Goal: Communication & Community: Answer question/provide support

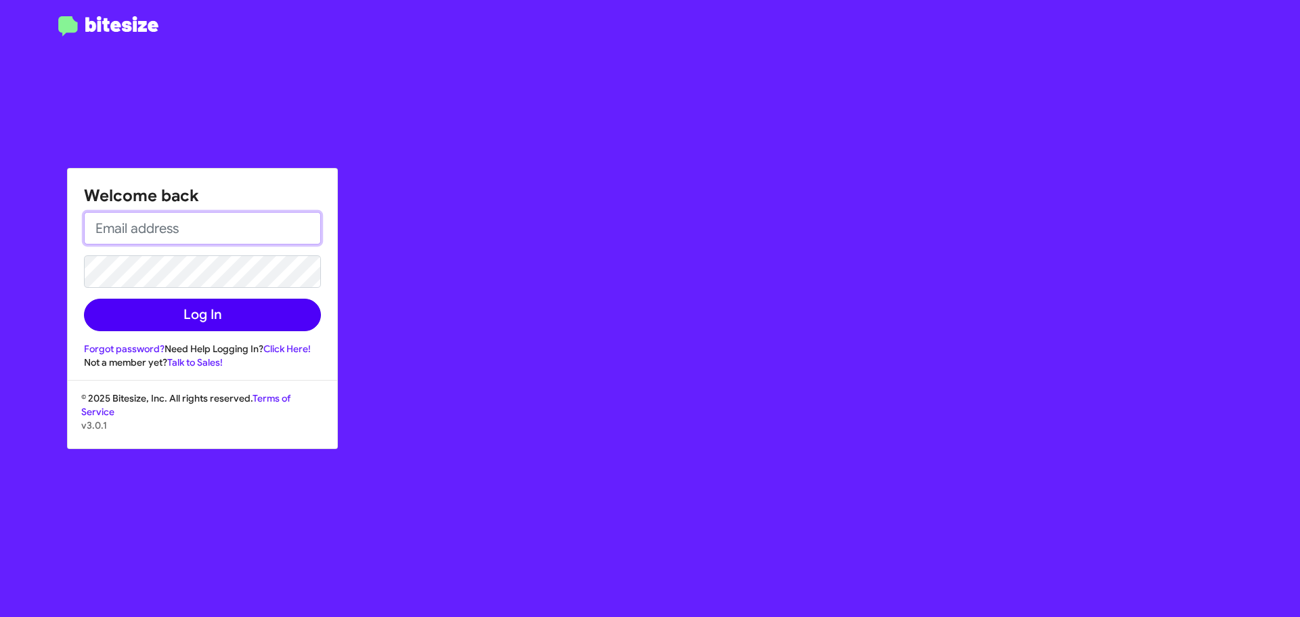
type input "[EMAIL_ADDRESS][DOMAIN_NAME]"
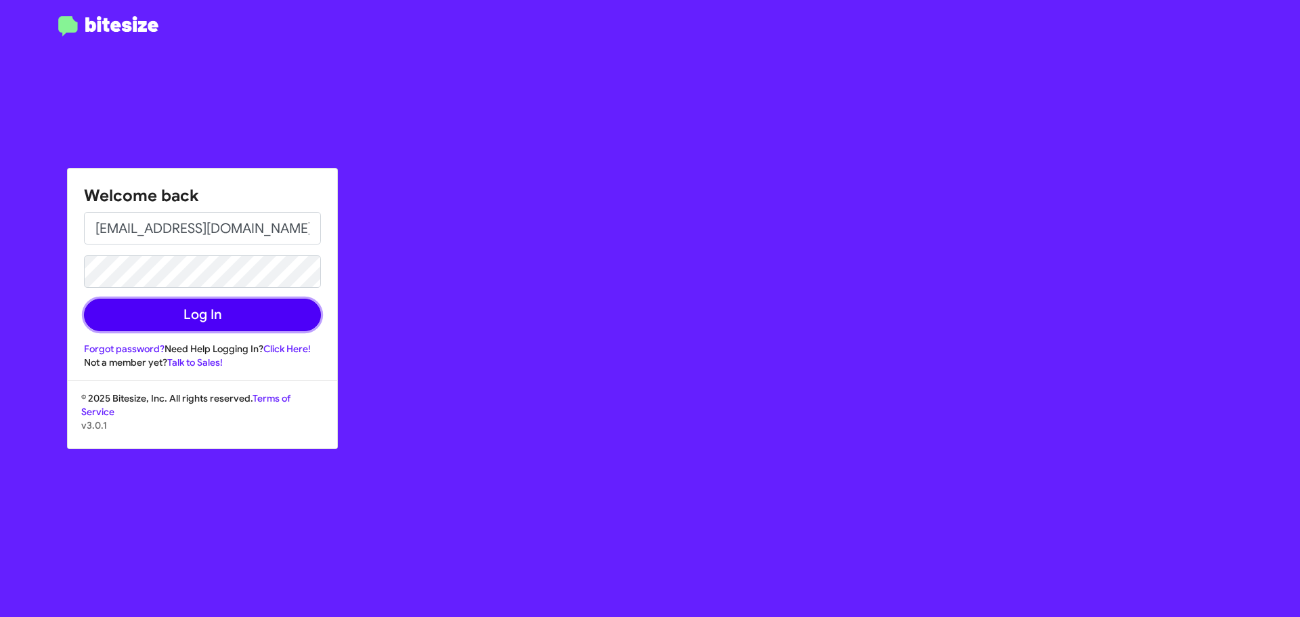
click at [188, 312] on button "Log In" at bounding box center [202, 315] width 237 height 33
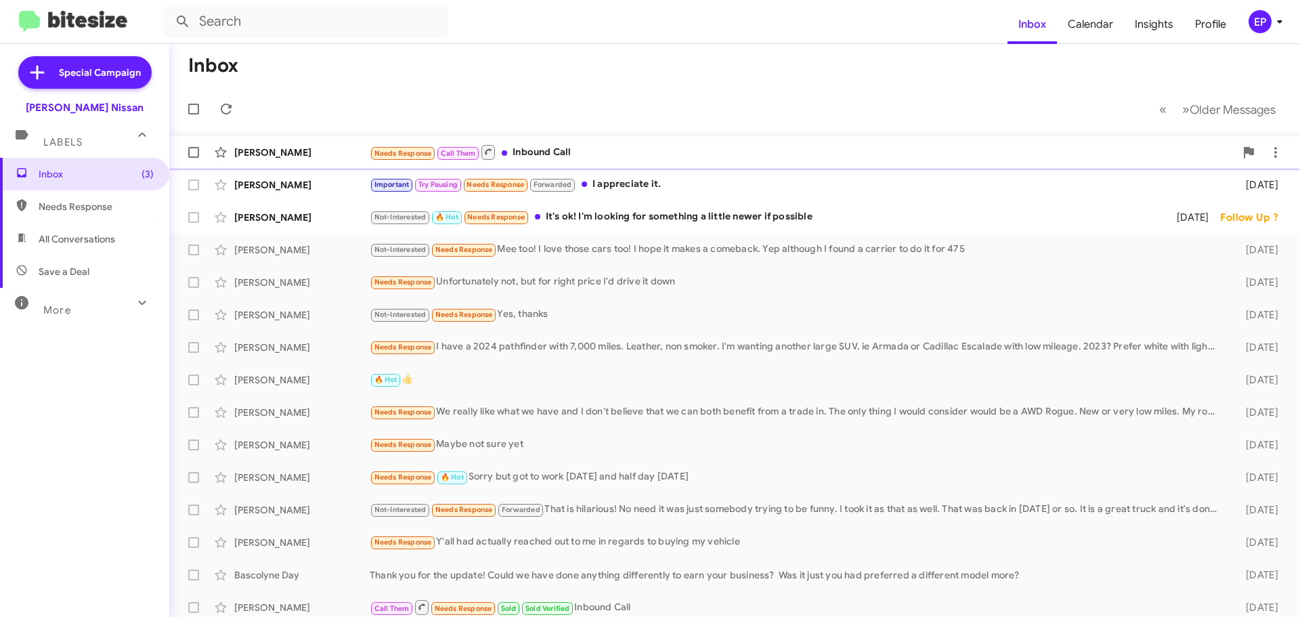
click at [567, 154] on div "Needs Response Call Them Inbound Call" at bounding box center [802, 152] width 865 height 17
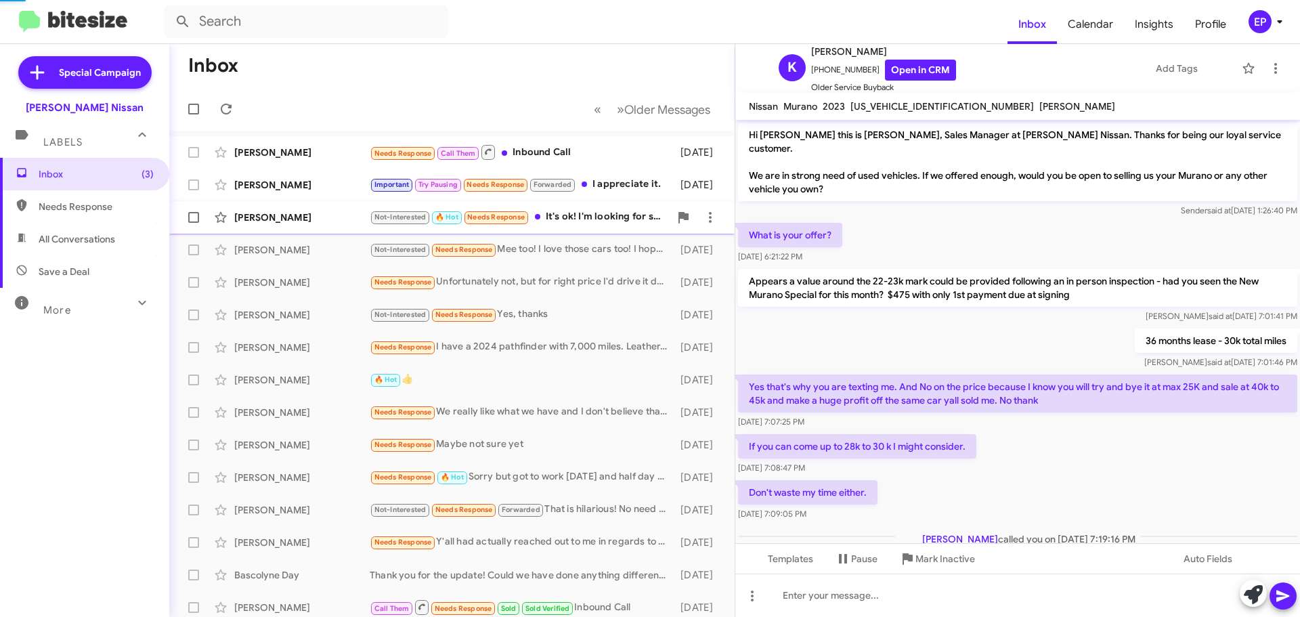
scroll to position [76, 0]
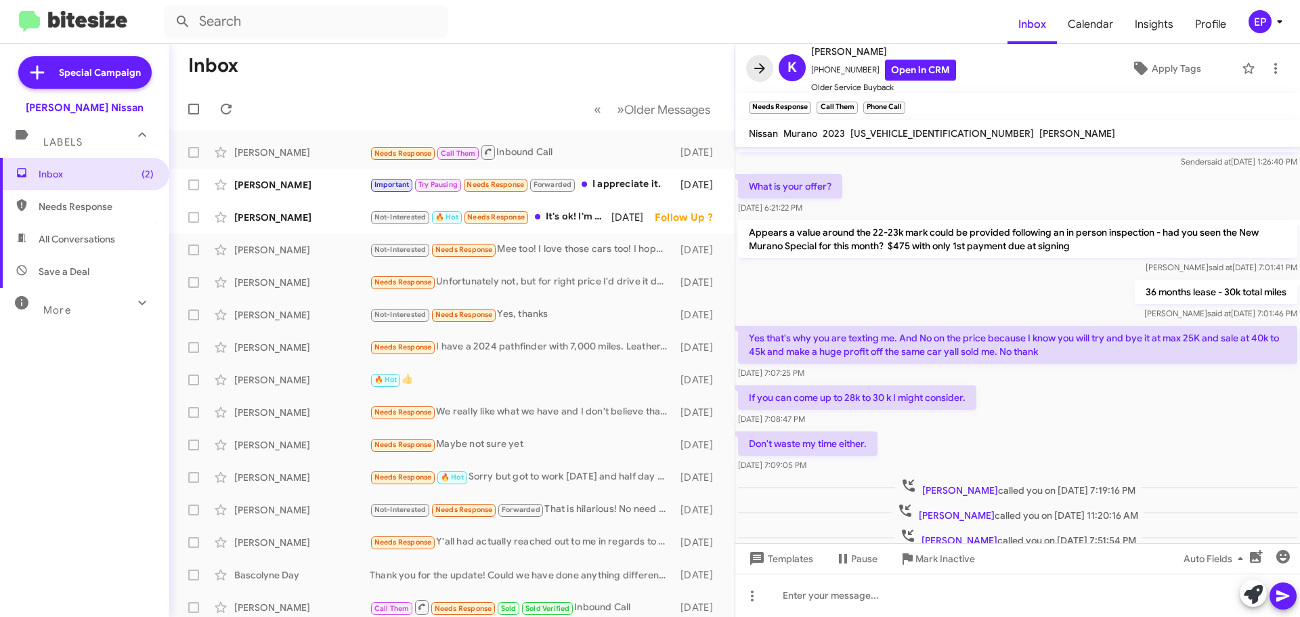
click at [757, 69] on icon at bounding box center [759, 68] width 11 height 10
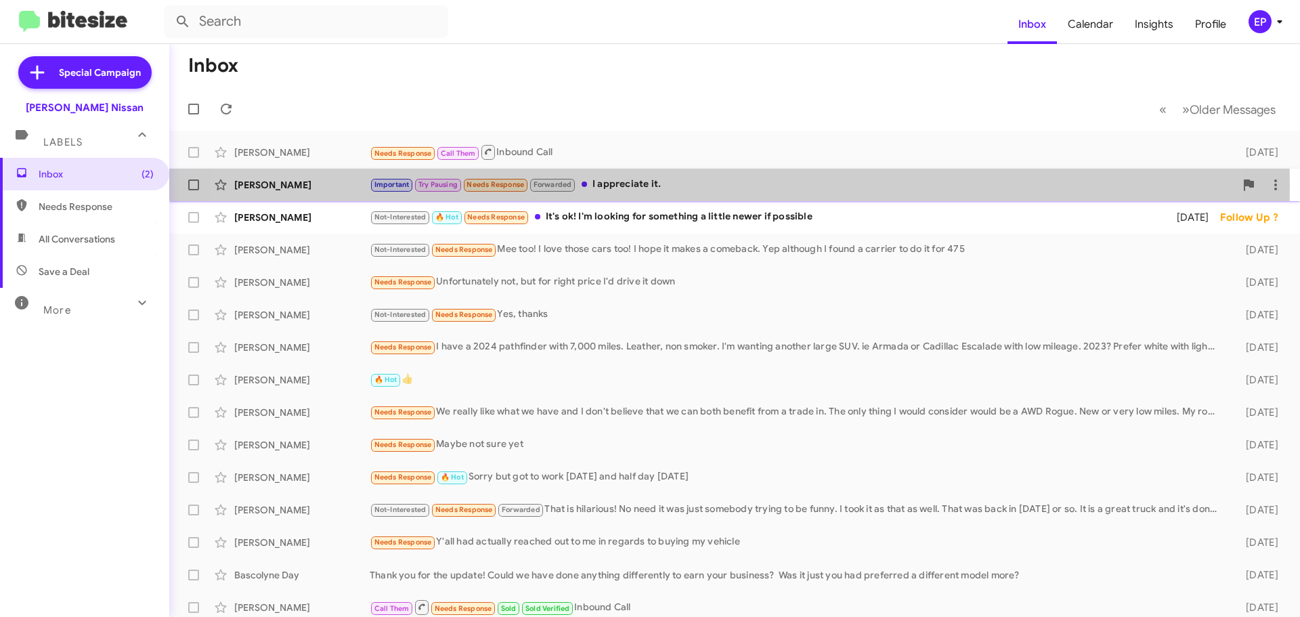
click at [664, 186] on div "Important Try Pausing Needs Response Forwarded I appreciate it." at bounding box center [802, 185] width 865 height 16
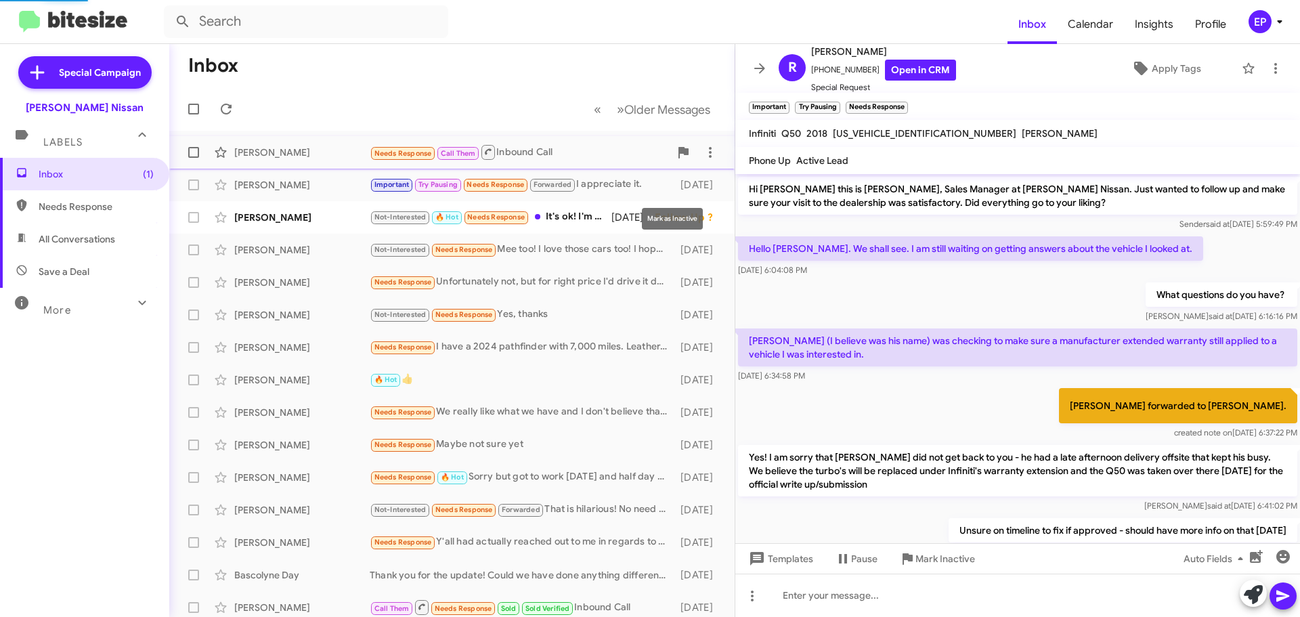
scroll to position [655, 0]
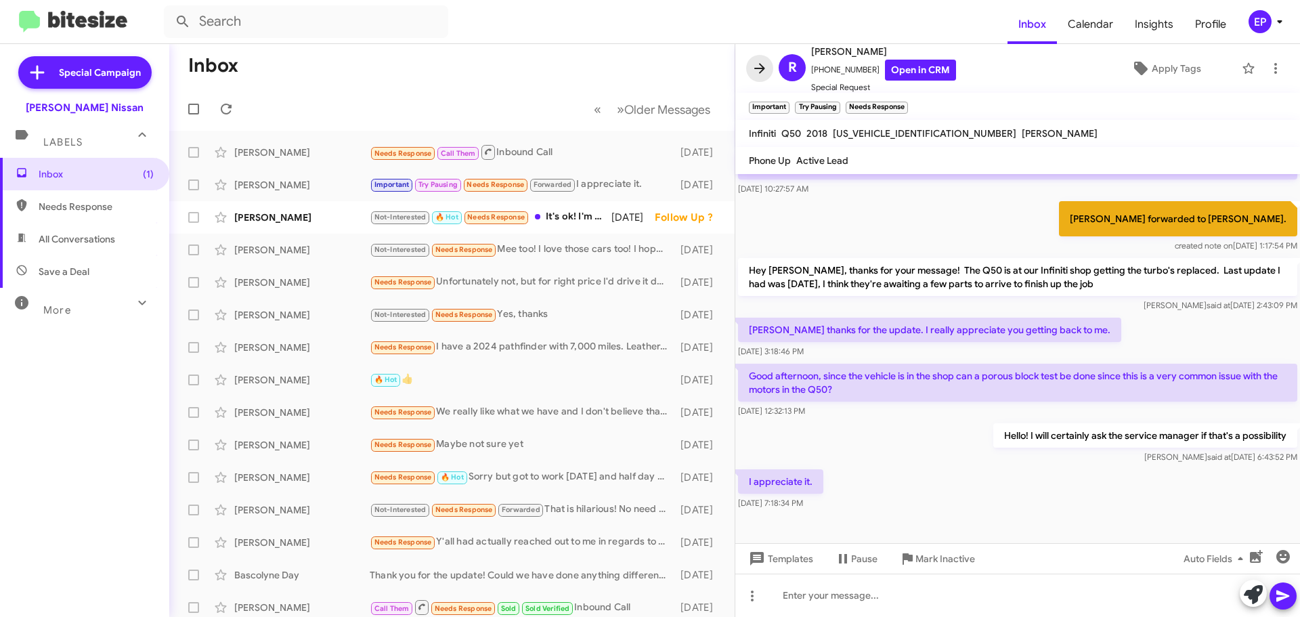
click at [765, 69] on icon at bounding box center [760, 68] width 16 height 16
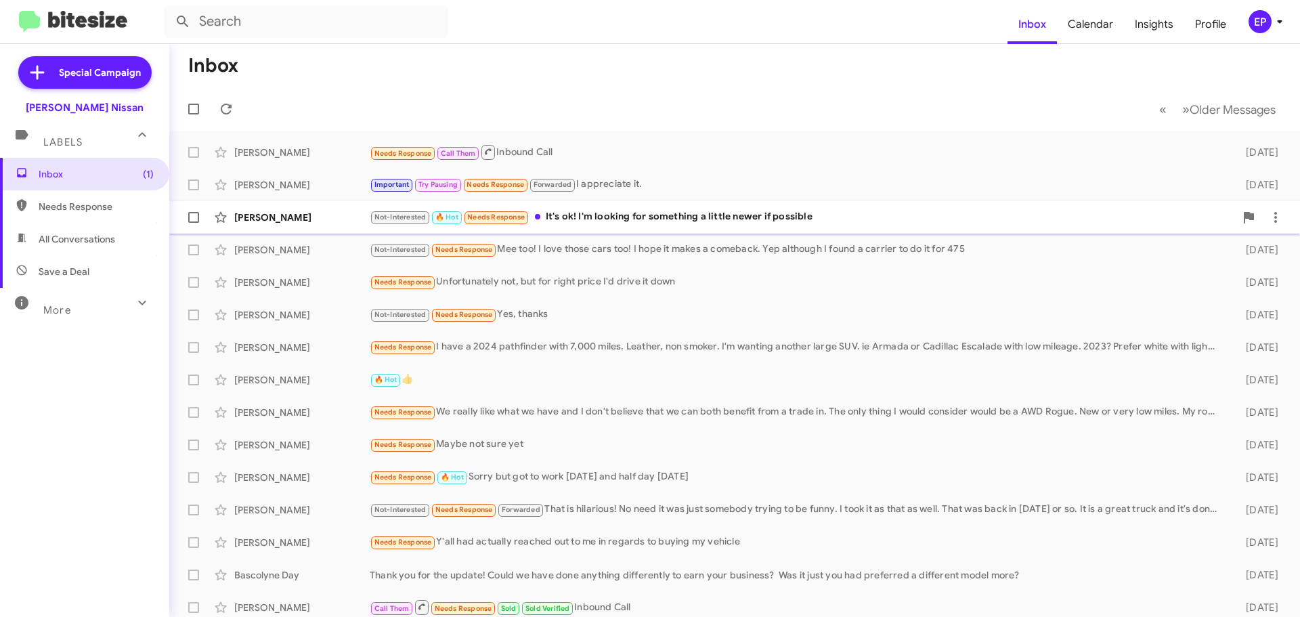
click at [676, 214] on div "Not-Interested 🔥 Hot Needs Response It's ok! I'm looking for something a little…" at bounding box center [802, 217] width 865 height 16
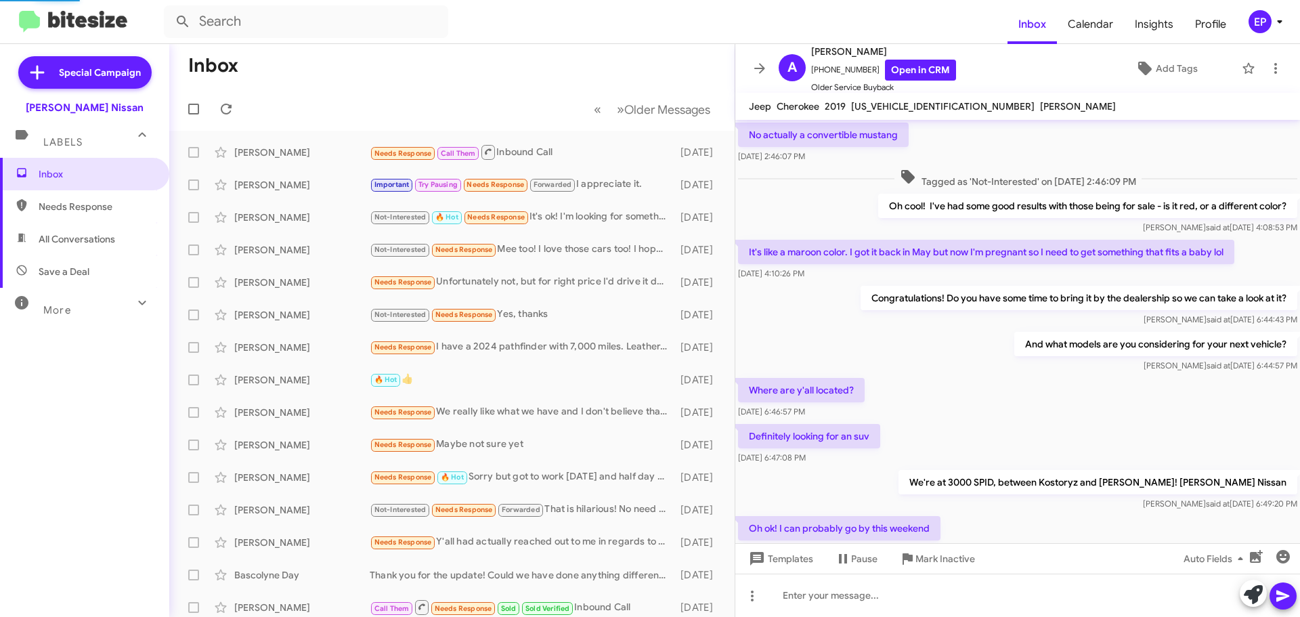
scroll to position [585, 0]
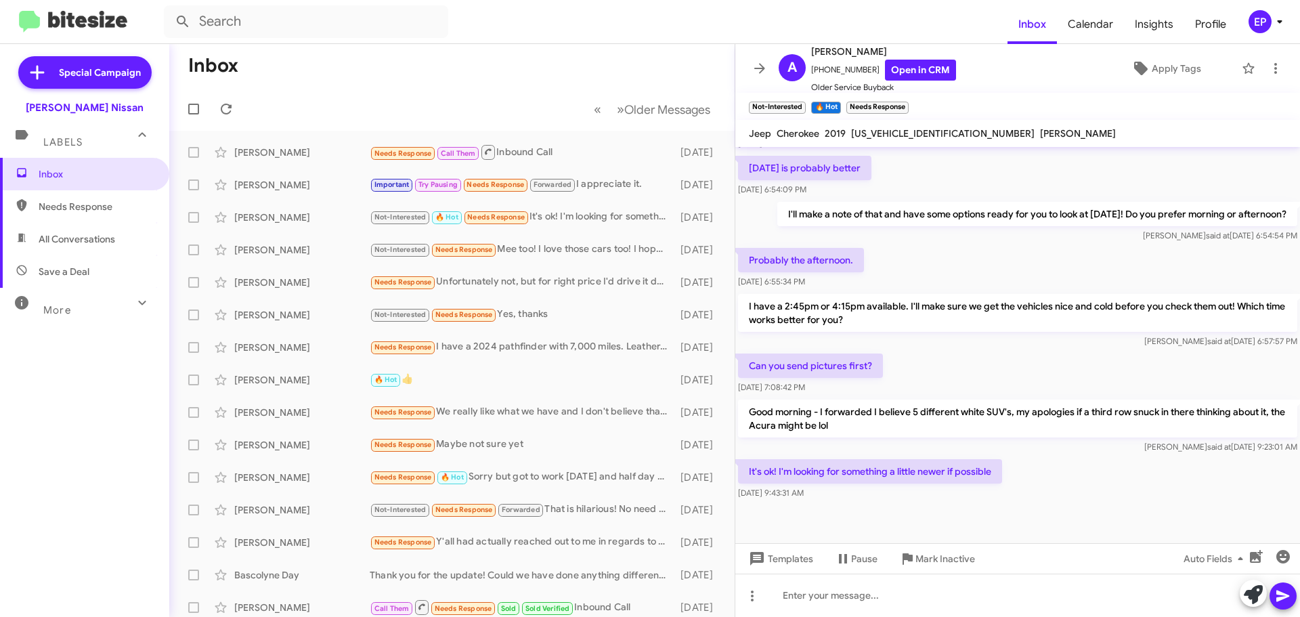
click at [1035, 480] on div "It's ok! I'm looking for something a little newer if possible [DATE] 9:43:31 AM" at bounding box center [1017, 479] width 565 height 46
click at [1050, 478] on div "It's ok! I'm looking for something a little newer if possible [DATE] 9:43:31 AM" at bounding box center [1017, 479] width 565 height 46
click at [1087, 484] on div "It's ok! I'm looking for something a little newer if possible [DATE] 9:43:31 AM" at bounding box center [1017, 479] width 565 height 46
click at [1036, 494] on div "It's ok! I'm looking for something a little newer if possible [DATE] 9:43:31 AM" at bounding box center [1017, 479] width 565 height 46
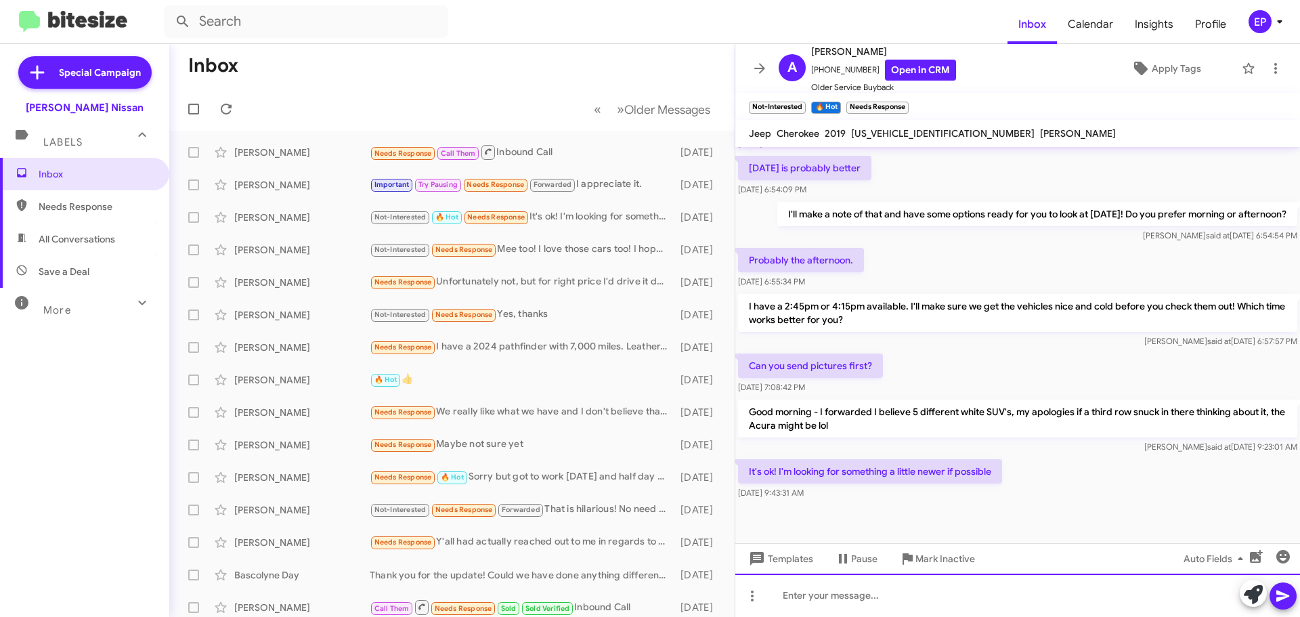
click at [878, 593] on div at bounding box center [1017, 595] width 565 height 43
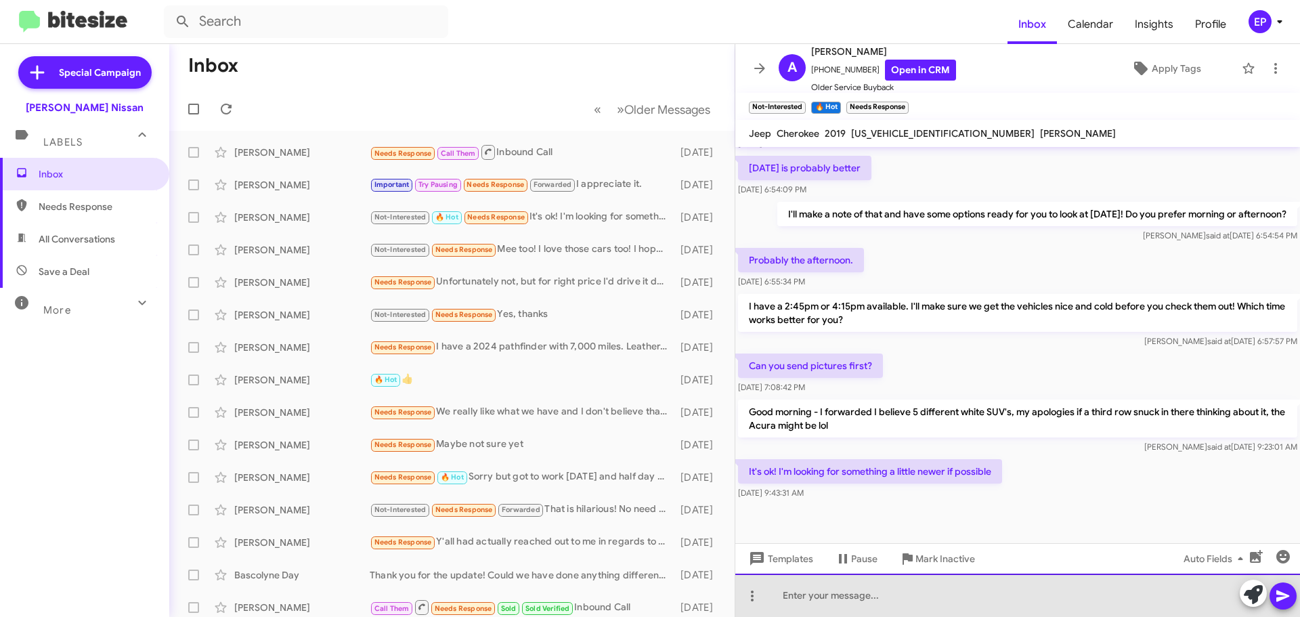
click at [875, 604] on div at bounding box center [1017, 595] width 565 height 43
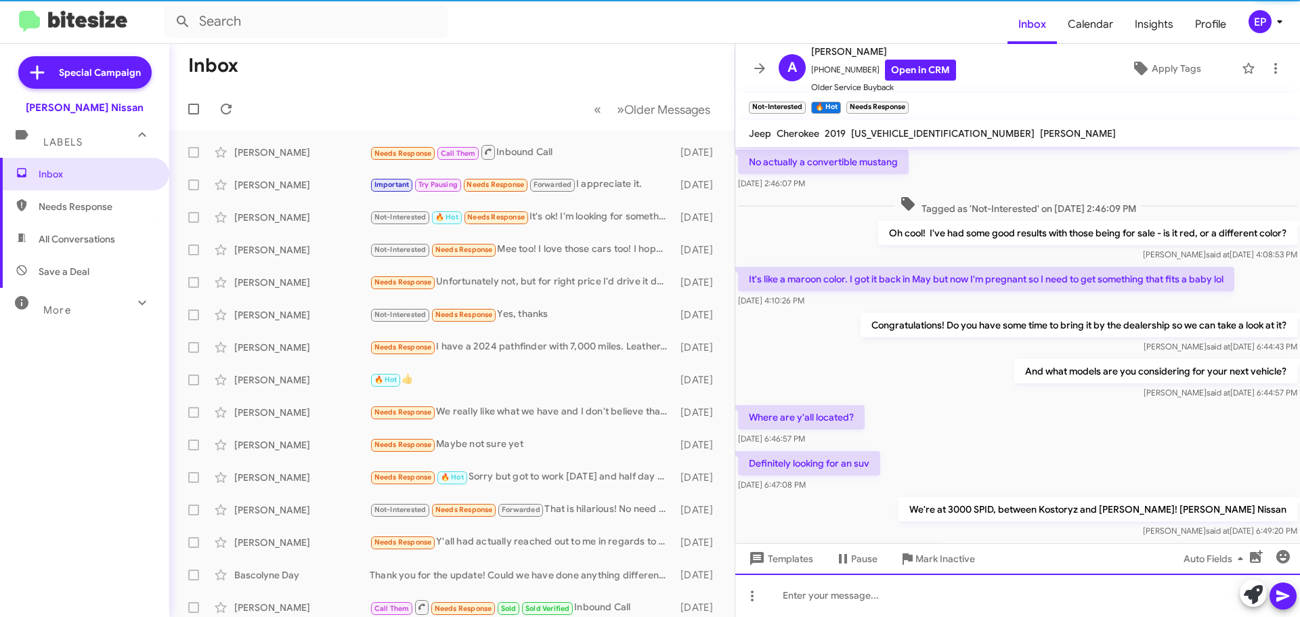
scroll to position [68, 0]
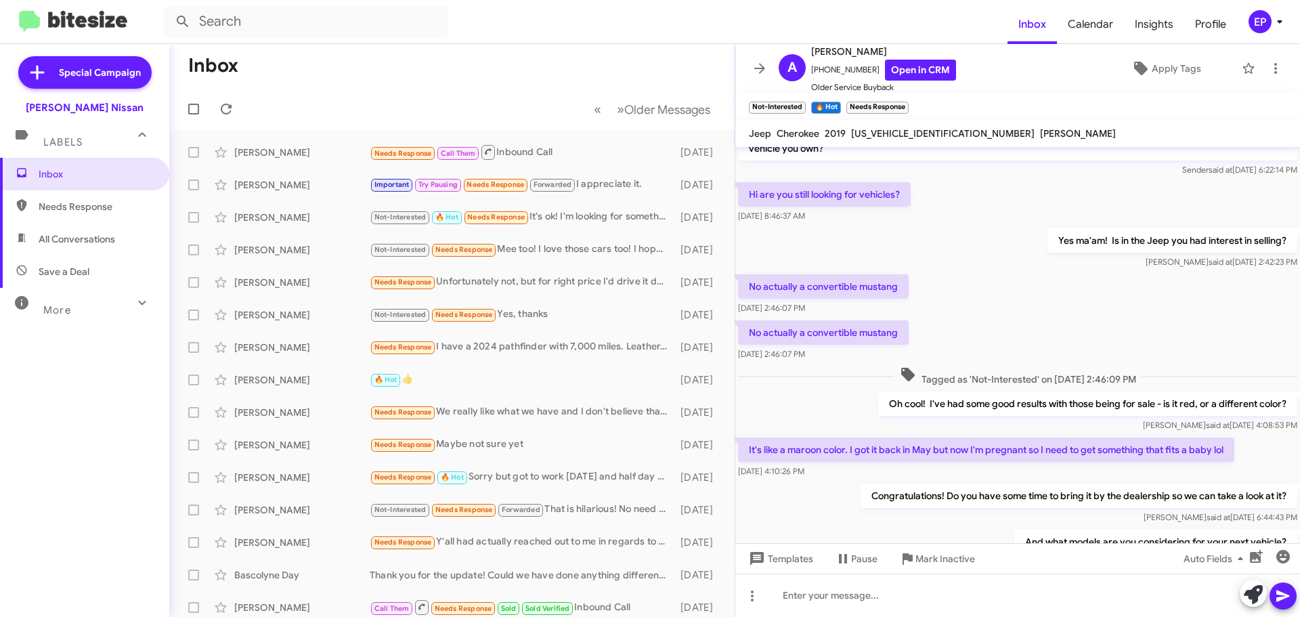
click at [76, 232] on span "All Conversations" at bounding box center [77, 239] width 77 height 14
type input "in:all-conversations"
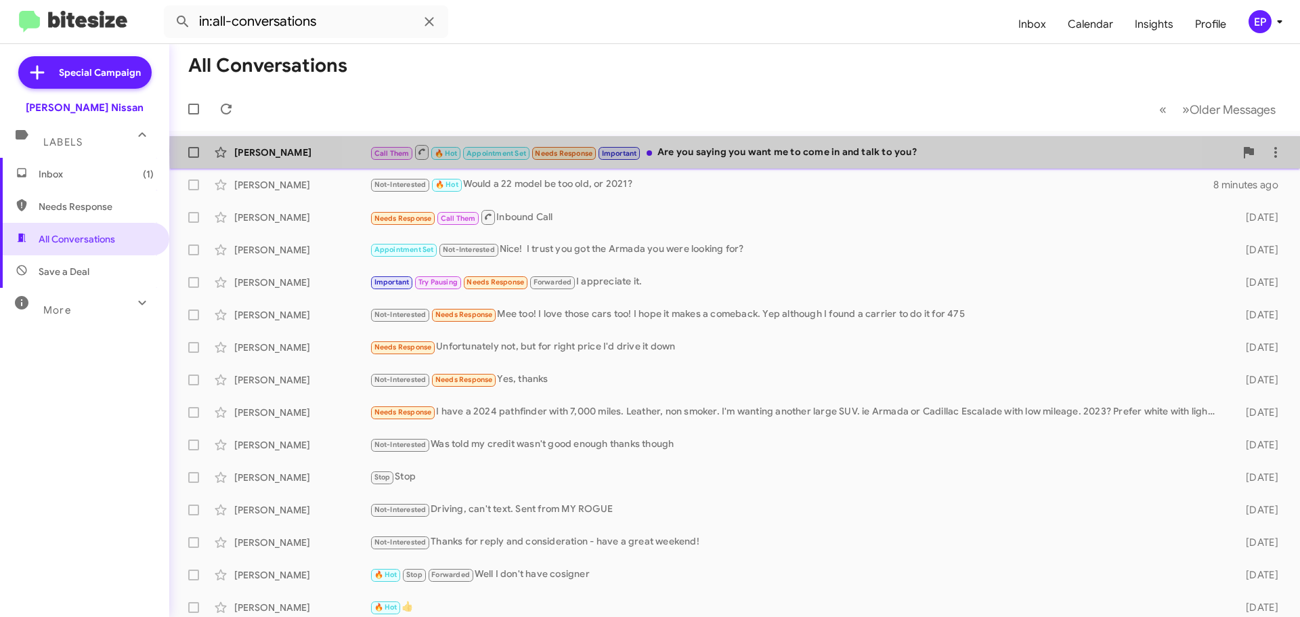
click at [739, 151] on div "Call Them 🔥 Hot Appointment Set Needs Response Important Are you saying you wan…" at bounding box center [802, 152] width 865 height 17
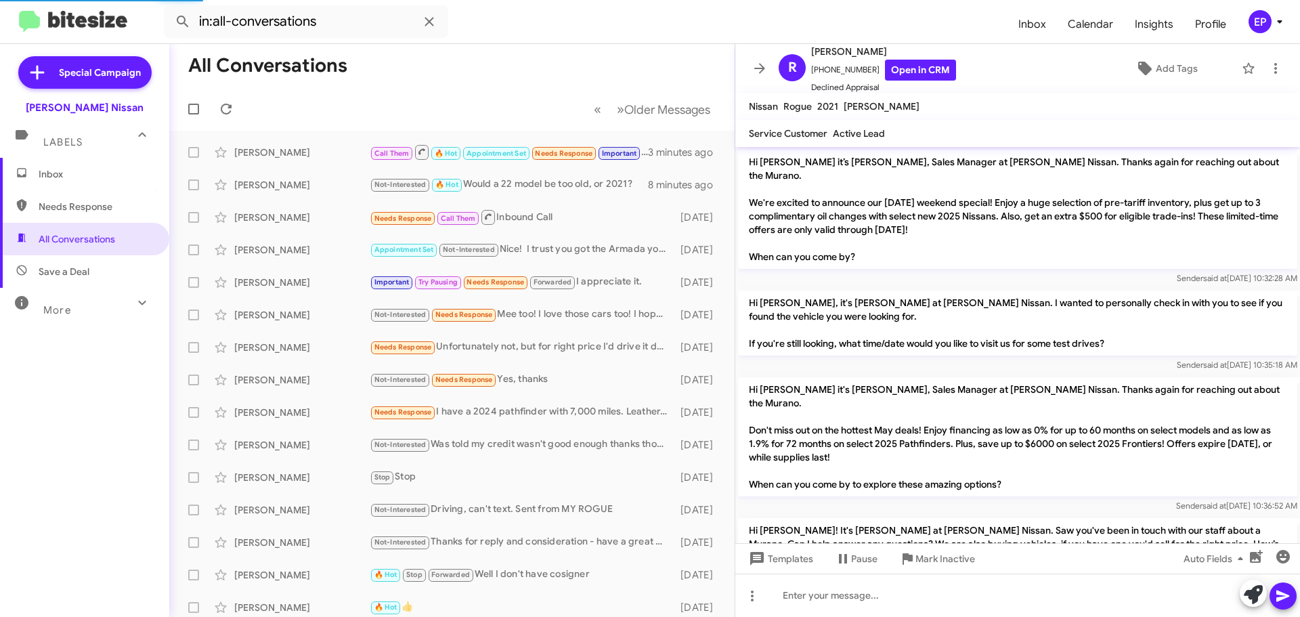
scroll to position [844, 0]
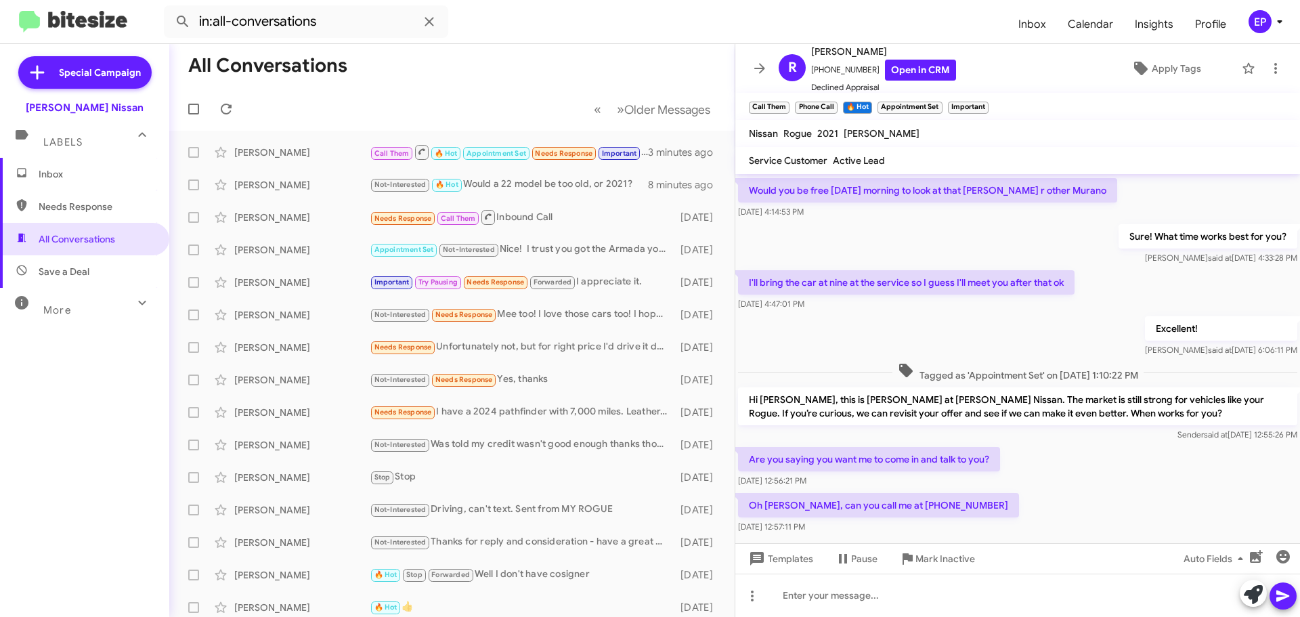
click at [912, 536] on div at bounding box center [1017, 566] width 565 height 61
click at [1053, 490] on div "Oh [PERSON_NAME], can you call me at [PHONE_NUMBER] [DATE] 12:57:11 PM" at bounding box center [1017, 513] width 565 height 46
click at [1058, 490] on div "Oh [PERSON_NAME], can you call me at [PHONE_NUMBER] [DATE] 12:57:11 PM" at bounding box center [1017, 513] width 565 height 46
click at [1059, 490] on div "Oh [PERSON_NAME], can you call me at [PHONE_NUMBER] [DATE] 12:57:11 PM" at bounding box center [1017, 513] width 565 height 46
click at [1063, 492] on div "Oh [PERSON_NAME], can you call me at [PHONE_NUMBER] [DATE] 12:57:11 PM" at bounding box center [1017, 513] width 565 height 46
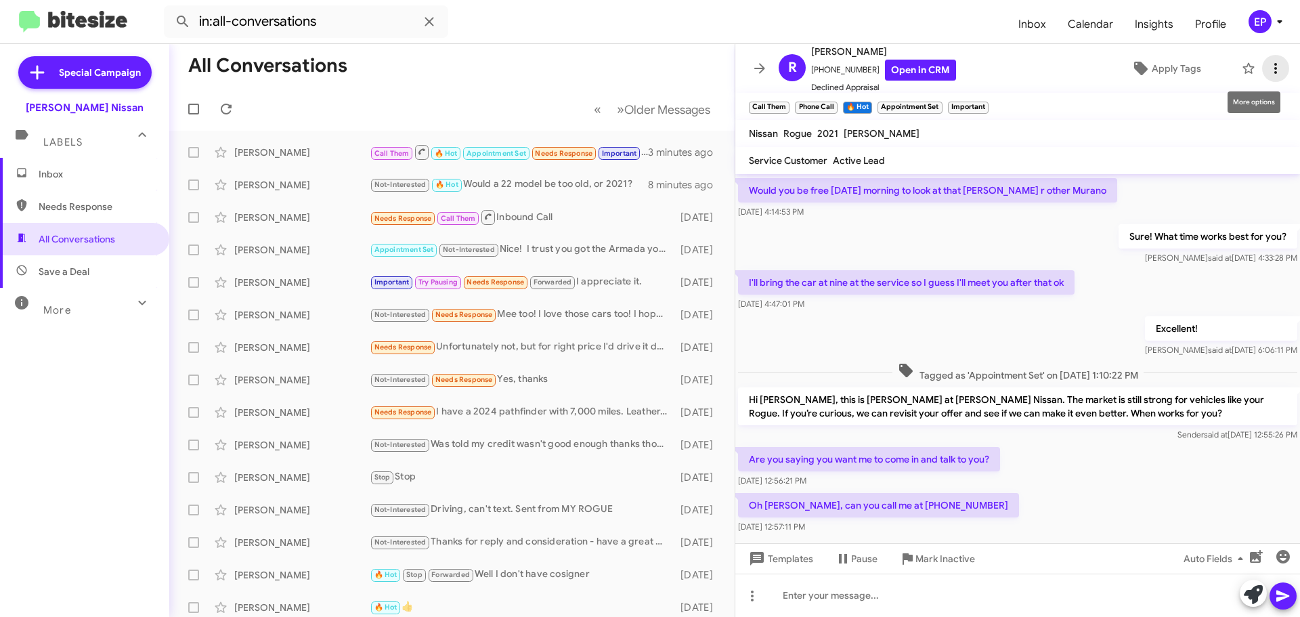
click at [1272, 64] on icon at bounding box center [1276, 68] width 16 height 16
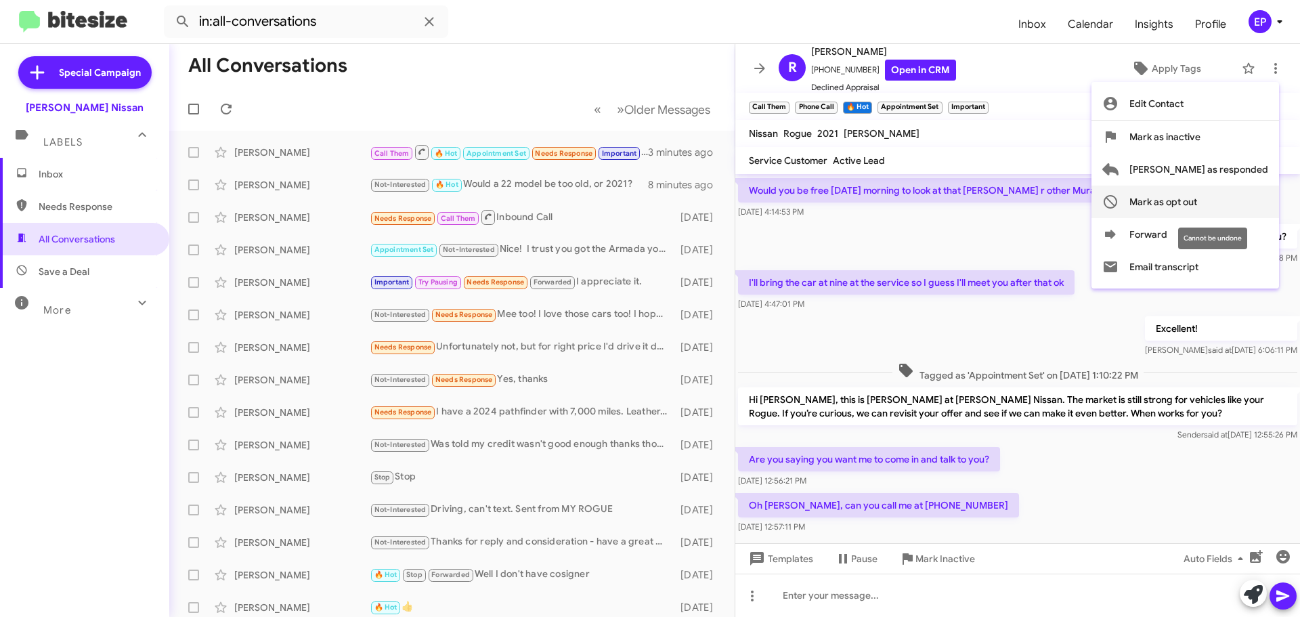
click at [1197, 203] on span "Mark as opt out" at bounding box center [1163, 202] width 68 height 33
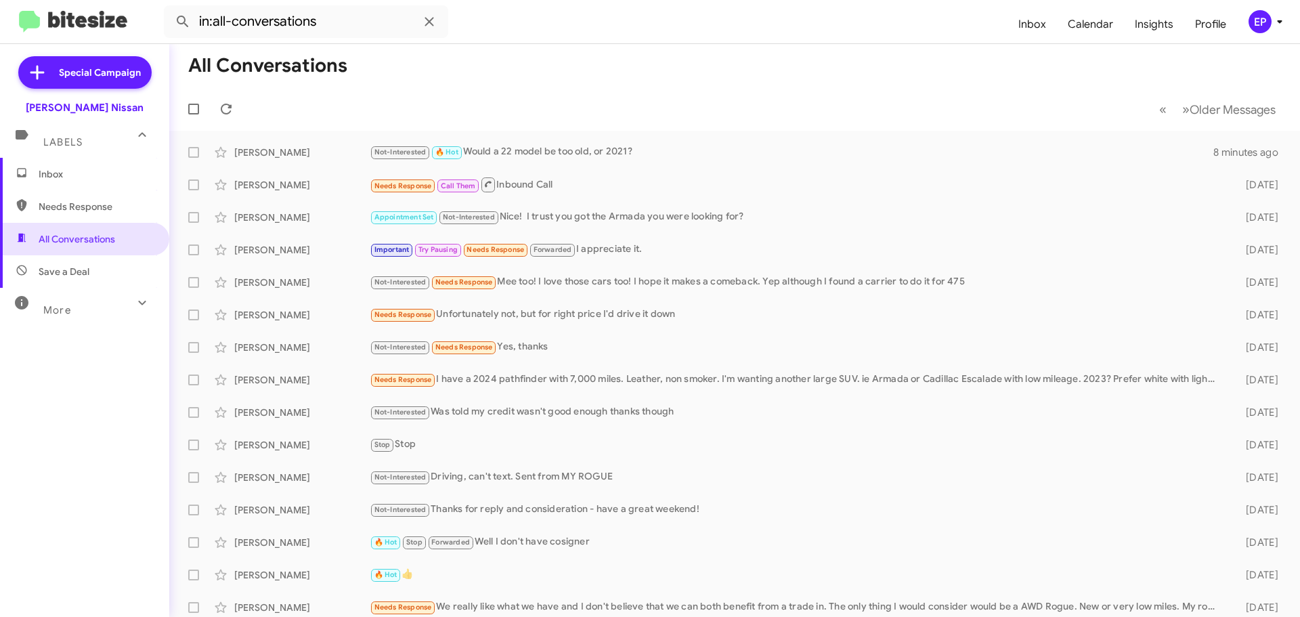
click at [582, 110] on mat-toolbar-row "« Previous » Next Older Messages" at bounding box center [734, 108] width 1131 height 43
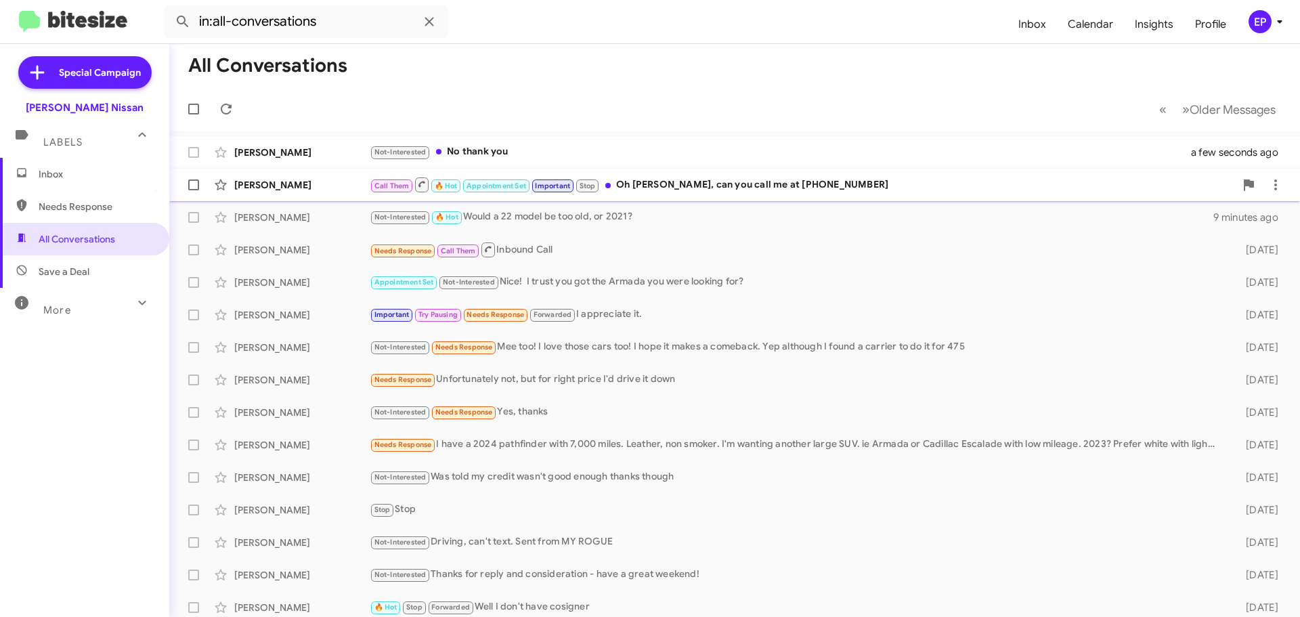
drag, startPoint x: 635, startPoint y: 184, endPoint x: 645, endPoint y: 185, distance: 9.5
click at [635, 184] on div "Call Them 🔥 Hot Appointment Set Important Stop Oh [PERSON_NAME], can you call m…" at bounding box center [802, 184] width 865 height 17
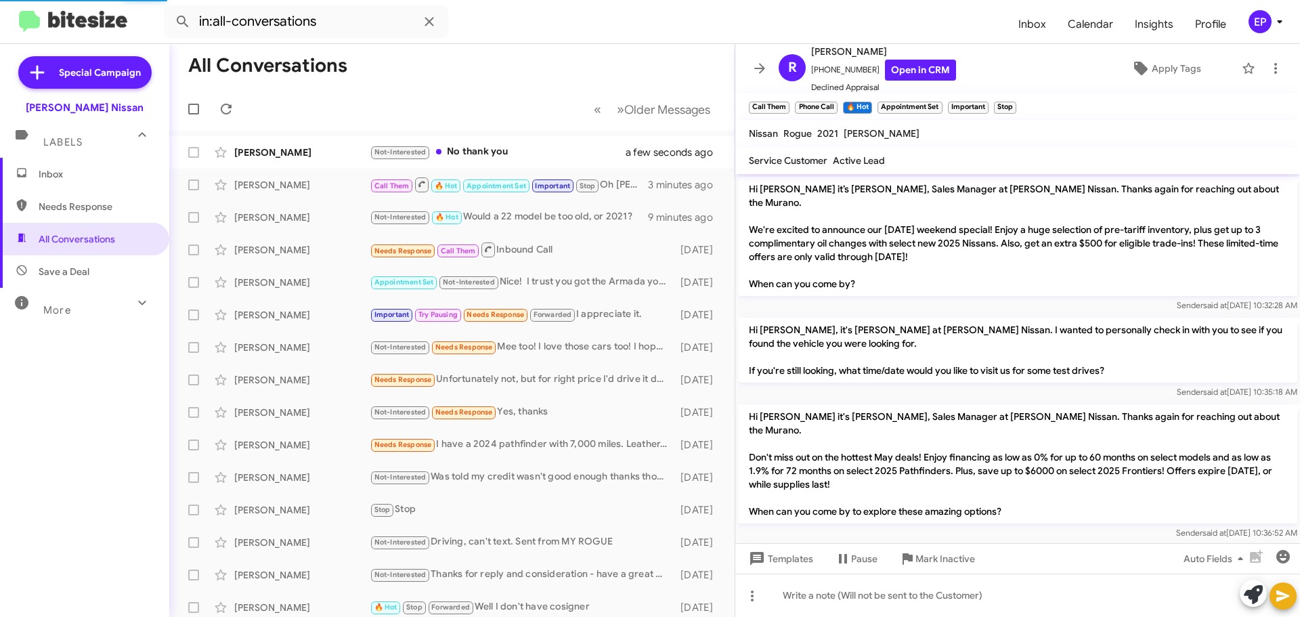
scroll to position [901, 0]
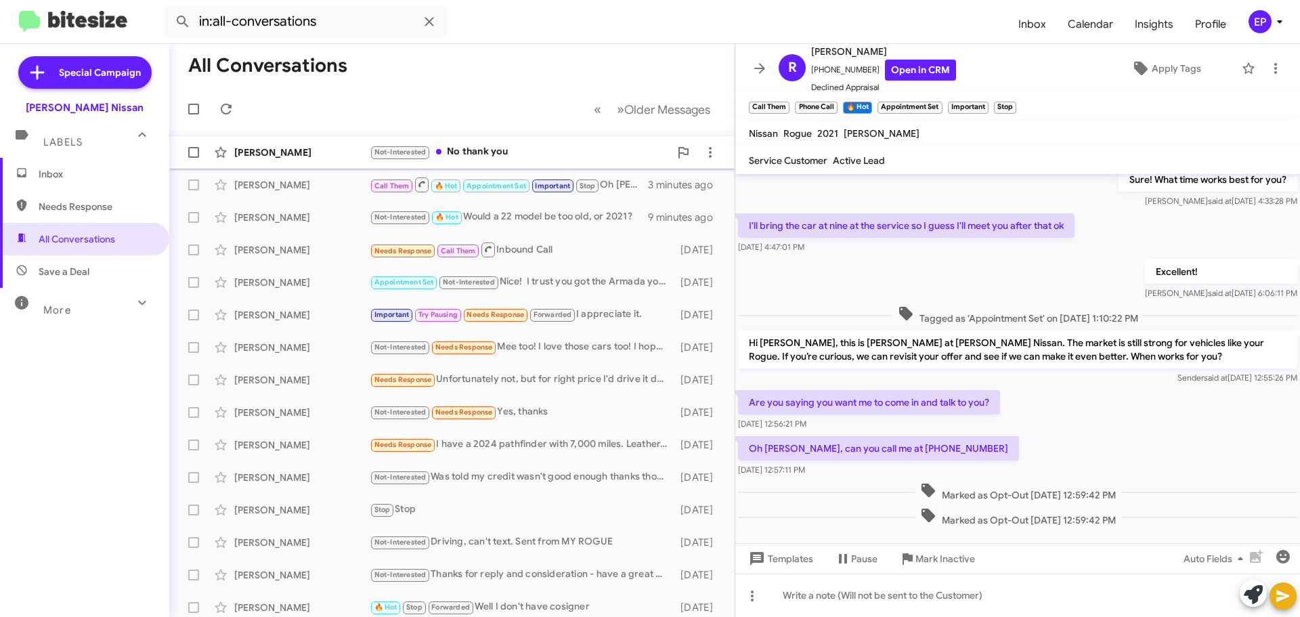
click at [509, 164] on div "[PERSON_NAME] Not-Interested No thank you a few seconds ago" at bounding box center [452, 152] width 544 height 27
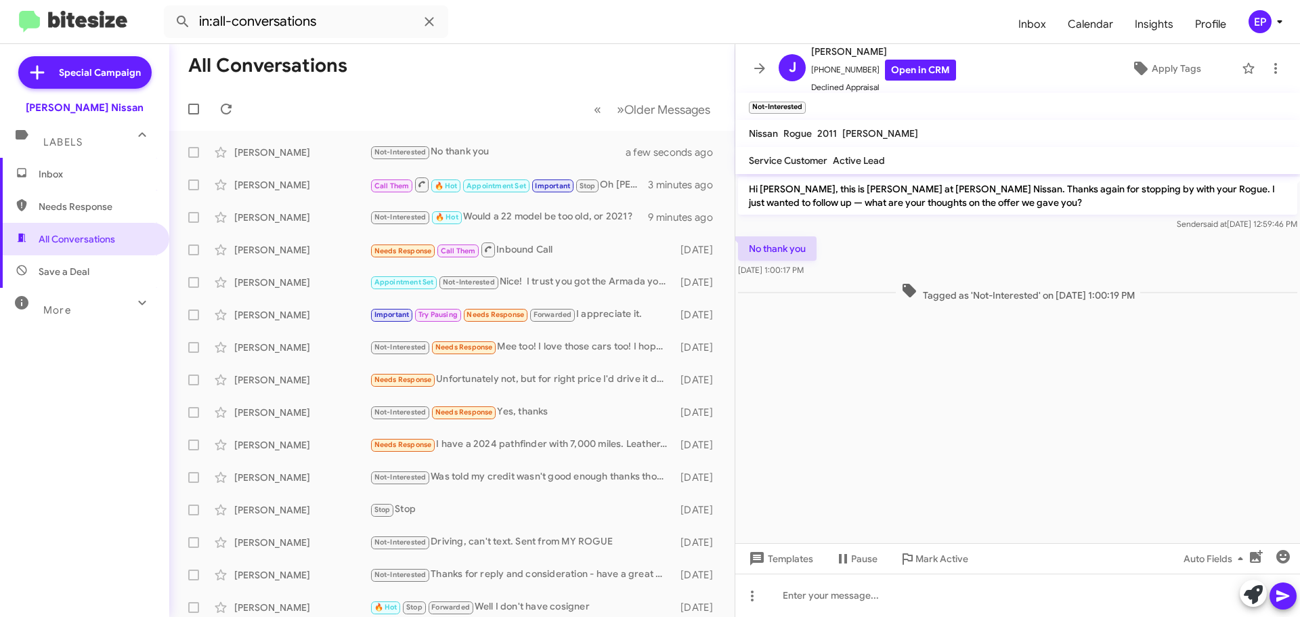
click at [915, 381] on cdk-virtual-scroll-viewport "Hi [PERSON_NAME], this is [PERSON_NAME] at [PERSON_NAME] Nissan. Thanks again f…" at bounding box center [1017, 358] width 565 height 369
click at [906, 70] on link "Open in CRM" at bounding box center [920, 70] width 71 height 21
click at [1255, 589] on icon at bounding box center [1253, 594] width 19 height 19
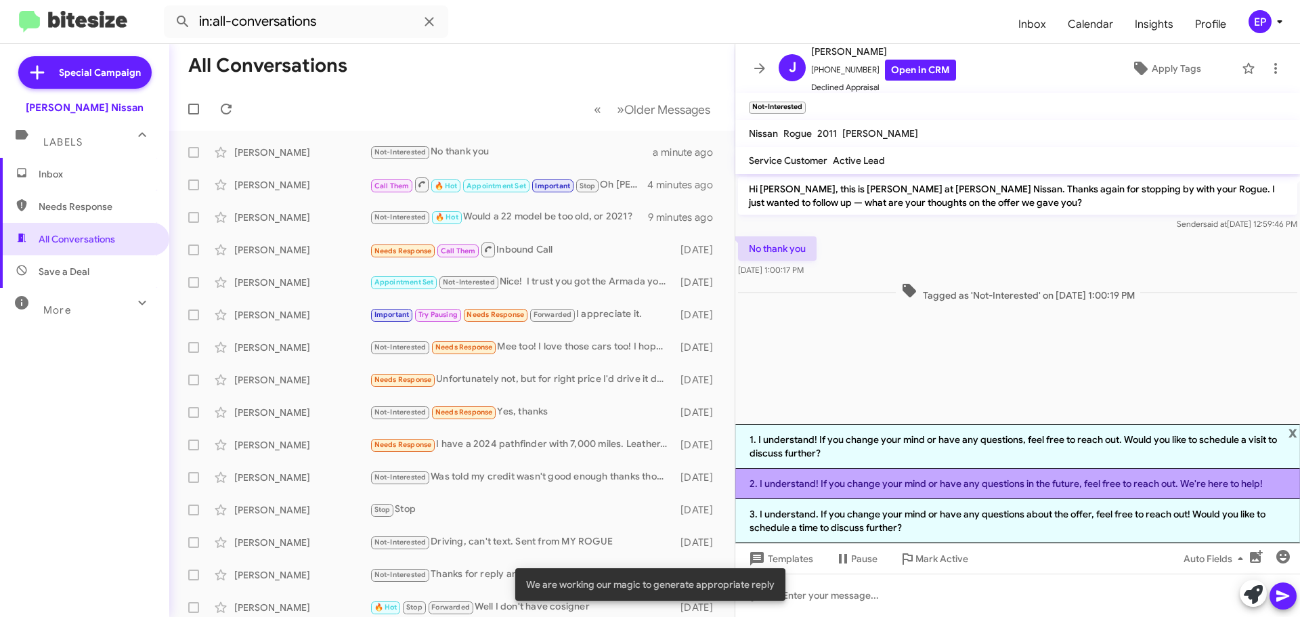
click at [955, 488] on li "2. I understand! If you change your mind or have any questions in the future, f…" at bounding box center [1017, 484] width 565 height 30
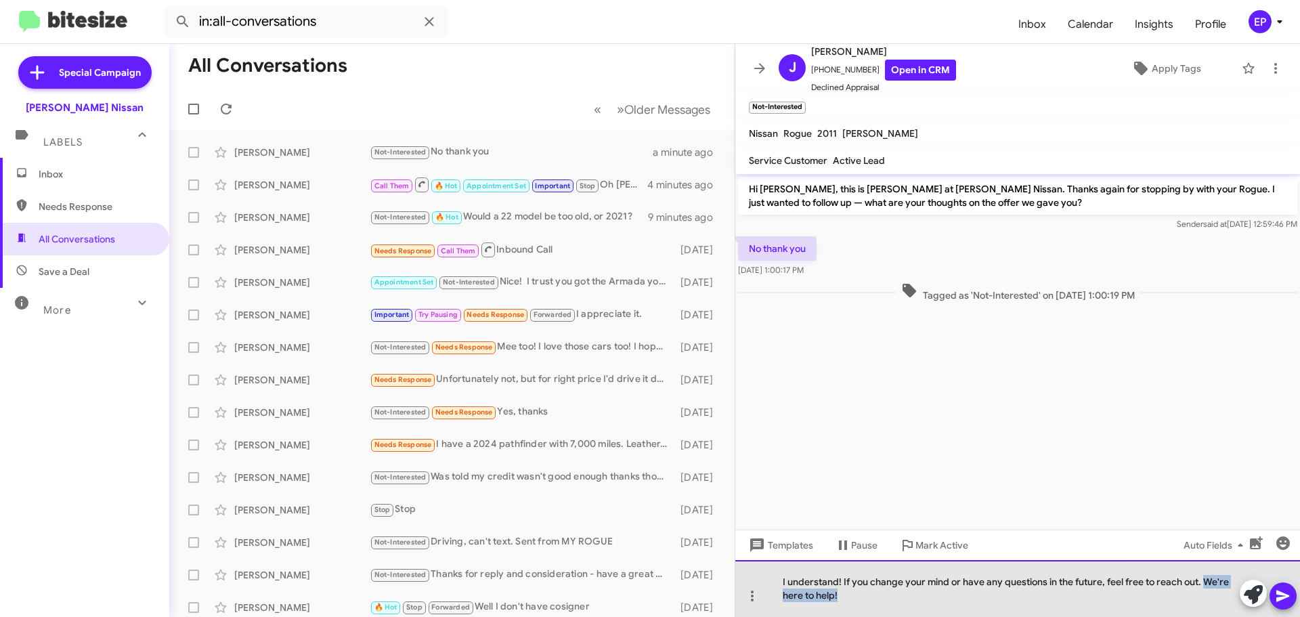
drag, startPoint x: 869, startPoint y: 596, endPoint x: 1206, endPoint y: 582, distance: 336.8
click at [1206, 582] on div "I understand! If you change your mind or have any questions in the future, feel…" at bounding box center [1017, 588] width 565 height 57
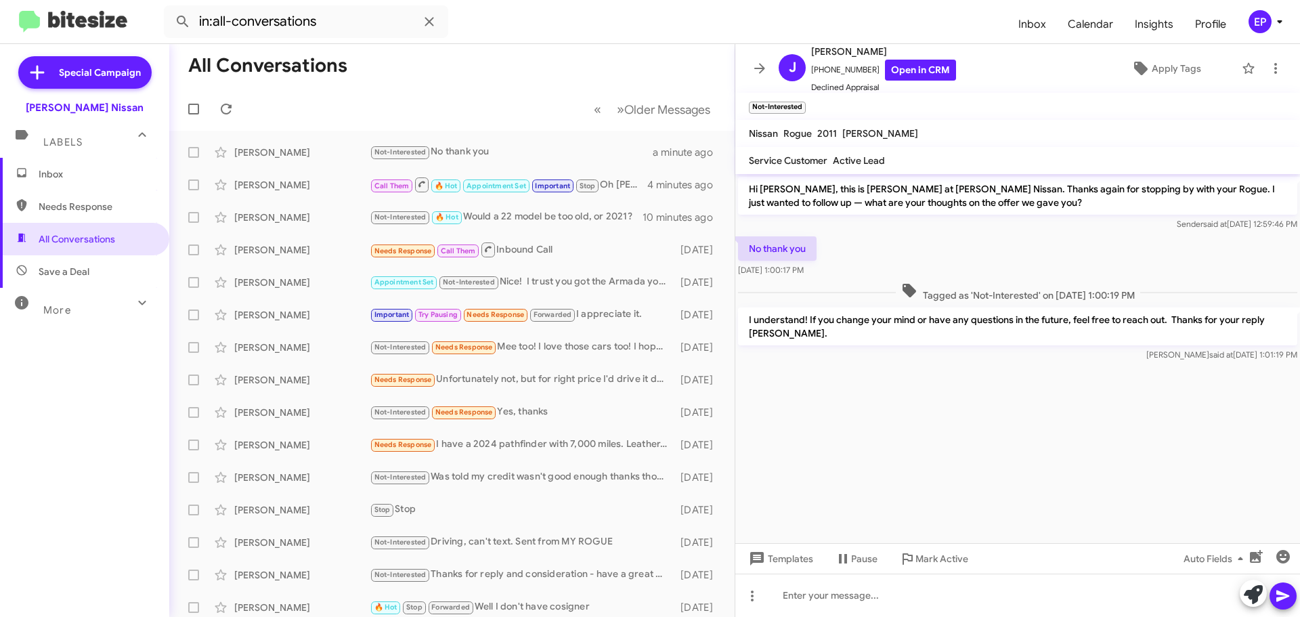
click at [962, 413] on cdk-virtual-scroll-viewport "Hi [PERSON_NAME], this is [PERSON_NAME] at [PERSON_NAME] Nissan. Thanks again f…" at bounding box center [1017, 358] width 565 height 369
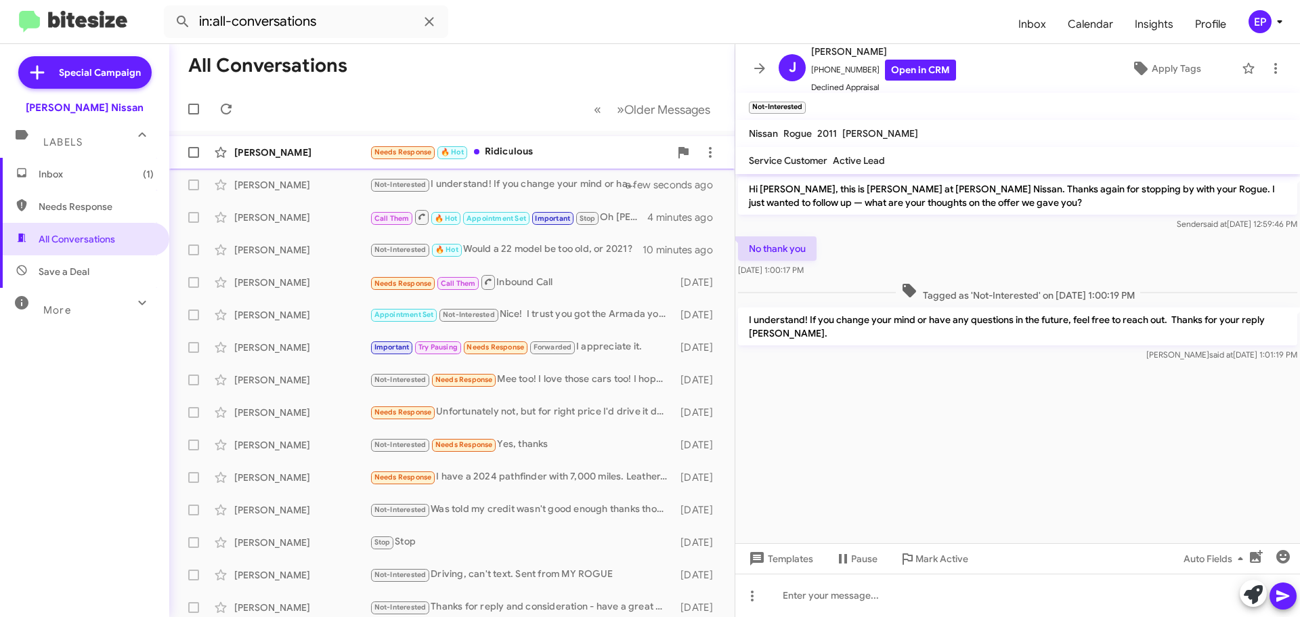
click at [523, 146] on div "Needs Response 🔥 Hot Ridiculous" at bounding box center [520, 152] width 300 height 16
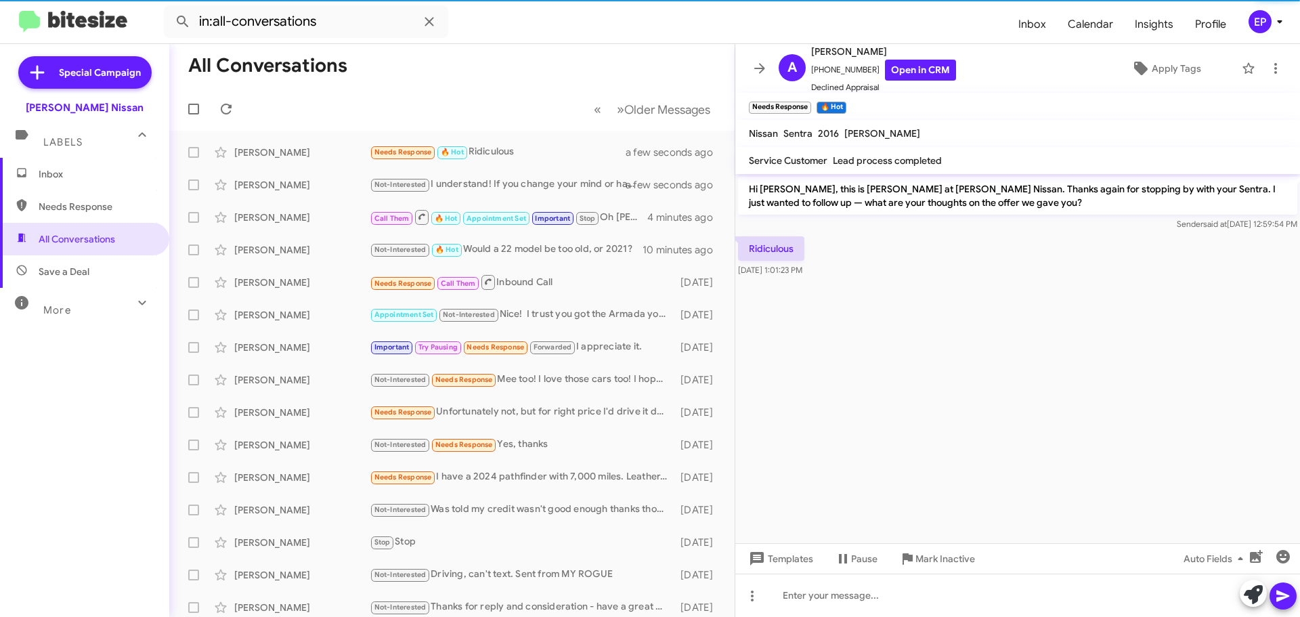
click at [1024, 246] on div "Ridiculous [DATE] 1:01:23 PM" at bounding box center [1017, 257] width 565 height 46
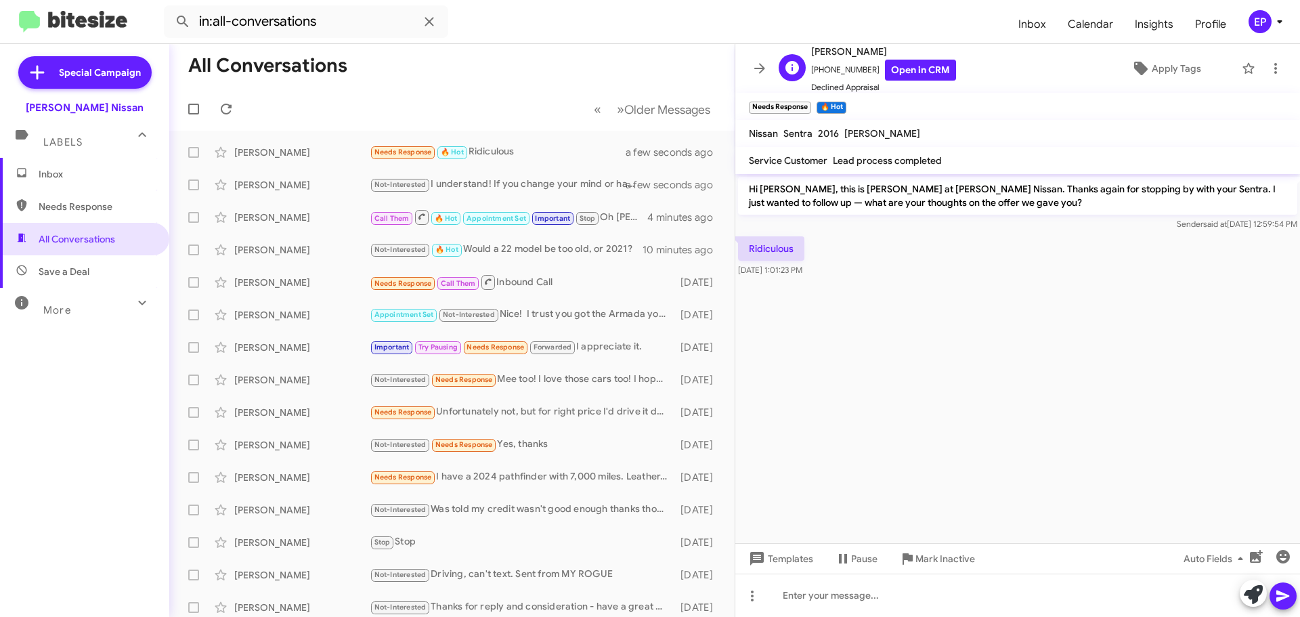
click at [901, 81] on span "Declined Appraisal" at bounding box center [883, 88] width 145 height 14
click at [941, 68] on div "A [PERSON_NAME] [PHONE_NUMBER] Open in CRM Declined Appraisal Apply Tags" at bounding box center [1004, 68] width 462 height 51
click at [925, 73] on link "Open in CRM" at bounding box center [920, 70] width 71 height 21
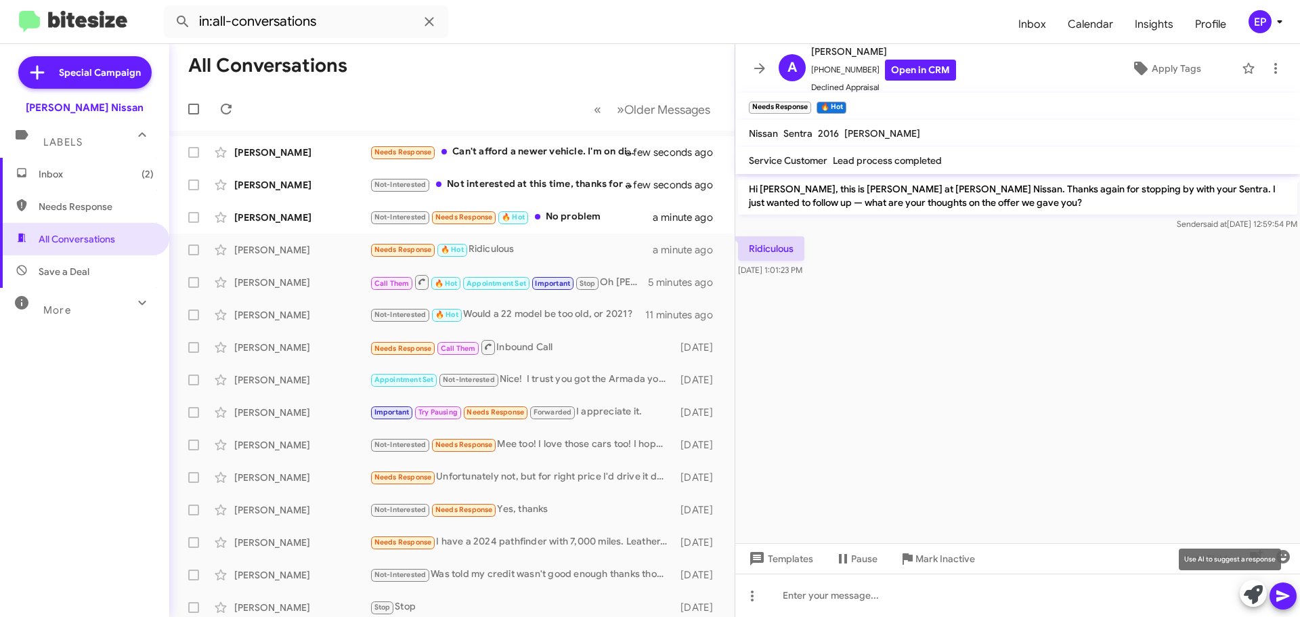
click at [1259, 601] on icon at bounding box center [1253, 594] width 19 height 19
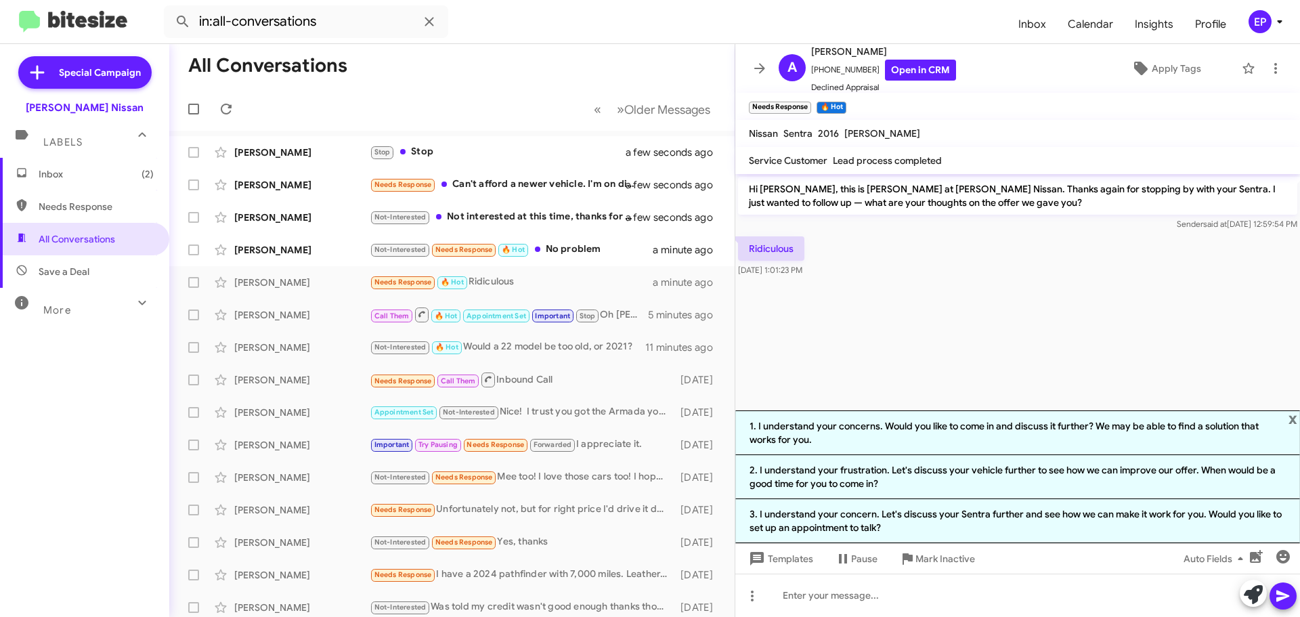
click at [966, 358] on cdk-virtual-scroll-viewport "Hi [PERSON_NAME], this is [PERSON_NAME] at [PERSON_NAME] Nissan. Thanks again f…" at bounding box center [1017, 292] width 565 height 236
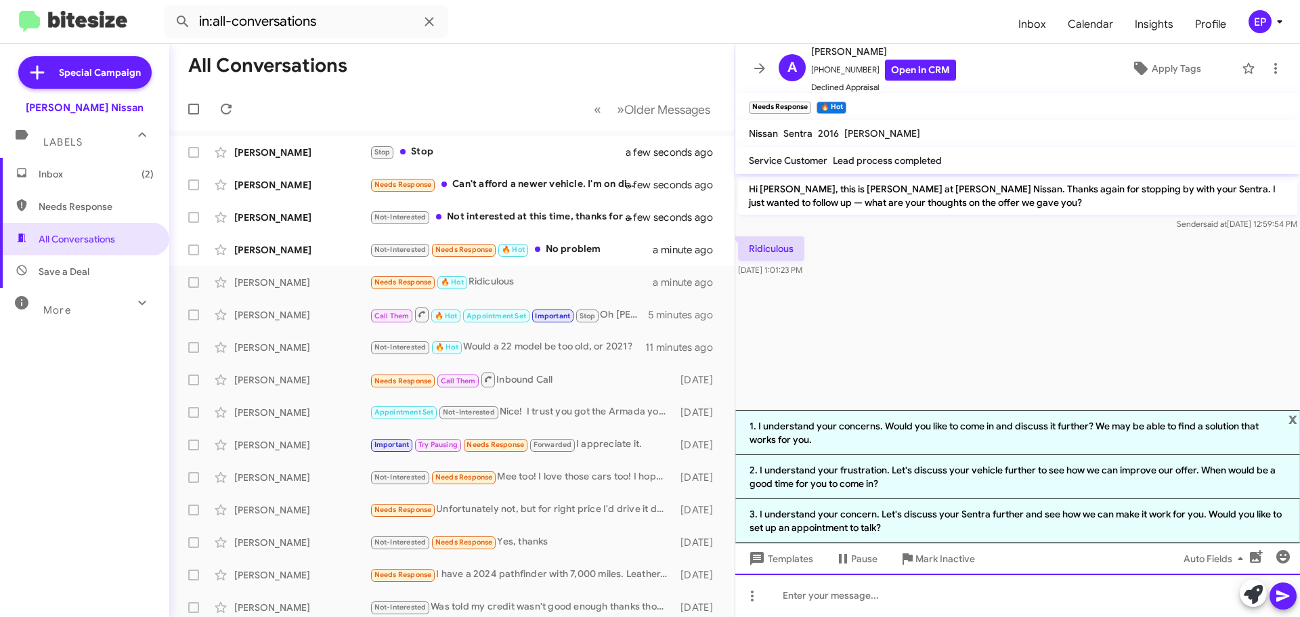
click at [873, 600] on div at bounding box center [1017, 595] width 565 height 43
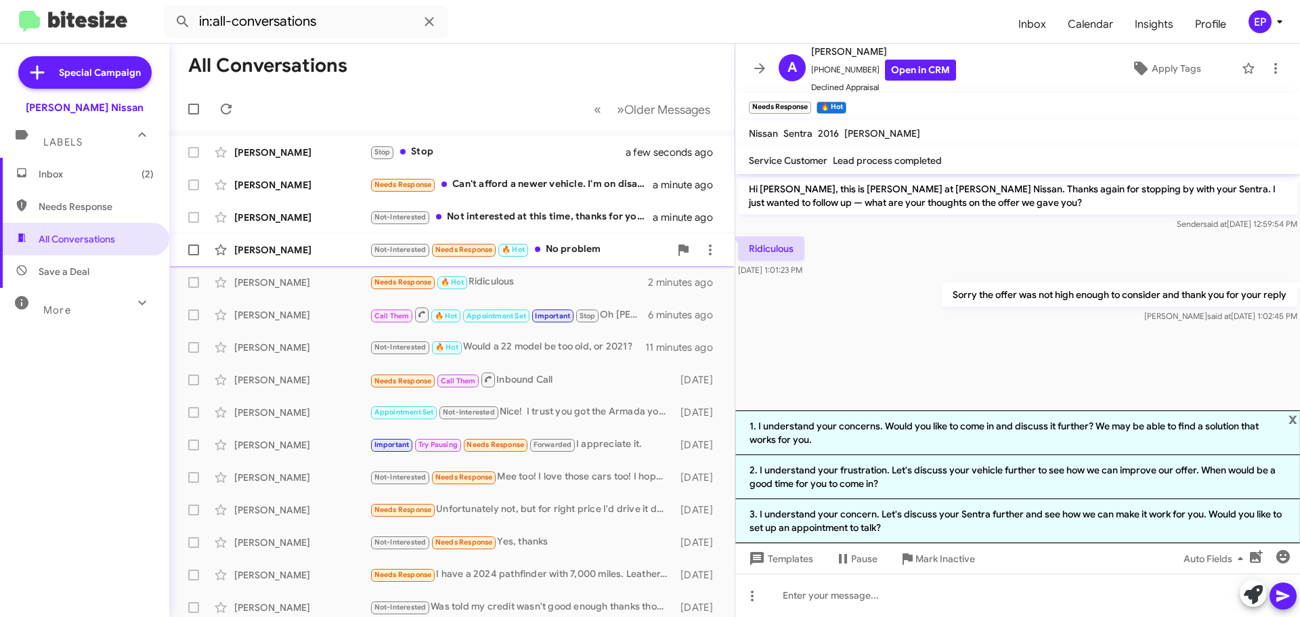
click at [557, 255] on div "Not-Interested Needs Response 🔥 Hot No problem" at bounding box center [520, 250] width 300 height 16
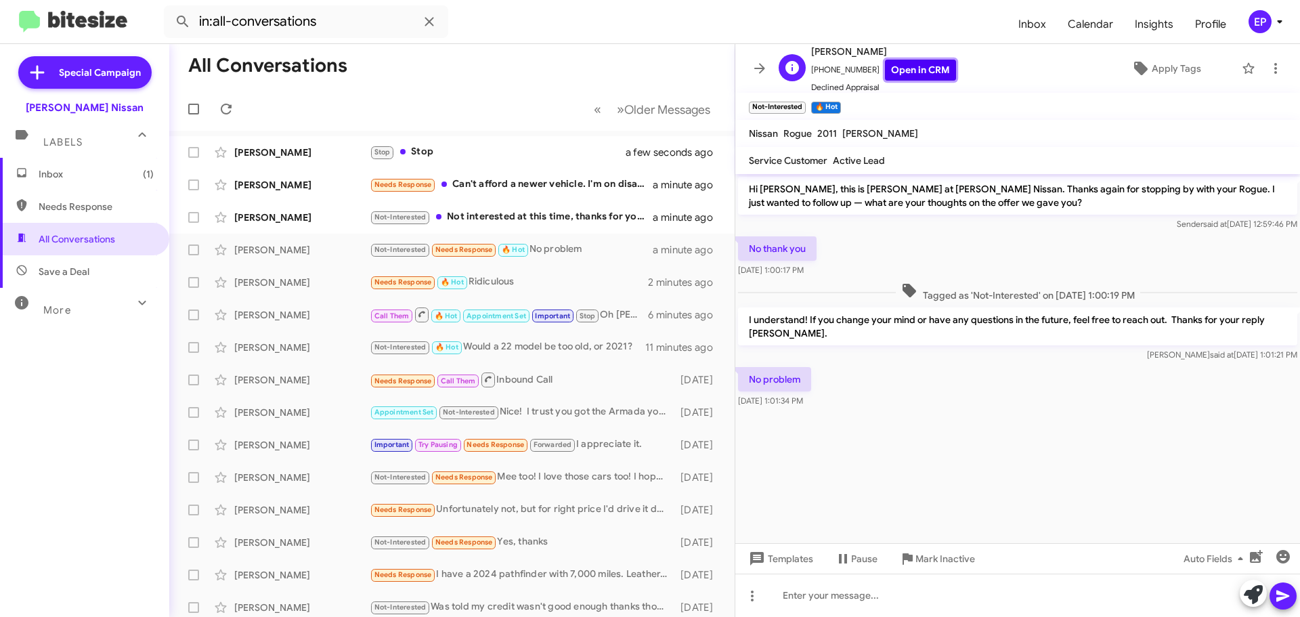
click at [885, 76] on link "Open in CRM" at bounding box center [920, 70] width 71 height 21
click at [482, 223] on div "Not-Interested Not interested at this time, thanks for your offer." at bounding box center [520, 217] width 300 height 16
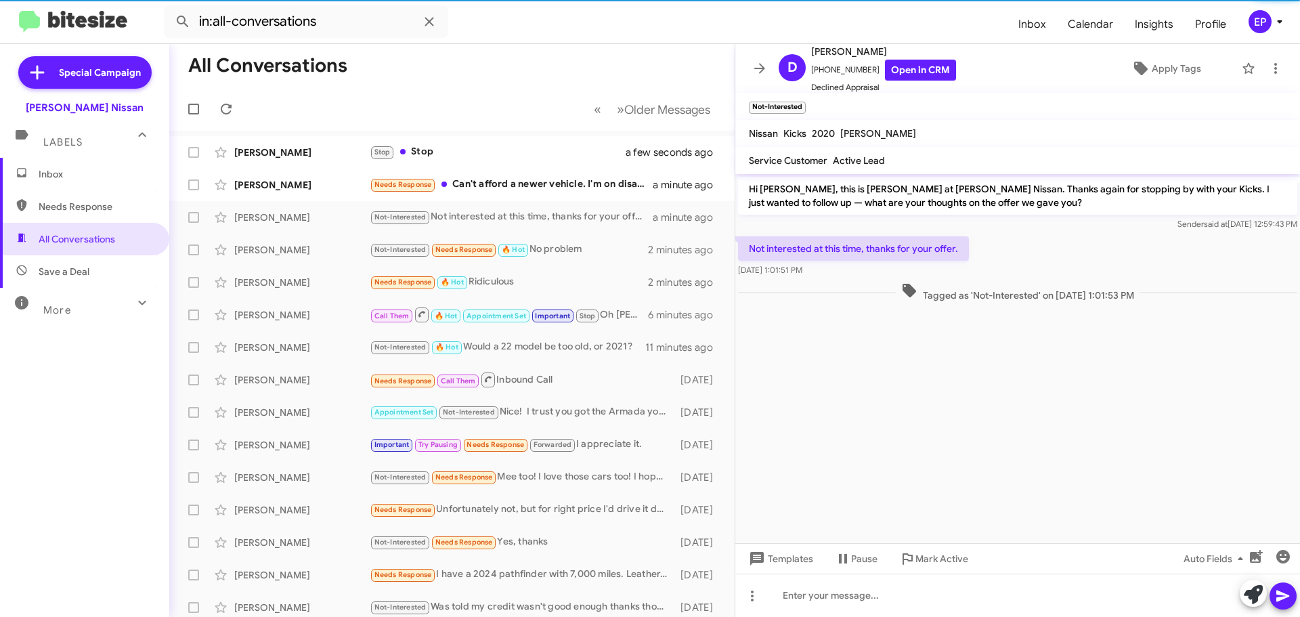
click at [873, 398] on cdk-virtual-scroll-viewport "Hi [PERSON_NAME], this is [PERSON_NAME] at [PERSON_NAME] Nissan. Thanks again f…" at bounding box center [1017, 358] width 565 height 369
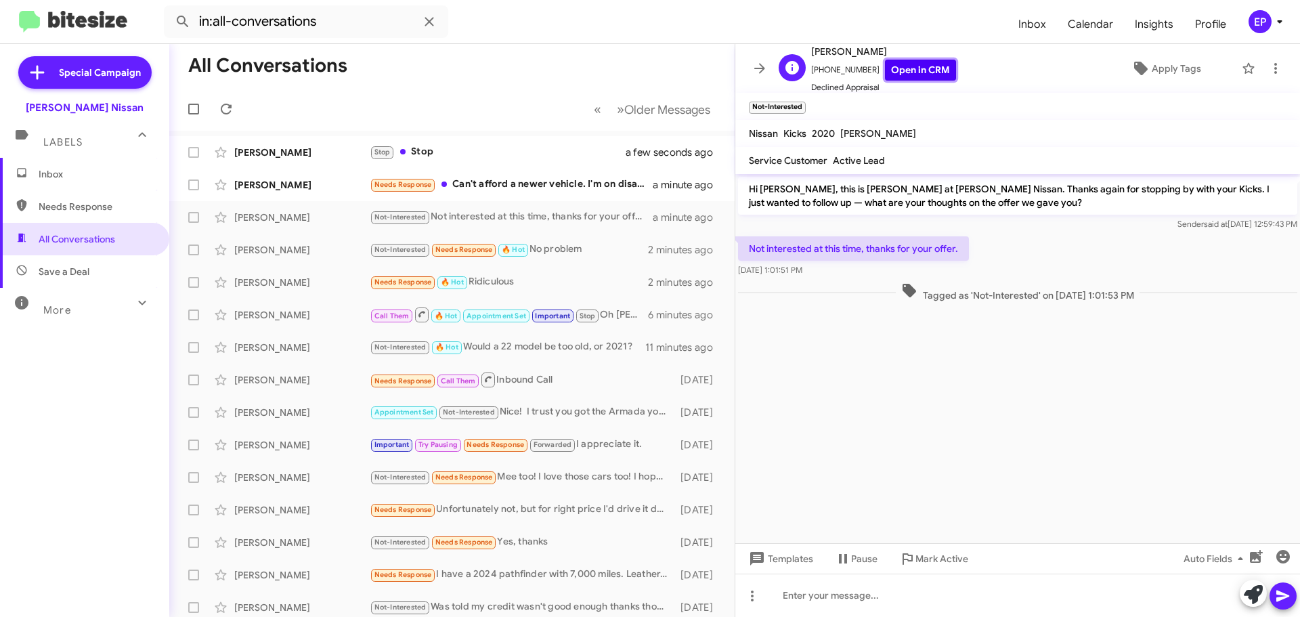
click at [905, 71] on link "Open in CRM" at bounding box center [920, 70] width 71 height 21
click at [1259, 598] on icon at bounding box center [1253, 594] width 19 height 19
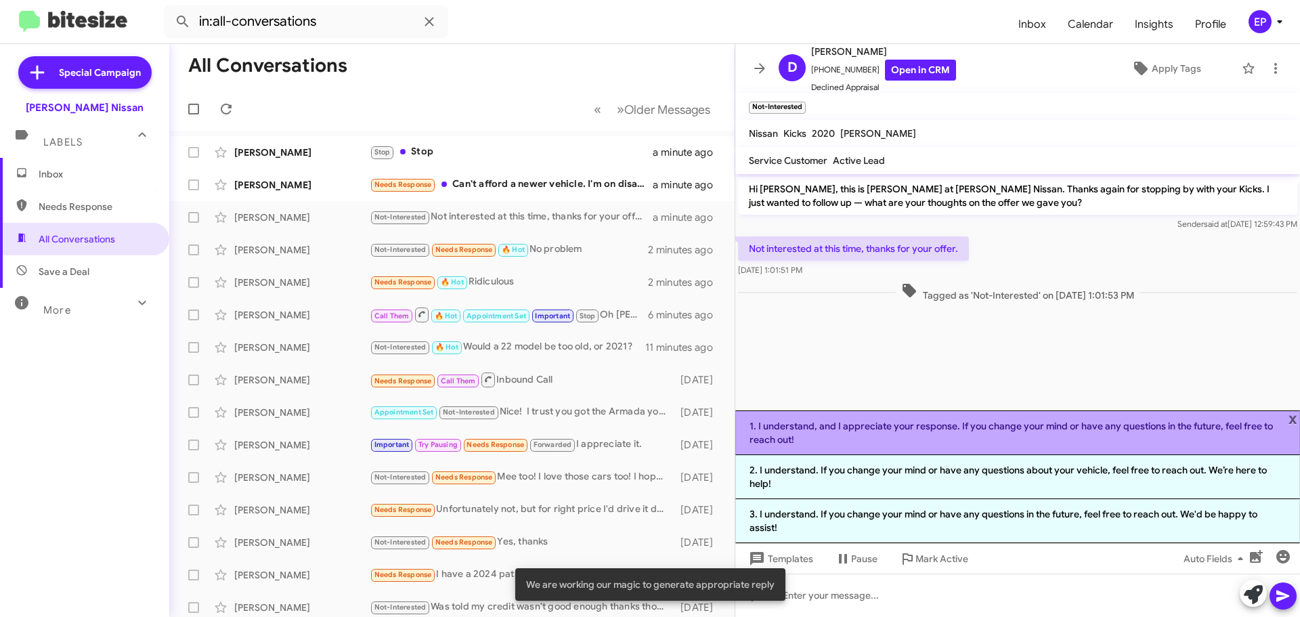
click at [926, 441] on li "1. I understand, and I appreciate your response. If you change your mind or hav…" at bounding box center [1017, 432] width 565 height 45
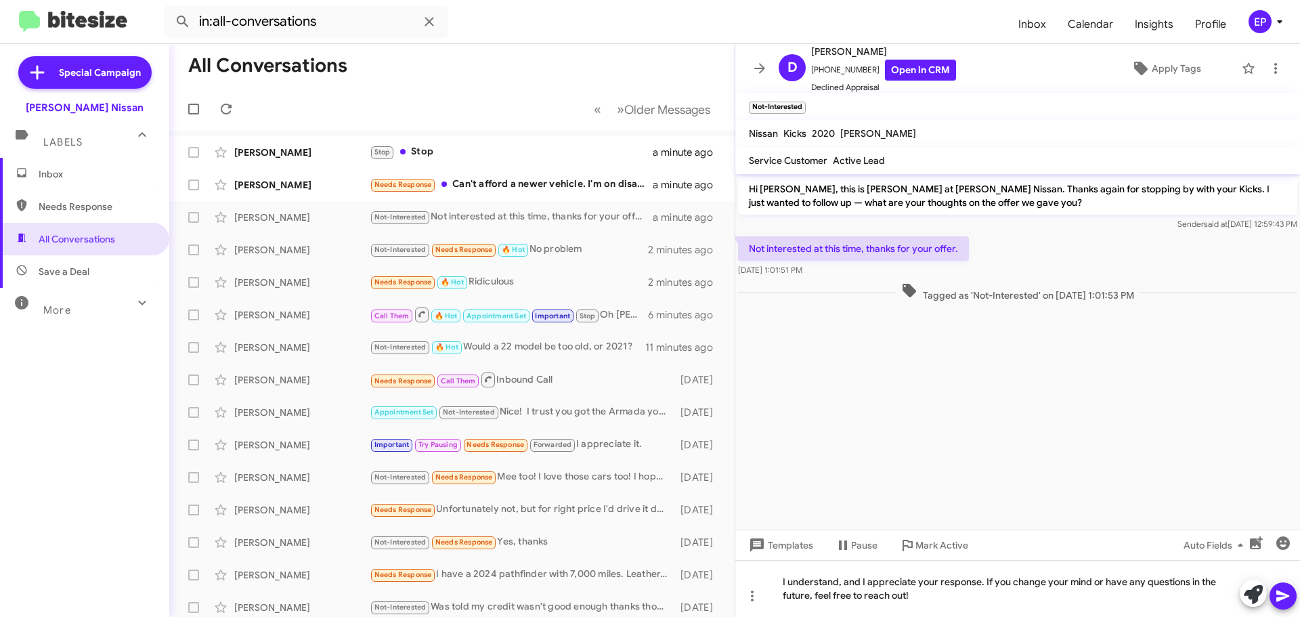
click at [1282, 598] on icon at bounding box center [1282, 596] width 13 height 12
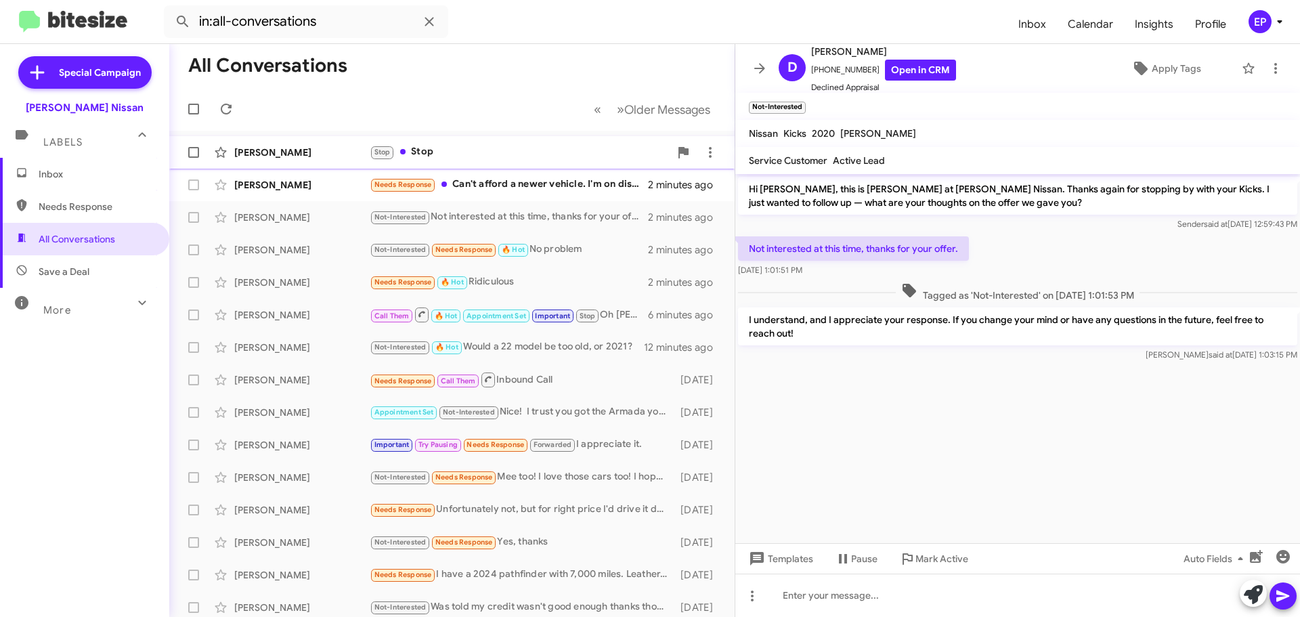
click at [470, 156] on div "Stop Stop" at bounding box center [520, 152] width 300 height 16
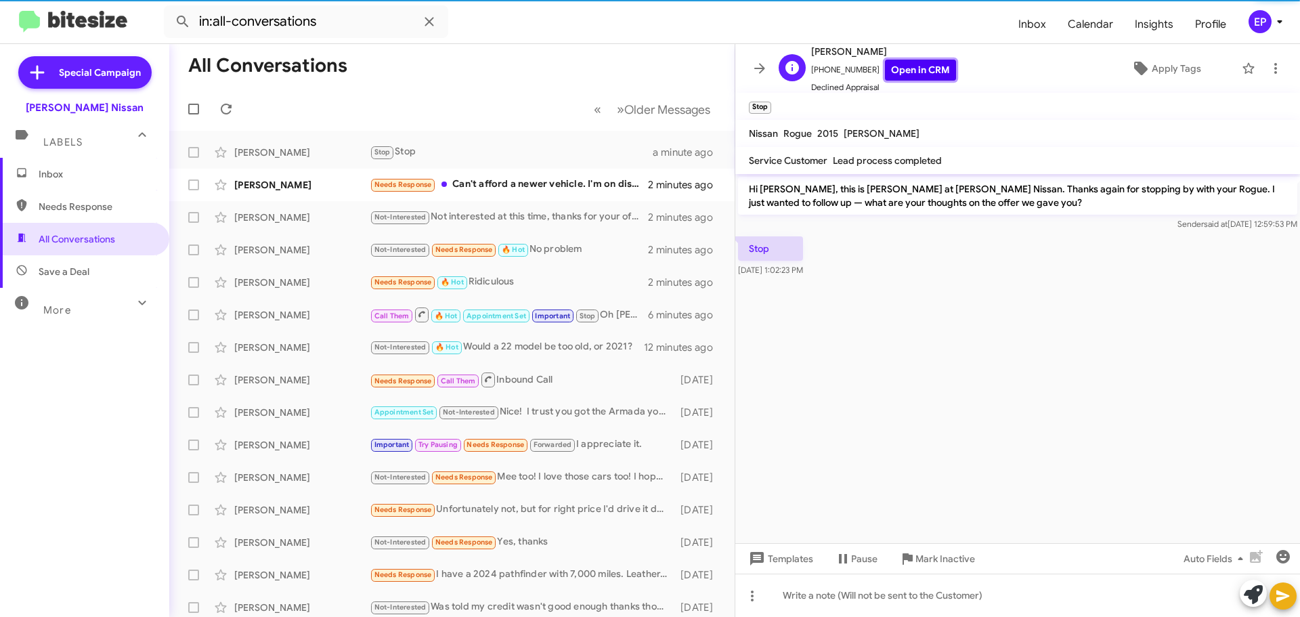
click at [907, 73] on link "Open in CRM" at bounding box center [920, 70] width 71 height 21
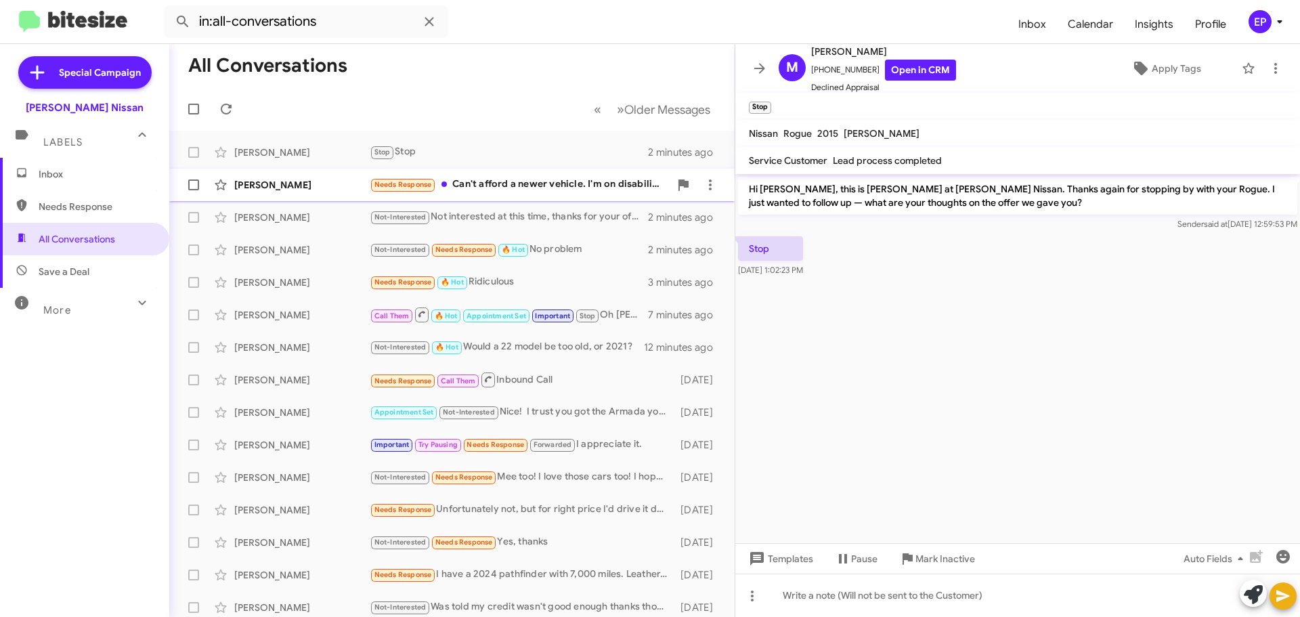
click at [484, 181] on div "Needs Response Can't afford a newer vehicle. I'm on disability. Struggling just…" at bounding box center [520, 185] width 300 height 16
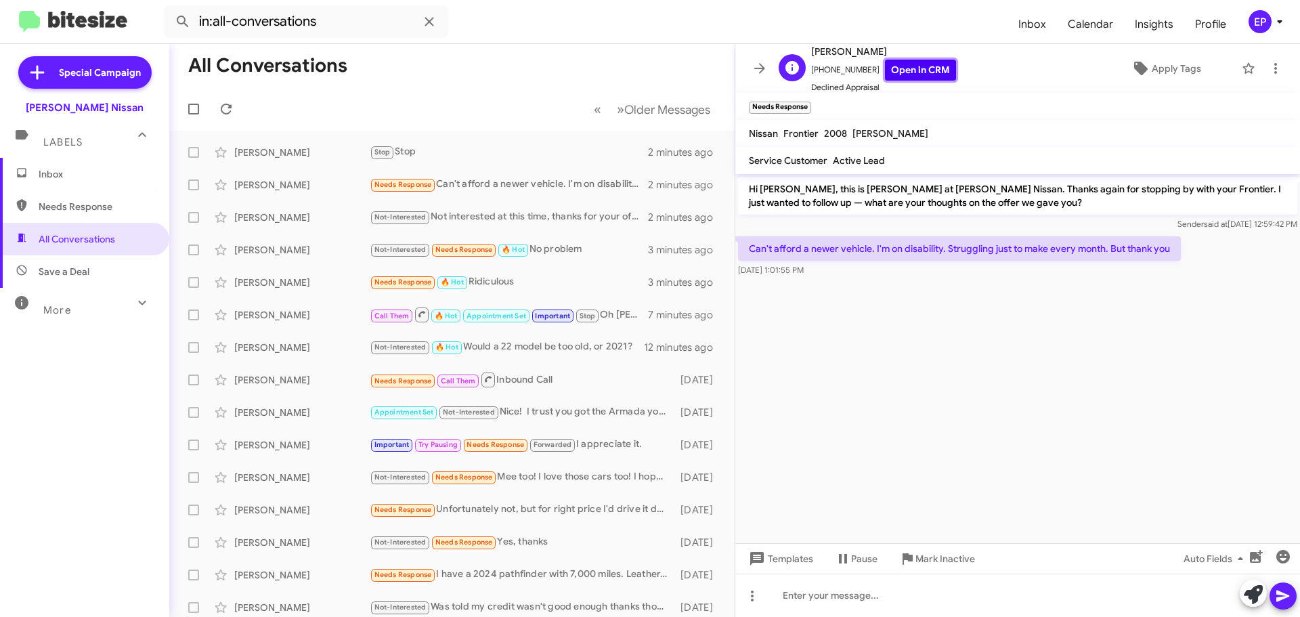
click at [916, 62] on link "Open in CRM" at bounding box center [920, 70] width 71 height 21
click at [1251, 589] on icon at bounding box center [1253, 594] width 19 height 19
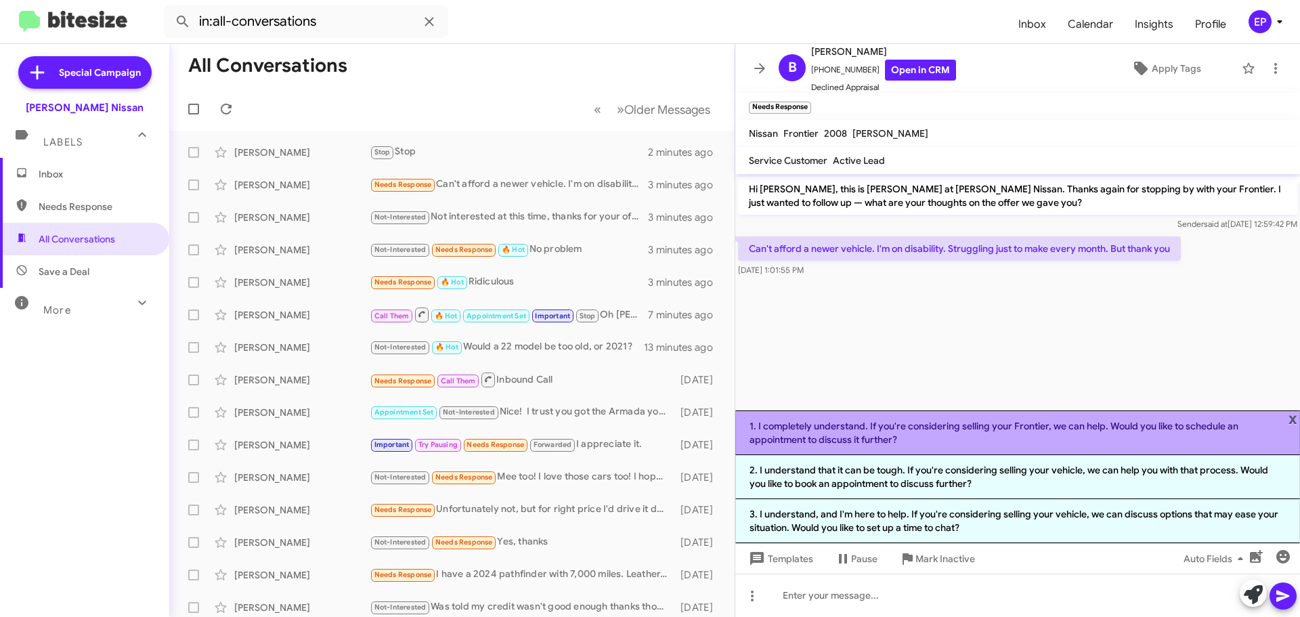
click at [949, 429] on li "1. I completely understand. If you're considering selling your Frontier, we can…" at bounding box center [1017, 432] width 565 height 45
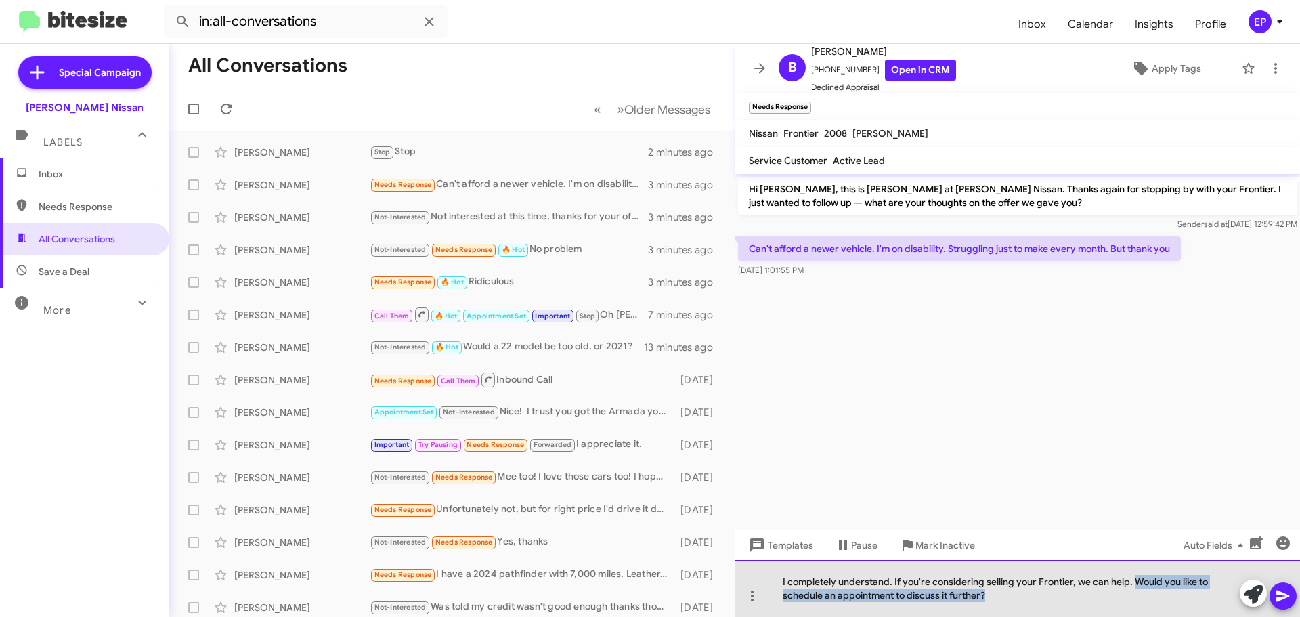
drag, startPoint x: 1022, startPoint y: 594, endPoint x: 1133, endPoint y: 586, distance: 111.3
click at [1133, 586] on div "I completely understand. If you're considering selling your Frontier, we can he…" at bounding box center [1017, 588] width 565 height 57
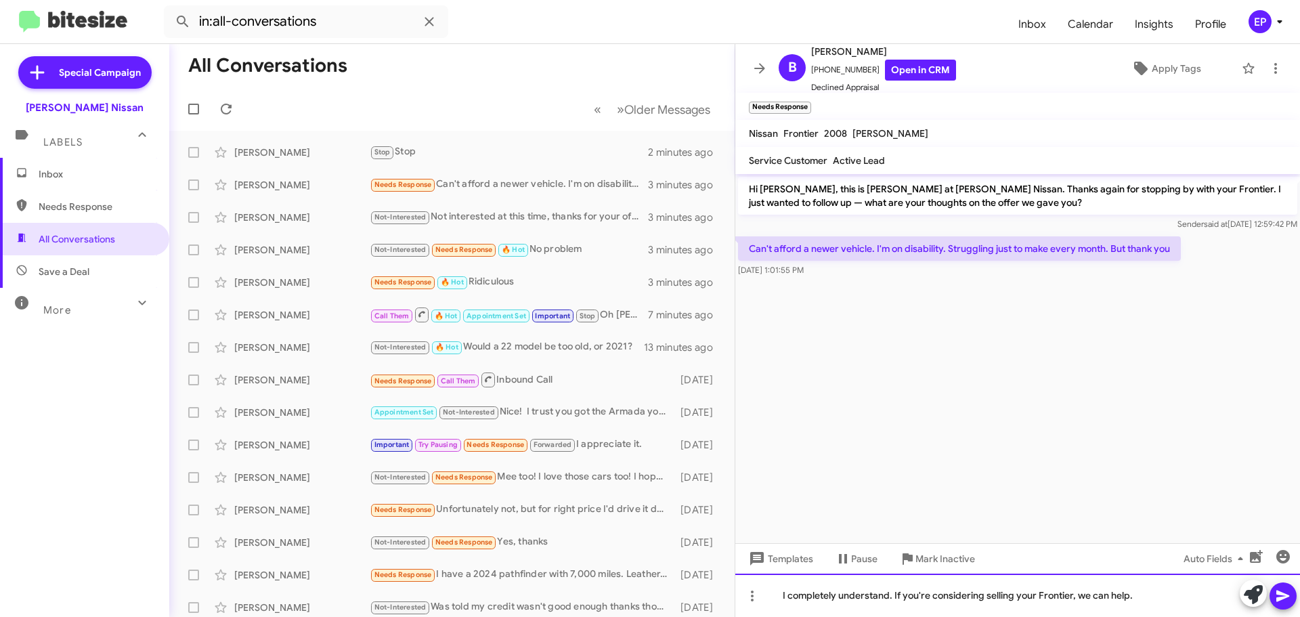
click at [922, 593] on div "I completely understand. If you're considering selling your Frontier, we can he…" at bounding box center [1017, 595] width 565 height 43
click at [977, 596] on div "I completely understand. If you considering selling your Frontier, we can help." at bounding box center [1017, 595] width 565 height 43
click at [973, 597] on div "I completely understand. If you considering selling your Frontier, we can help." at bounding box center [1017, 595] width 565 height 43
click at [1140, 598] on div "I completely understand. If you consider selling your Frontier, we can help." at bounding box center [1017, 595] width 565 height 43
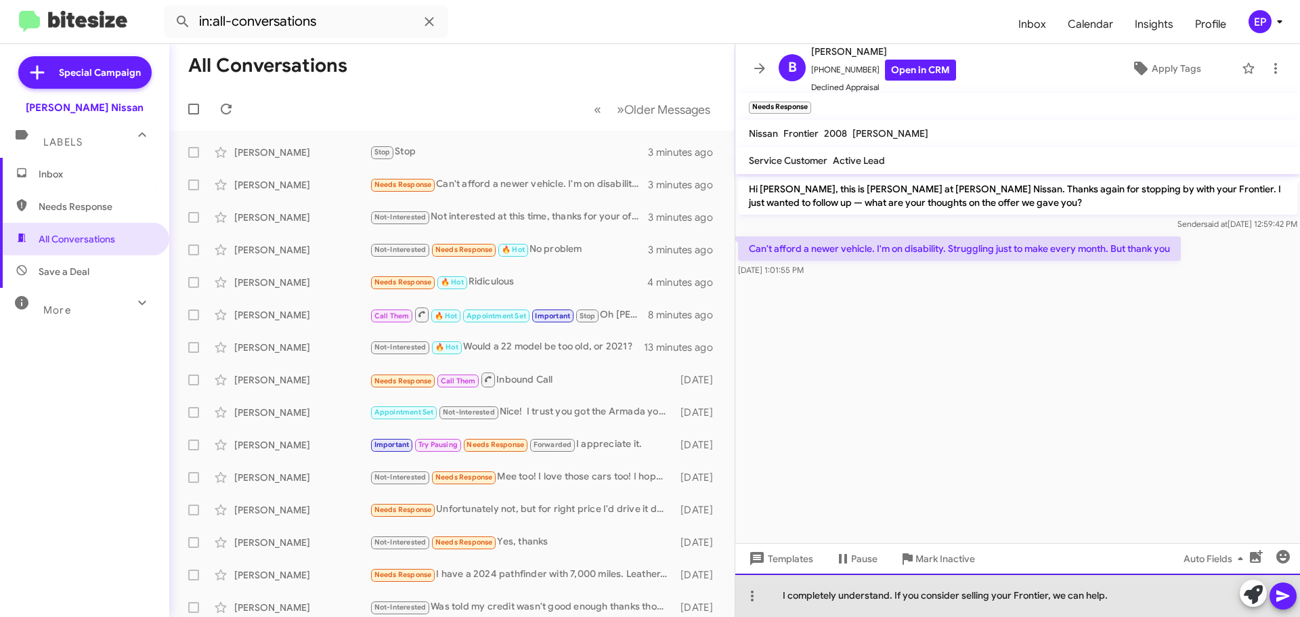
drag, startPoint x: 1122, startPoint y: 593, endPoint x: 1052, endPoint y: 594, distance: 69.8
click at [1052, 594] on div "I completely understand. If you consider selling your Frontier, we can help." at bounding box center [1017, 595] width 565 height 43
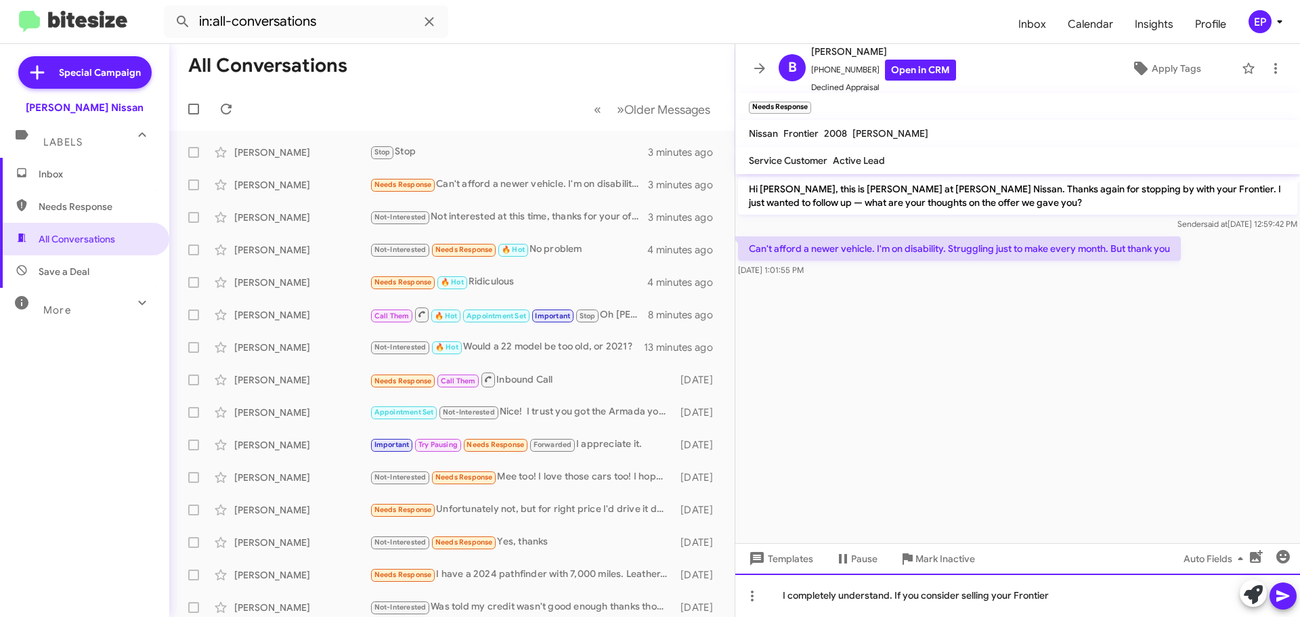
click at [1060, 597] on div "I completely understand. If you consider selling your Frontier" at bounding box center [1017, 595] width 565 height 43
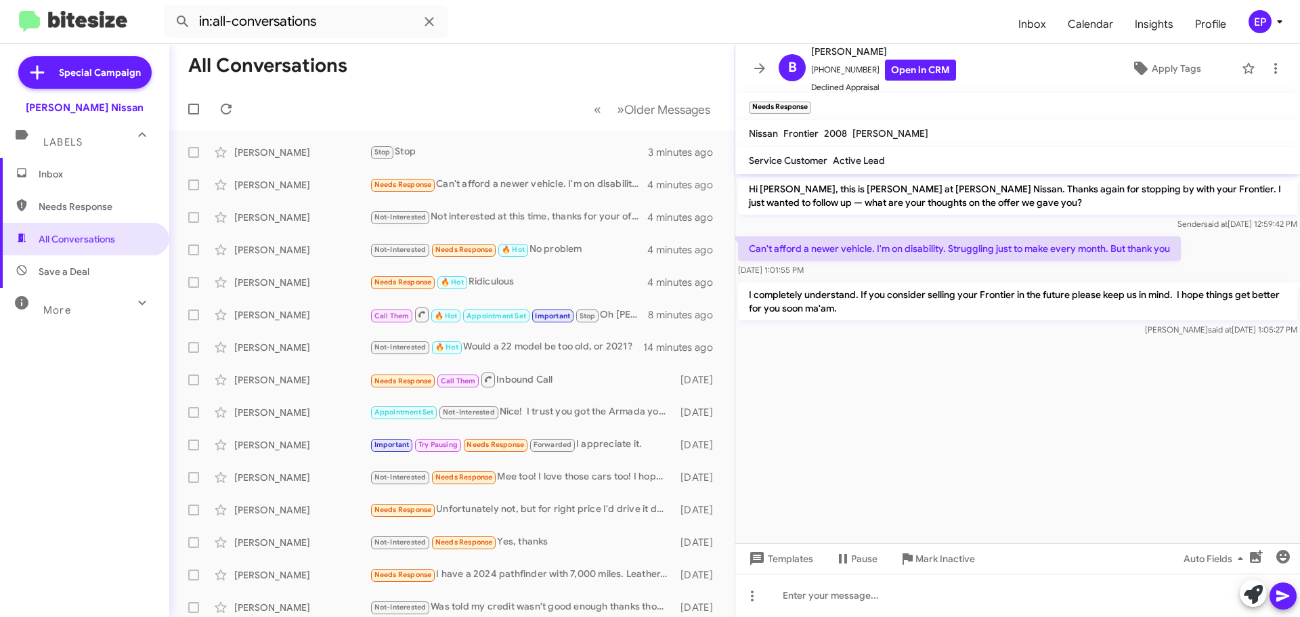
click at [72, 181] on span "Inbox" at bounding box center [84, 174] width 169 height 33
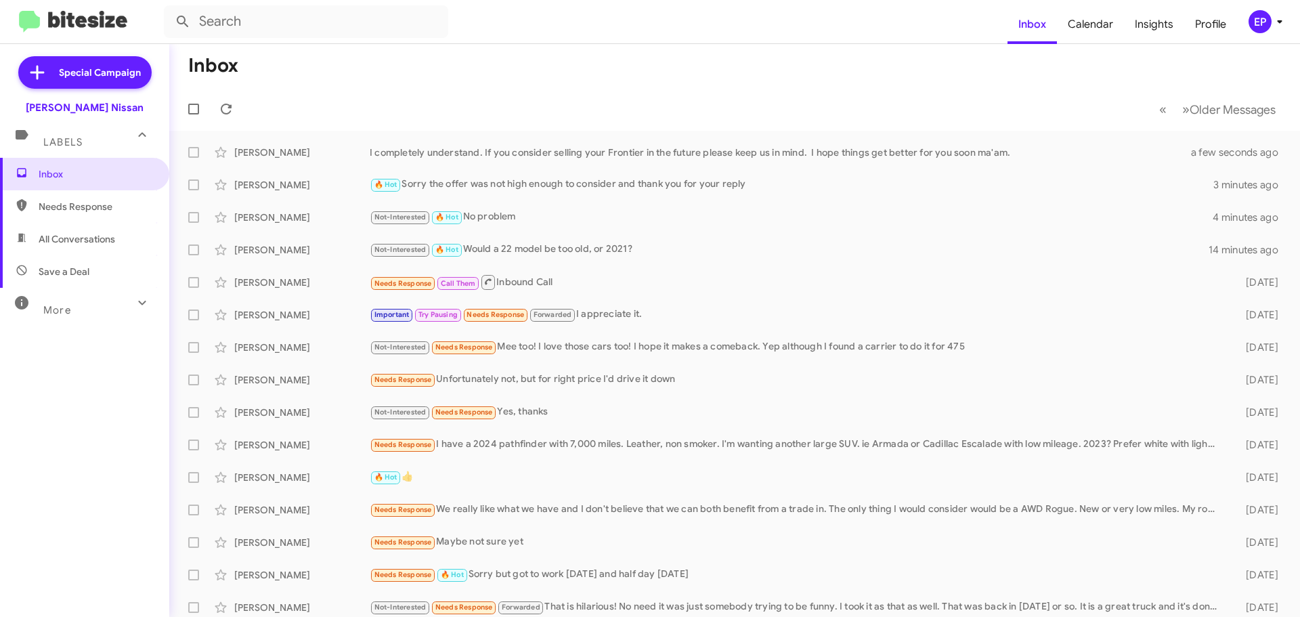
click at [104, 240] on span "All Conversations" at bounding box center [77, 239] width 77 height 14
type input "in:all-conversations"
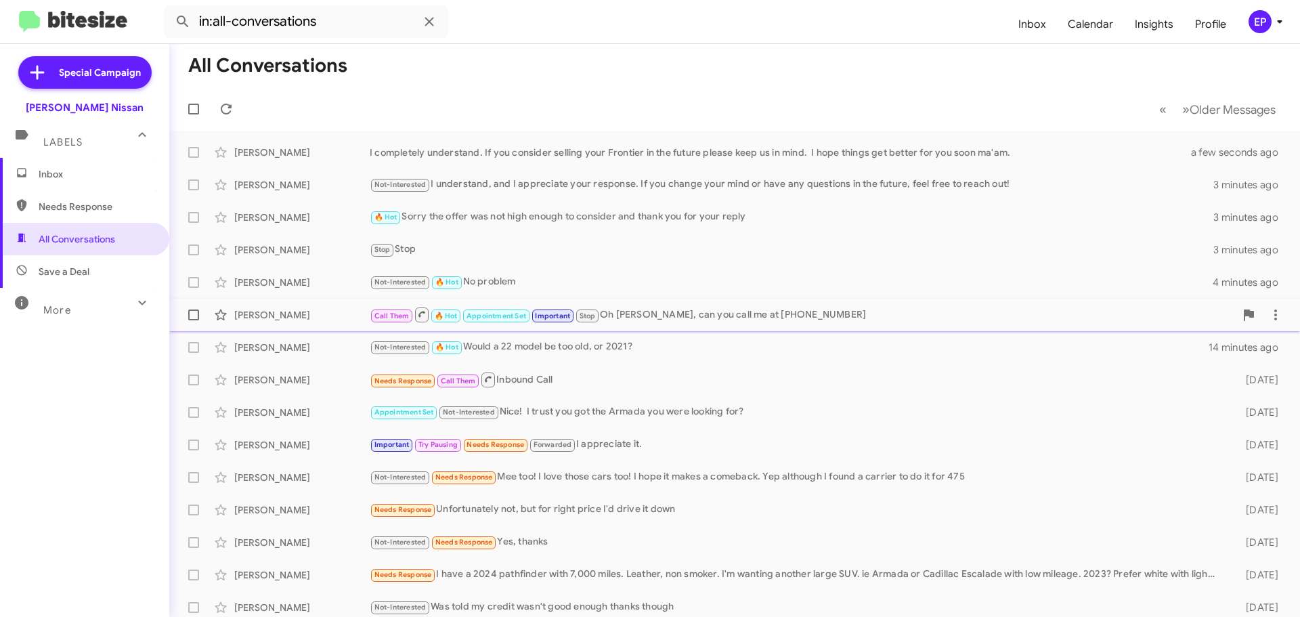
click at [646, 317] on div "Call Them 🔥 Hot Appointment Set Important Stop Oh [PERSON_NAME], can you call m…" at bounding box center [802, 314] width 865 height 17
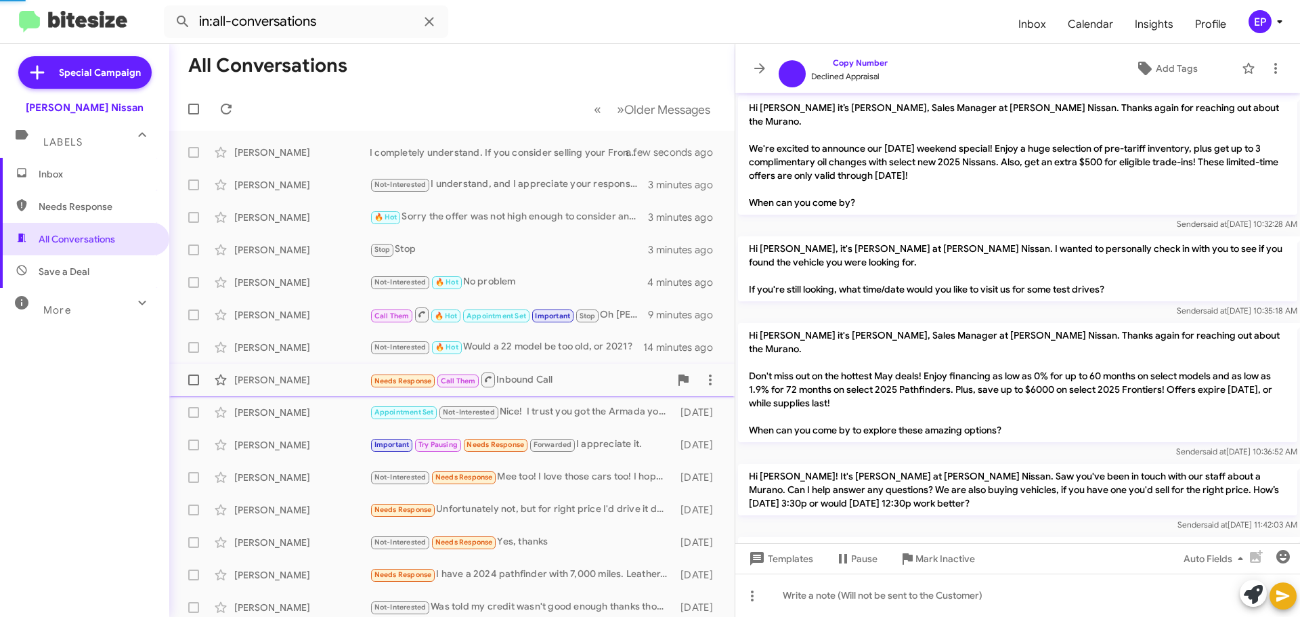
scroll to position [847, 0]
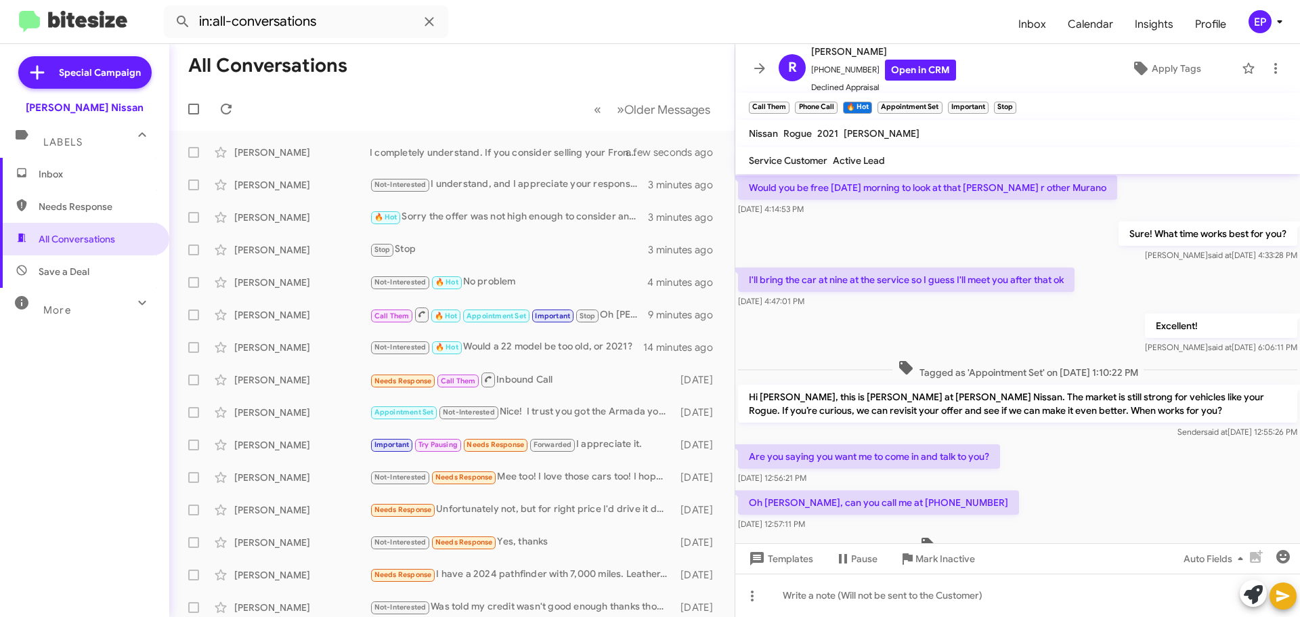
click at [997, 488] on div "Oh [PERSON_NAME], can you call me at [PHONE_NUMBER] [DATE] 12:57:11 PM" at bounding box center [1017, 511] width 565 height 46
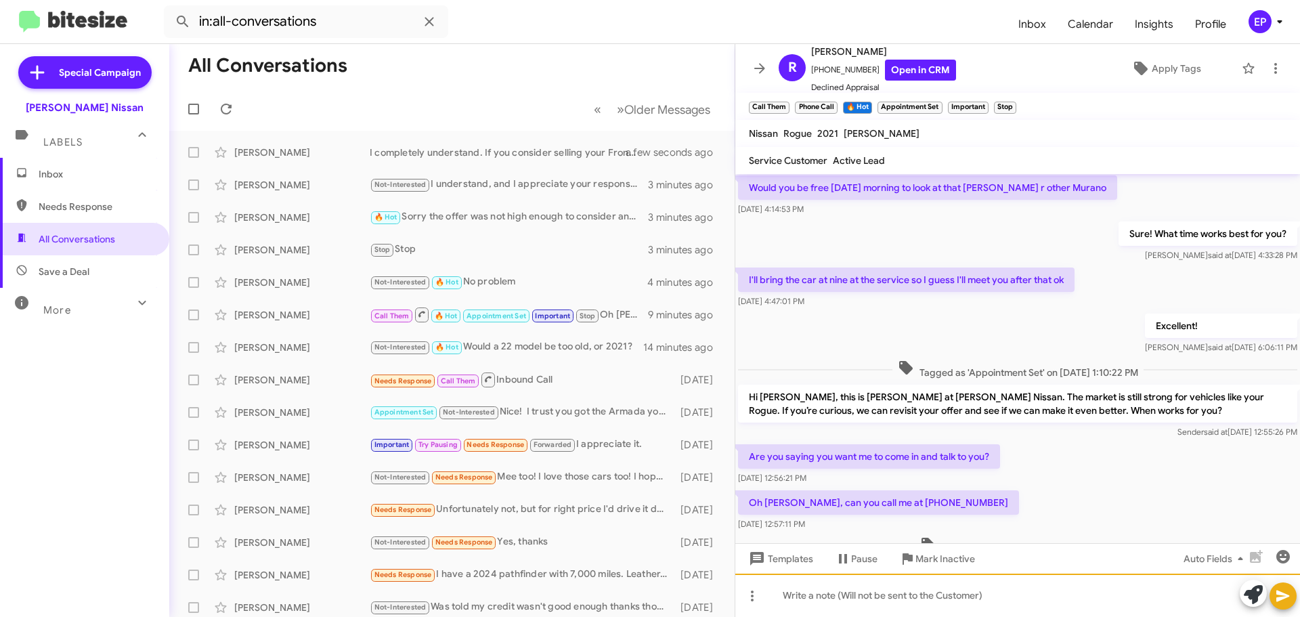
click at [985, 603] on div at bounding box center [1017, 595] width 565 height 43
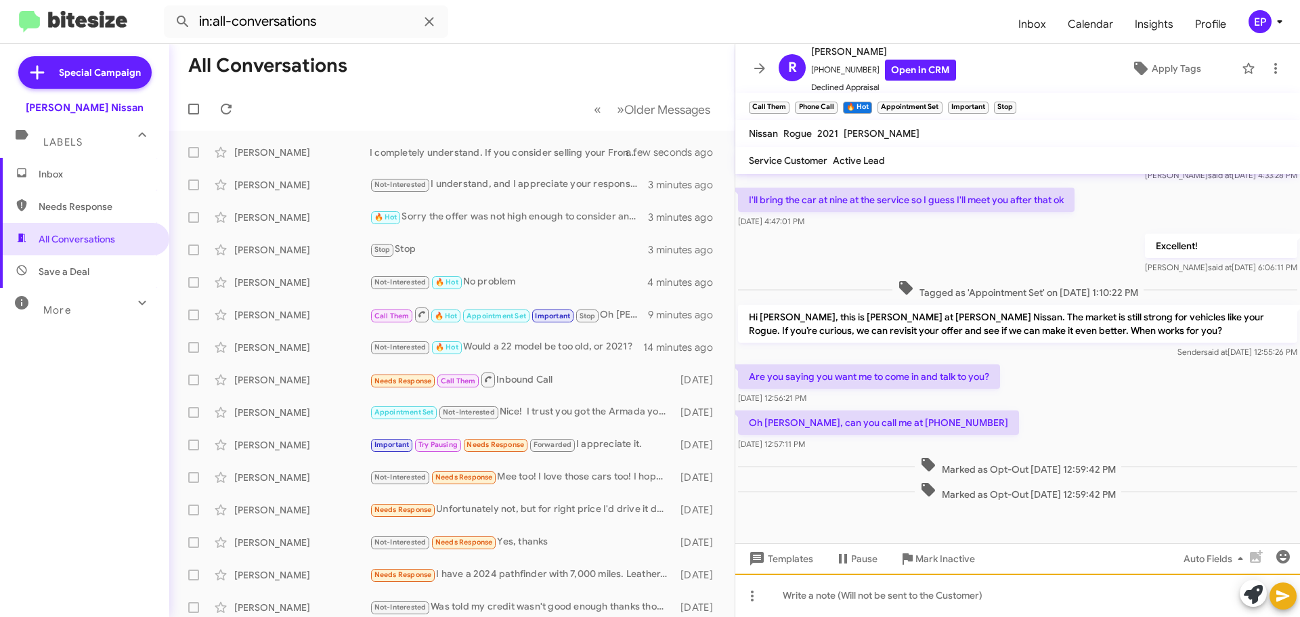
scroll to position [928, 0]
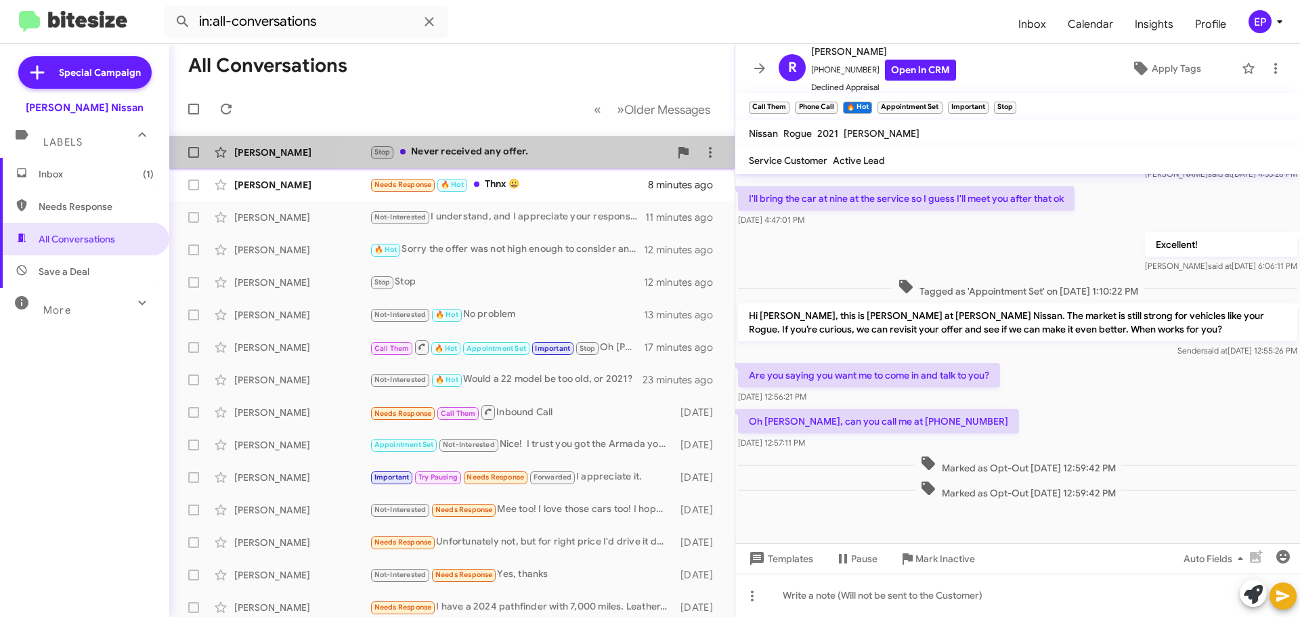
click at [454, 156] on div "Stop Never received any offer." at bounding box center [520, 152] width 300 height 16
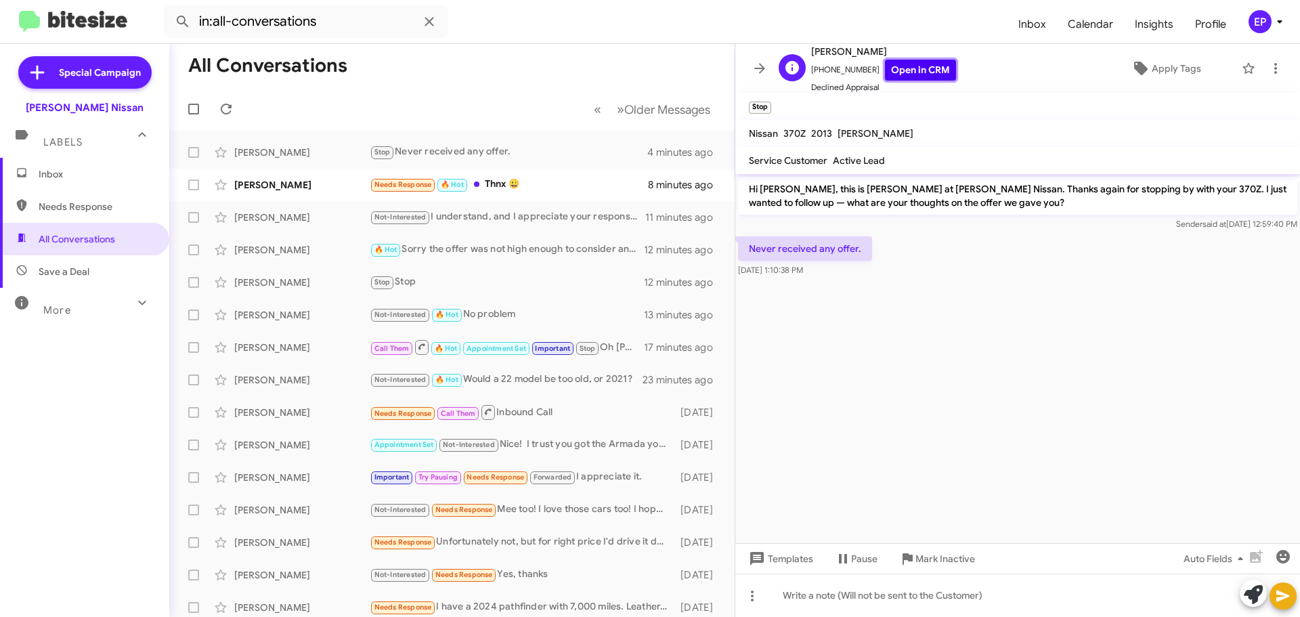
click at [914, 64] on link "Open in CRM" at bounding box center [920, 70] width 71 height 21
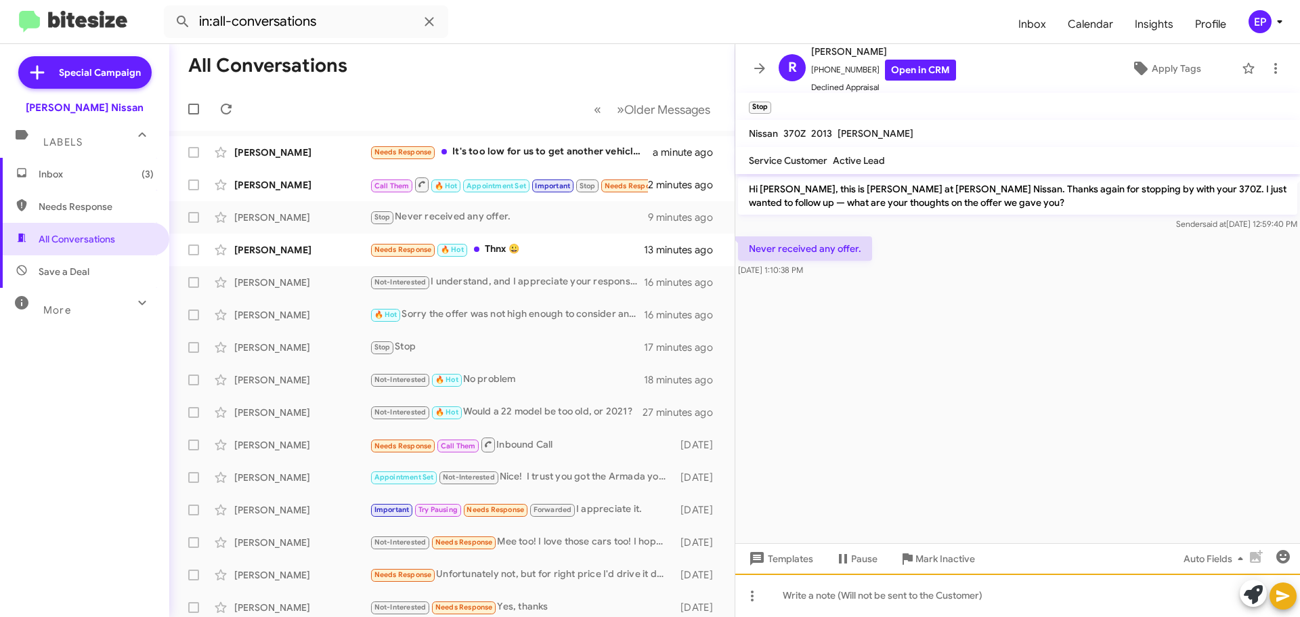
click at [899, 592] on div at bounding box center [1017, 595] width 565 height 43
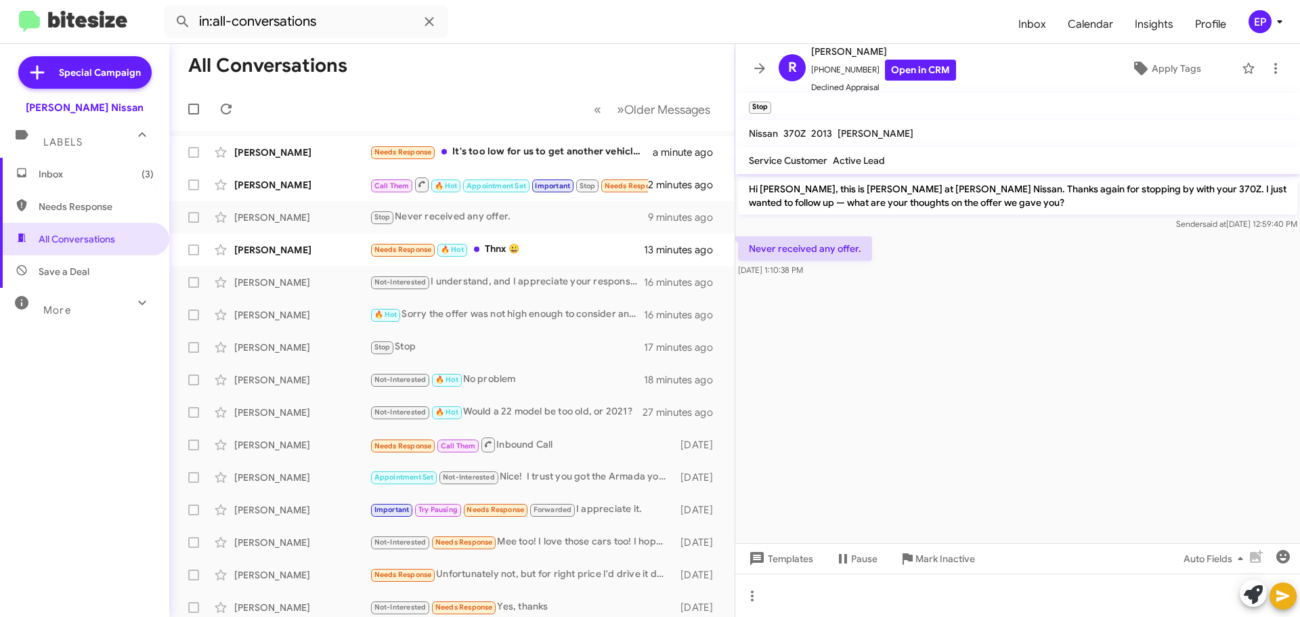
click at [1043, 395] on cdk-virtual-scroll-viewport "Hi [PERSON_NAME], this is [PERSON_NAME] at [PERSON_NAME] Nissan. Thanks again f…" at bounding box center [1017, 358] width 565 height 369
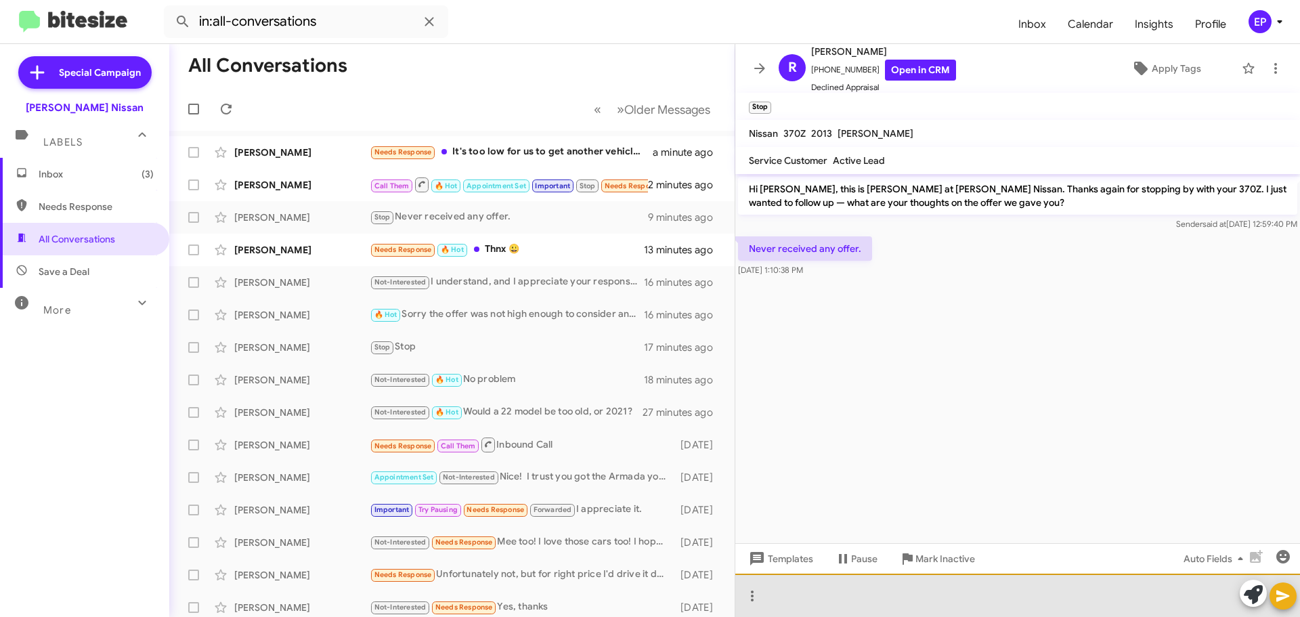
click at [881, 599] on div at bounding box center [1017, 595] width 565 height 43
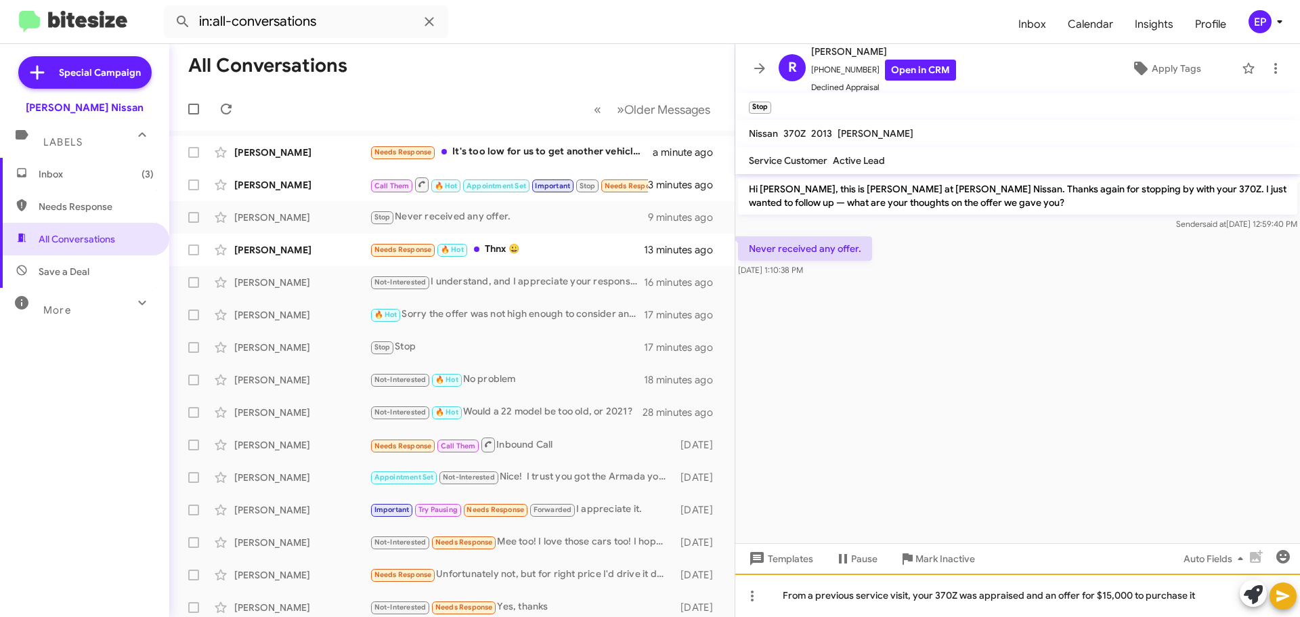
click at [1127, 594] on div "From a previous service visit, your 370Z was appraised and an offer for $15,000…" at bounding box center [1017, 595] width 565 height 43
click at [1202, 594] on div "From a previous service visit, your 370Z was appraised and an offer for $14,760…" at bounding box center [1017, 595] width 565 height 43
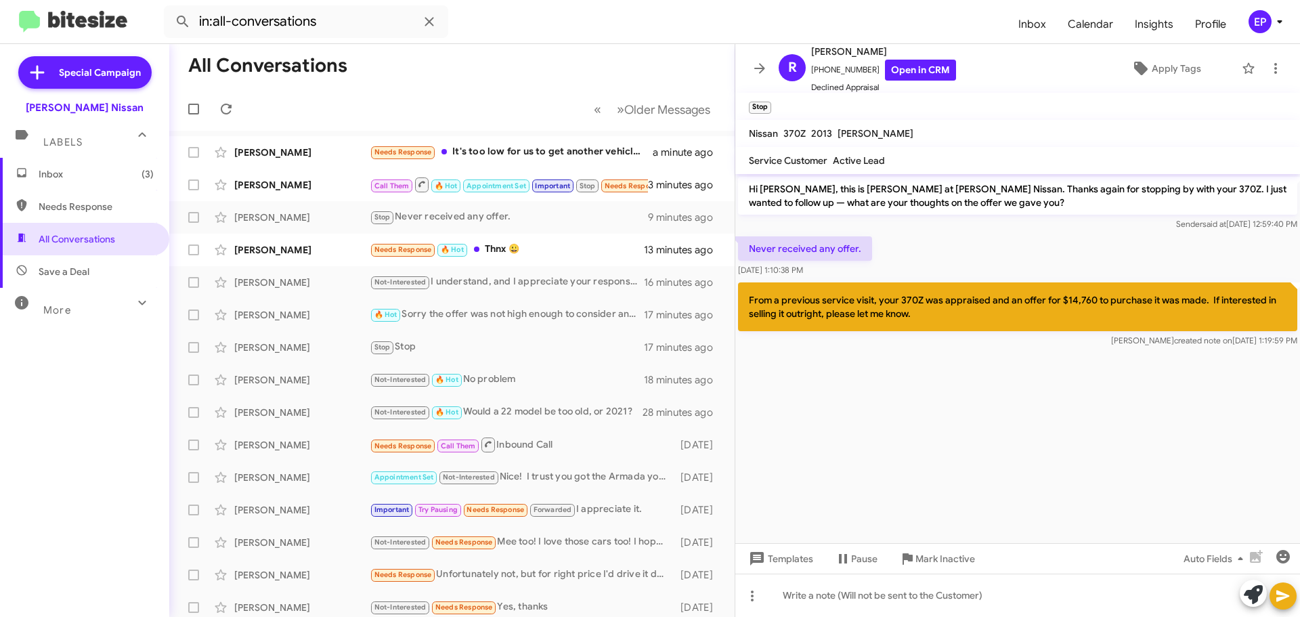
click at [1059, 424] on cdk-virtual-scroll-viewport "Hi [PERSON_NAME], this is [PERSON_NAME] at [PERSON_NAME] Nissan. Thanks again f…" at bounding box center [1017, 358] width 565 height 369
click at [760, 73] on icon at bounding box center [759, 68] width 11 height 10
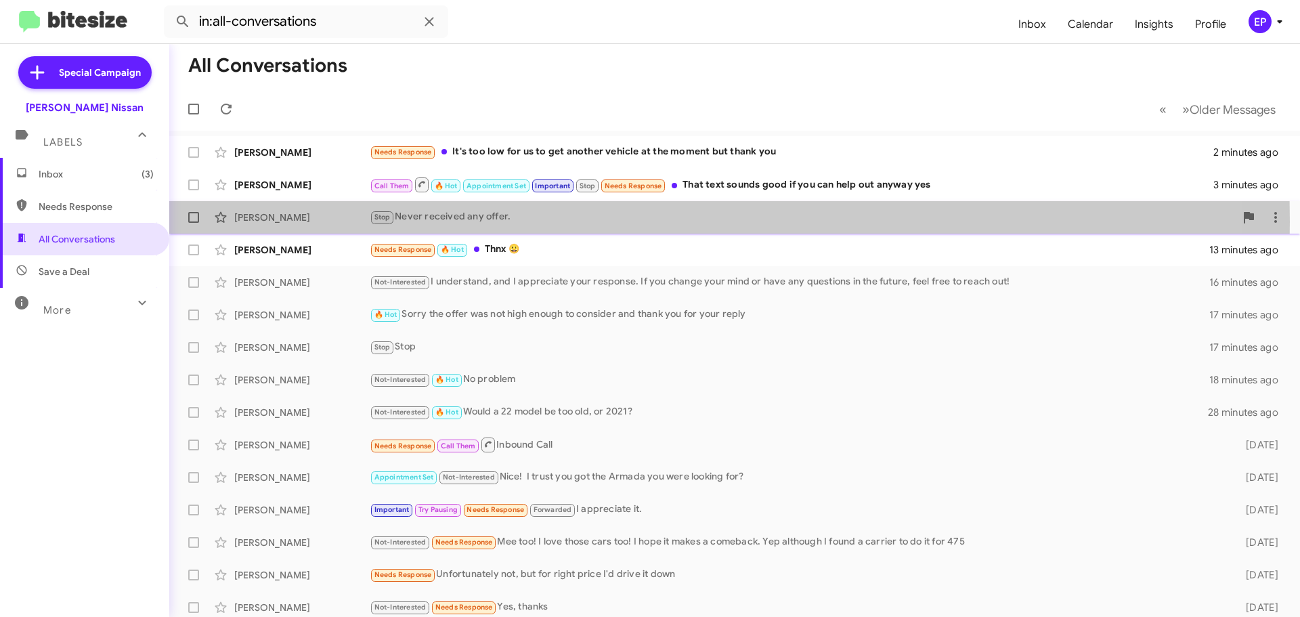
click at [320, 221] on div "[PERSON_NAME]" at bounding box center [301, 218] width 135 height 14
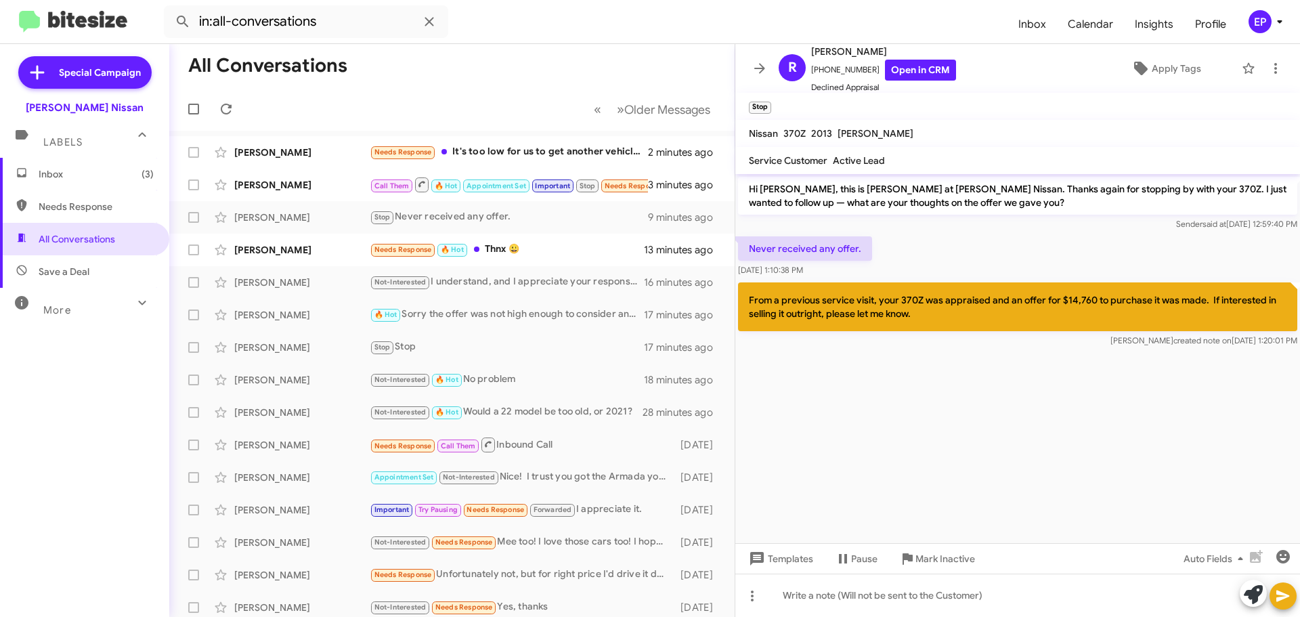
click at [875, 386] on cdk-virtual-scroll-viewport "Hi [PERSON_NAME], this is [PERSON_NAME] at [PERSON_NAME] Nissan. Thanks again f…" at bounding box center [1017, 358] width 565 height 369
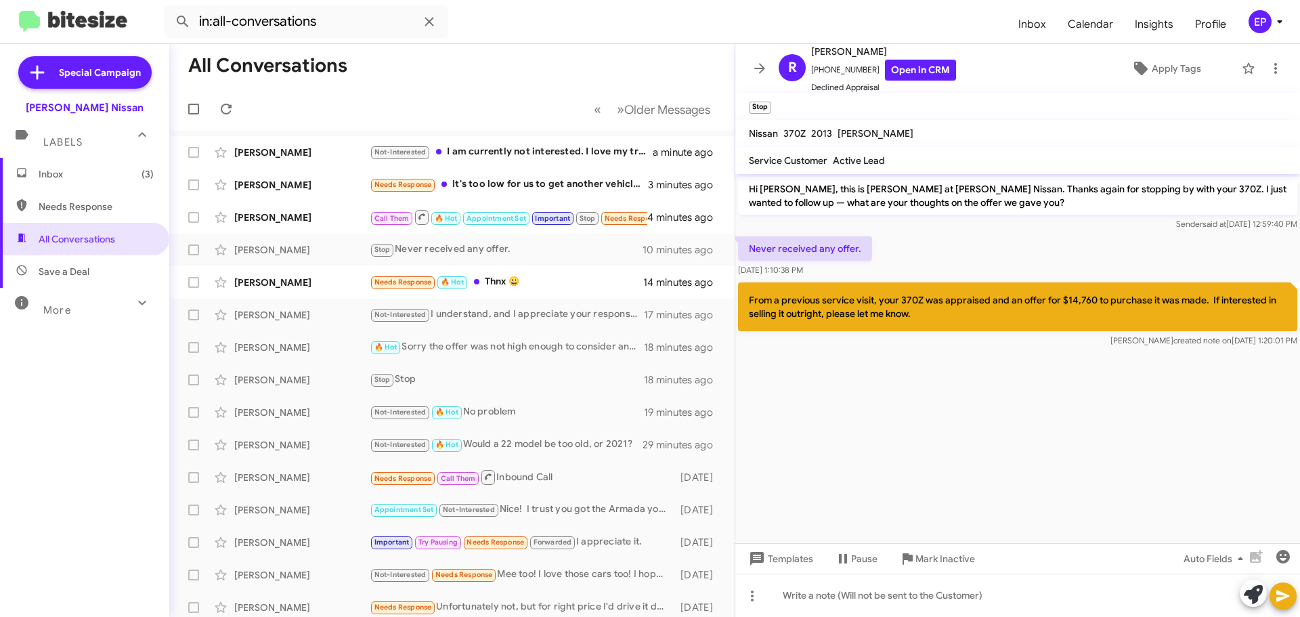
click at [949, 466] on cdk-virtual-scroll-viewport "Hi [PERSON_NAME], this is [PERSON_NAME] at [PERSON_NAME] Nissan. Thanks again f…" at bounding box center [1017, 358] width 565 height 369
click at [1270, 61] on icon at bounding box center [1276, 68] width 16 height 16
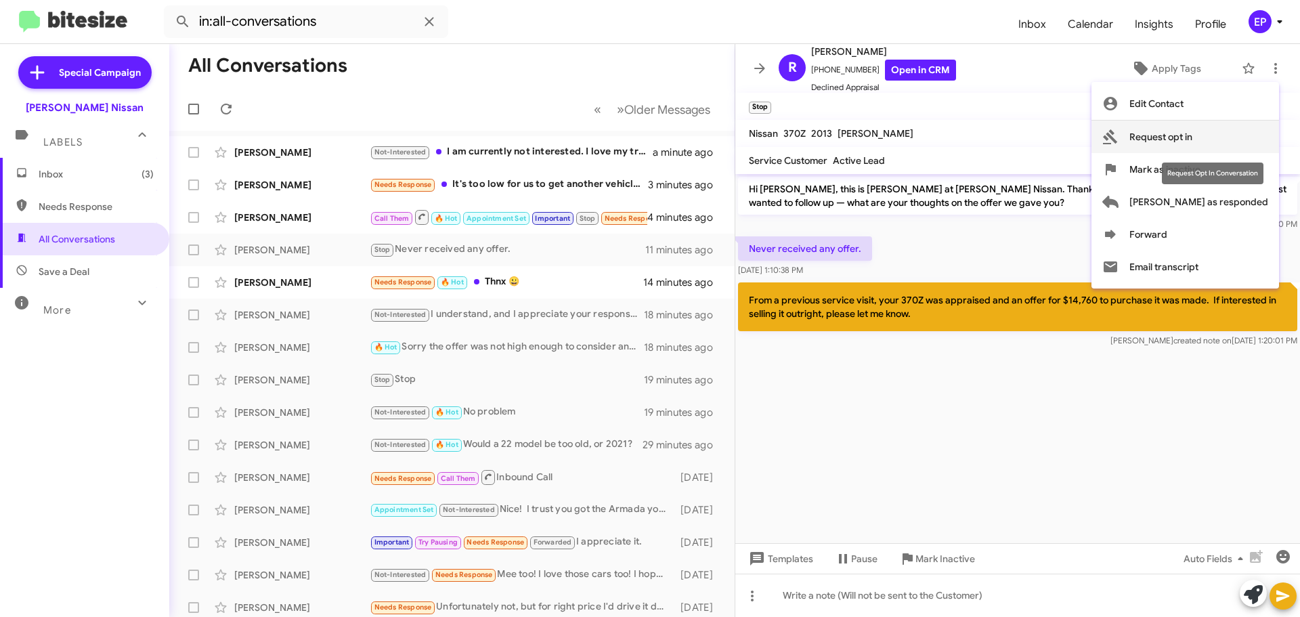
click at [1192, 140] on span "Request opt in" at bounding box center [1160, 137] width 63 height 33
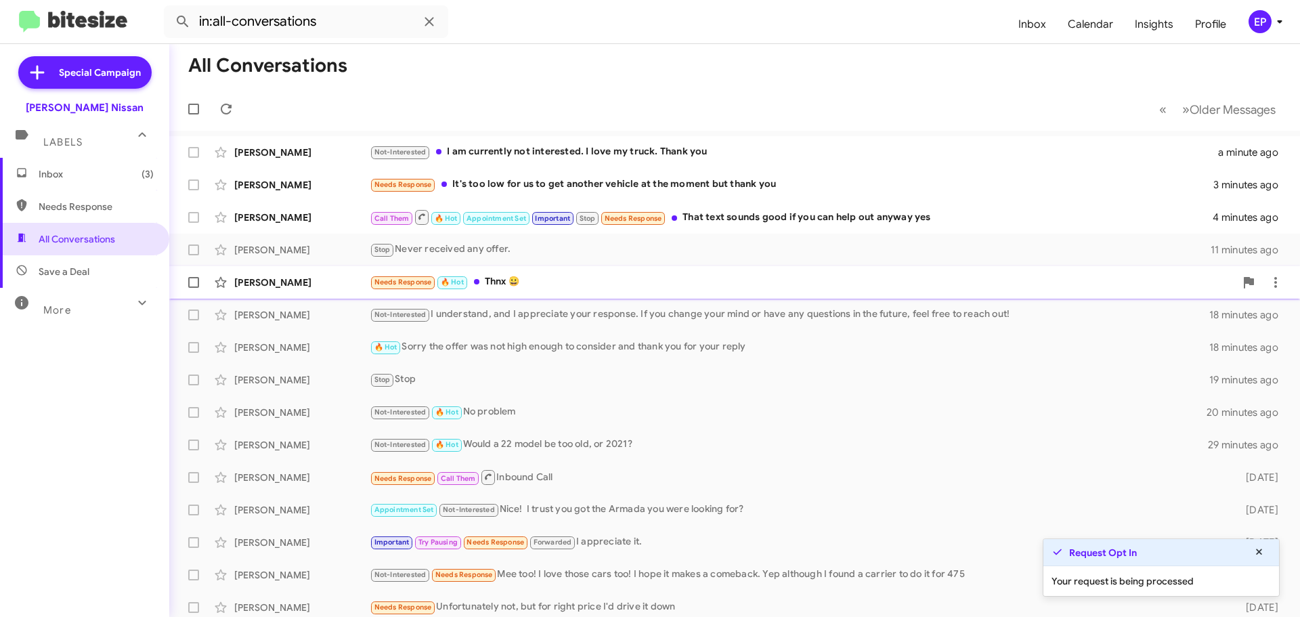
click at [515, 291] on div "[PERSON_NAME] Needs Response 🔥 Hot Thnx 😀 15 minutes ago" at bounding box center [734, 282] width 1109 height 27
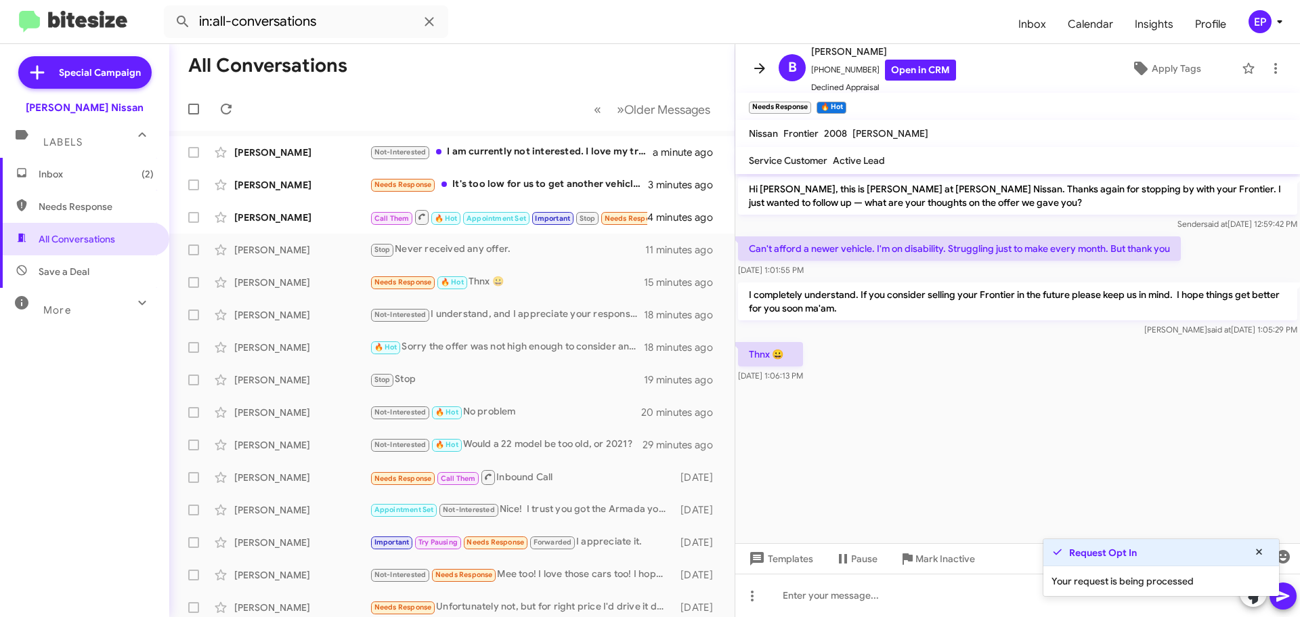
click at [759, 77] on button at bounding box center [759, 68] width 27 height 27
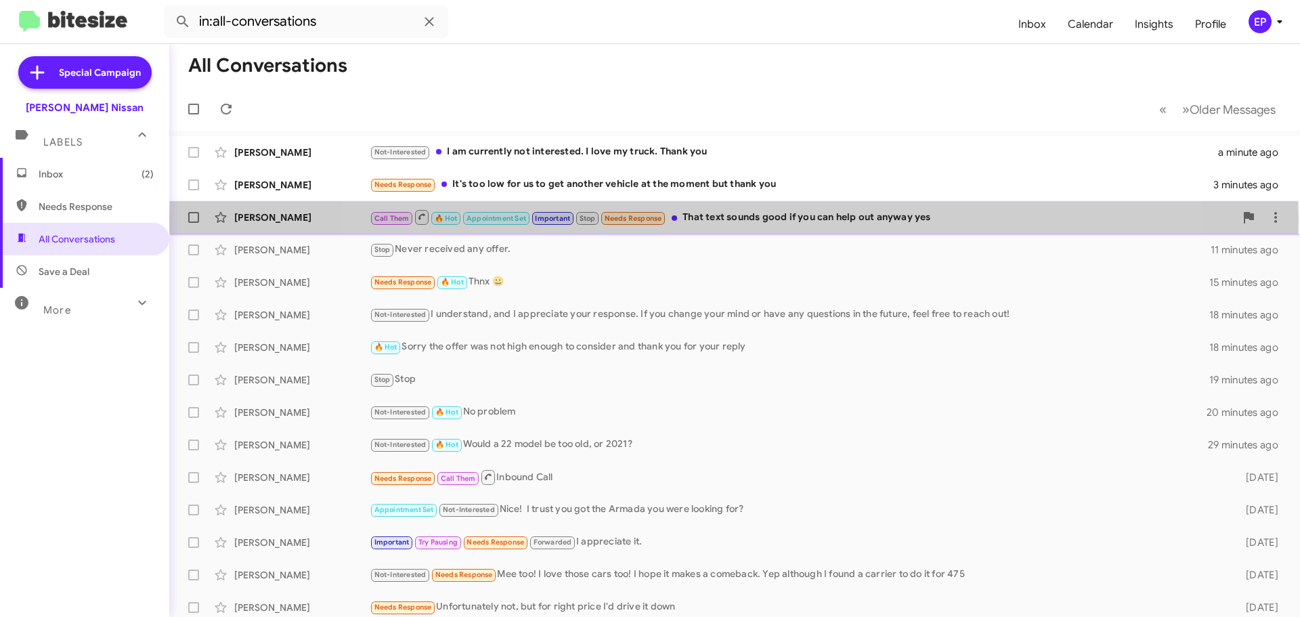
click at [734, 218] on div "Call Them 🔥 Hot Appointment Set Important Stop Needs Response That text sounds …" at bounding box center [802, 217] width 865 height 17
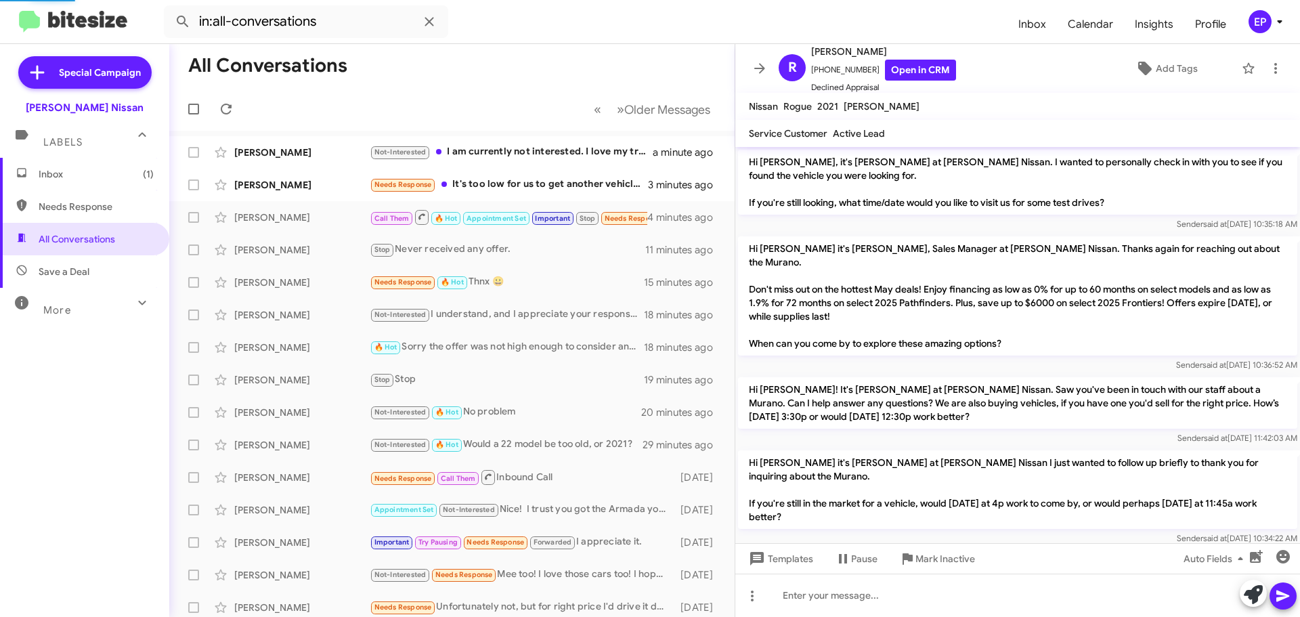
scroll to position [820, 0]
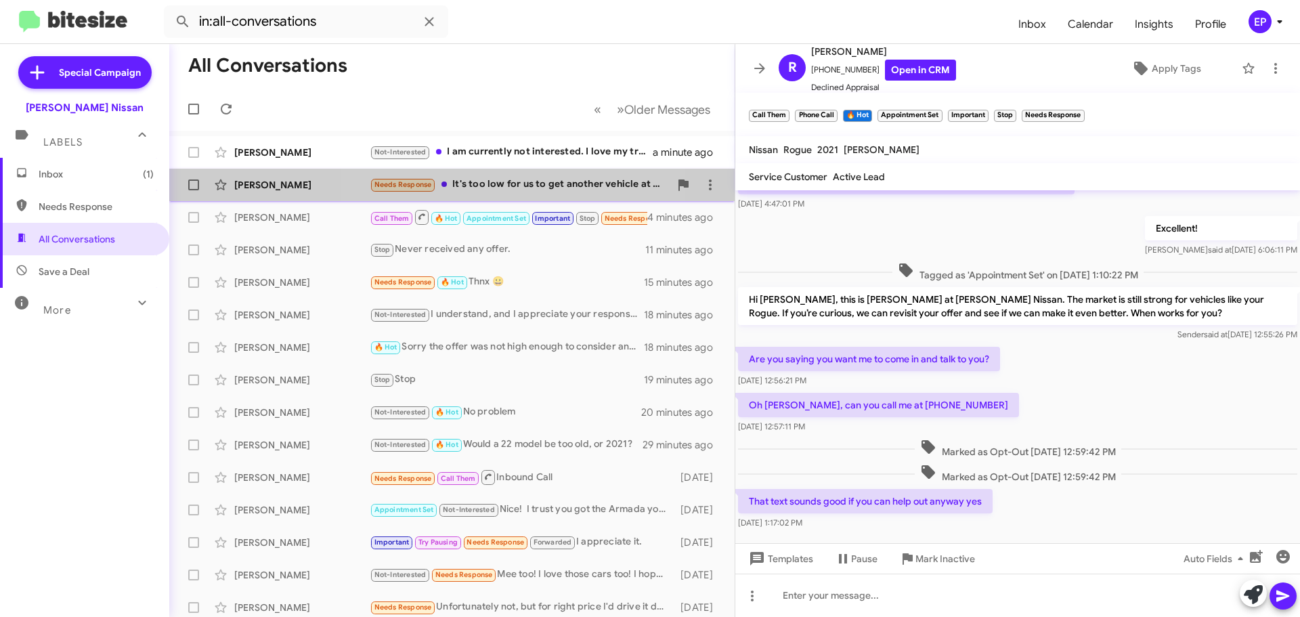
click at [499, 189] on div "Needs Response It's too low for us to get another vehicle at the moment but tha…" at bounding box center [520, 185] width 300 height 16
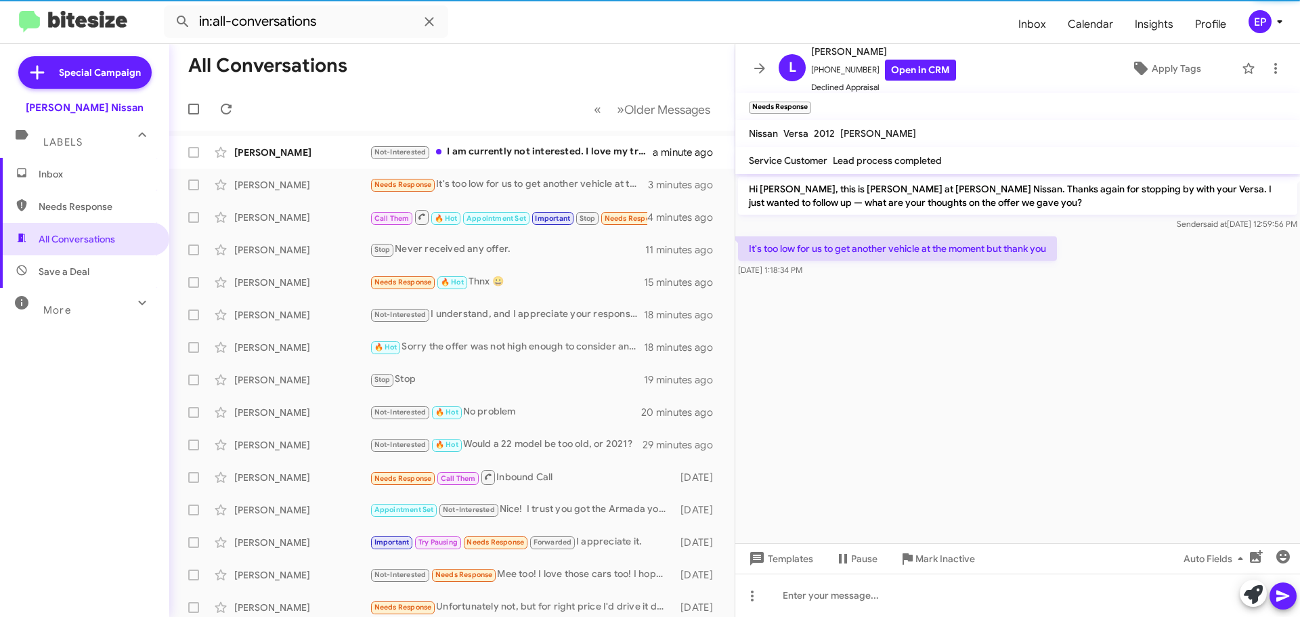
click at [913, 347] on cdk-virtual-scroll-viewport "Hi [PERSON_NAME], this is [PERSON_NAME] at [PERSON_NAME] Nissan. Thanks again f…" at bounding box center [1017, 358] width 565 height 369
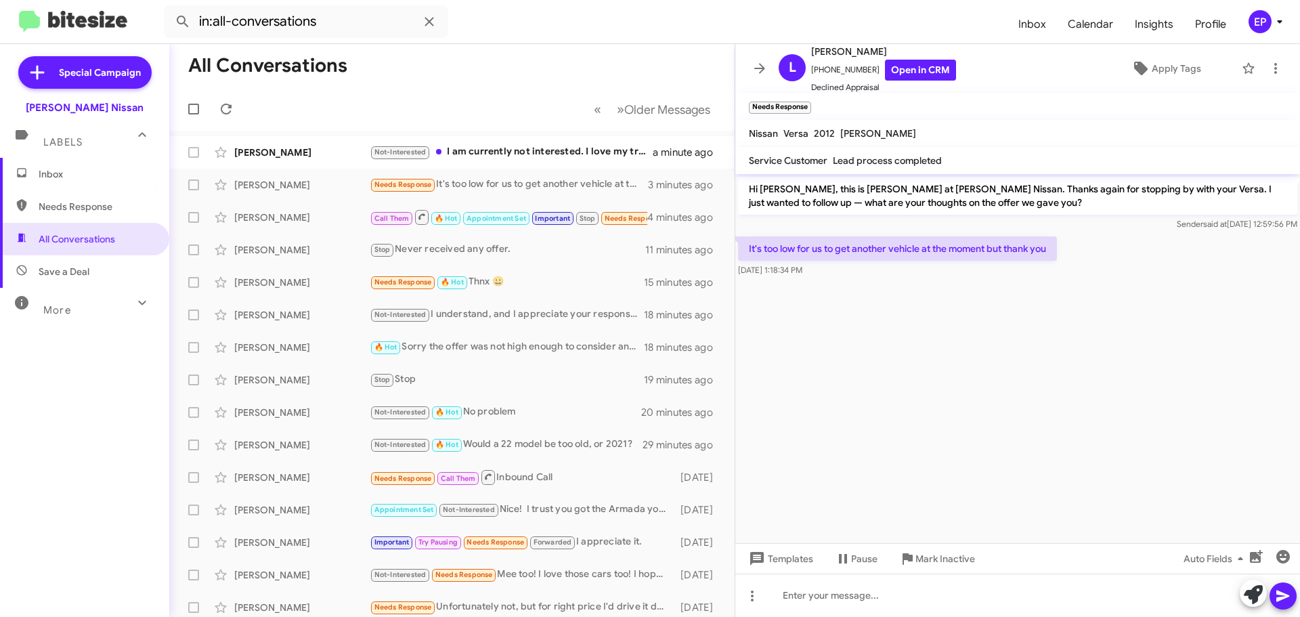
click at [915, 347] on cdk-virtual-scroll-viewport "Hi [PERSON_NAME], this is [PERSON_NAME] at [PERSON_NAME] Nissan. Thanks again f…" at bounding box center [1017, 358] width 565 height 369
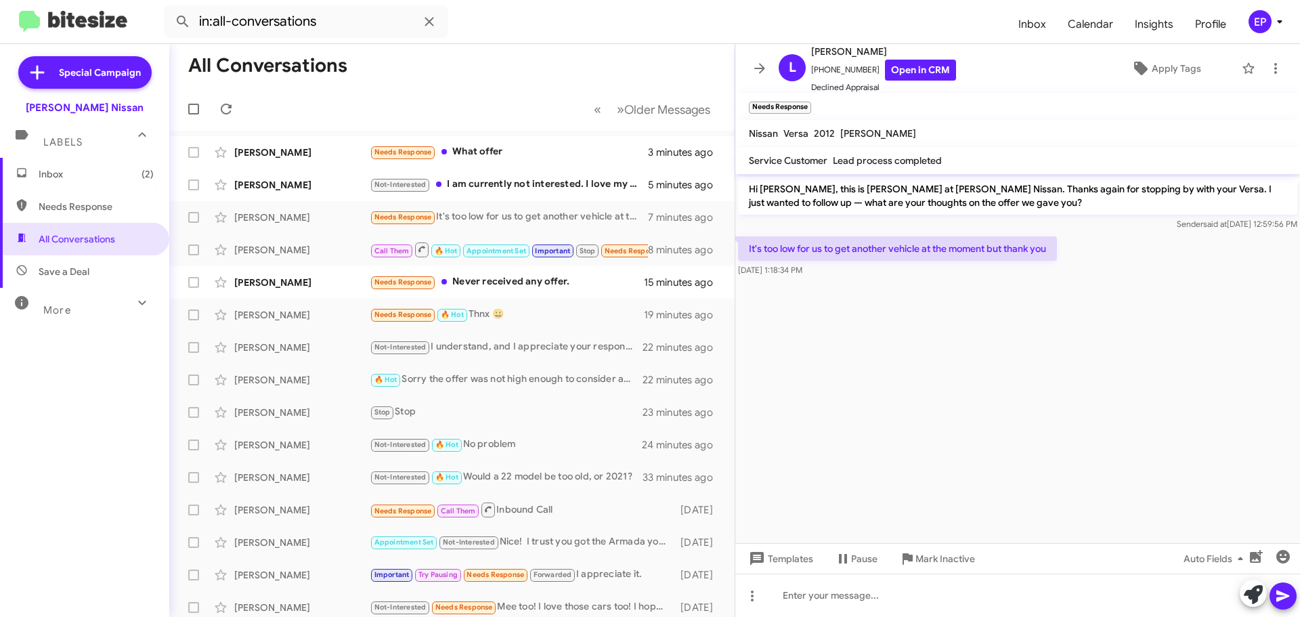
drag, startPoint x: 910, startPoint y: 311, endPoint x: 917, endPoint y: 311, distance: 6.8
click at [911, 311] on cdk-virtual-scroll-viewport "Hi [PERSON_NAME], this is [PERSON_NAME] at [PERSON_NAME] Nissan. Thanks again f…" at bounding box center [1017, 358] width 565 height 369
click at [907, 254] on p "It's too low for us to get another vehicle at the moment but thank you" at bounding box center [897, 248] width 319 height 24
click at [914, 70] on link "Open in CRM" at bounding box center [920, 70] width 71 height 21
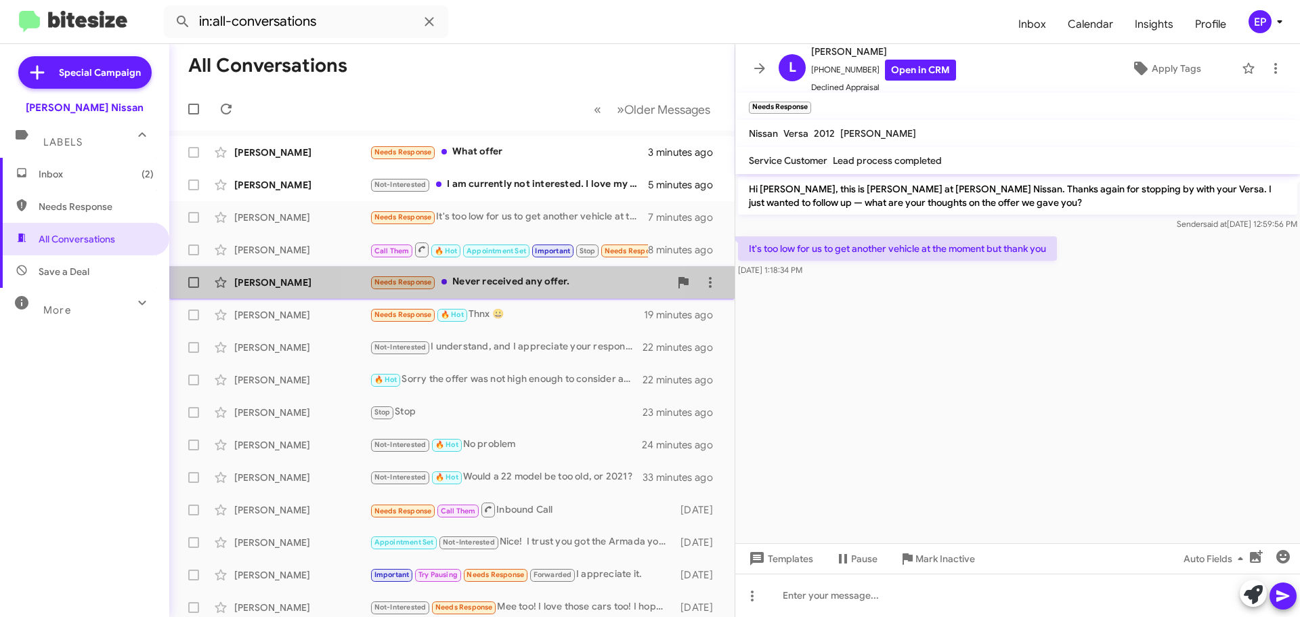
click at [500, 286] on div "Needs Response Never received any offer." at bounding box center [520, 282] width 300 height 16
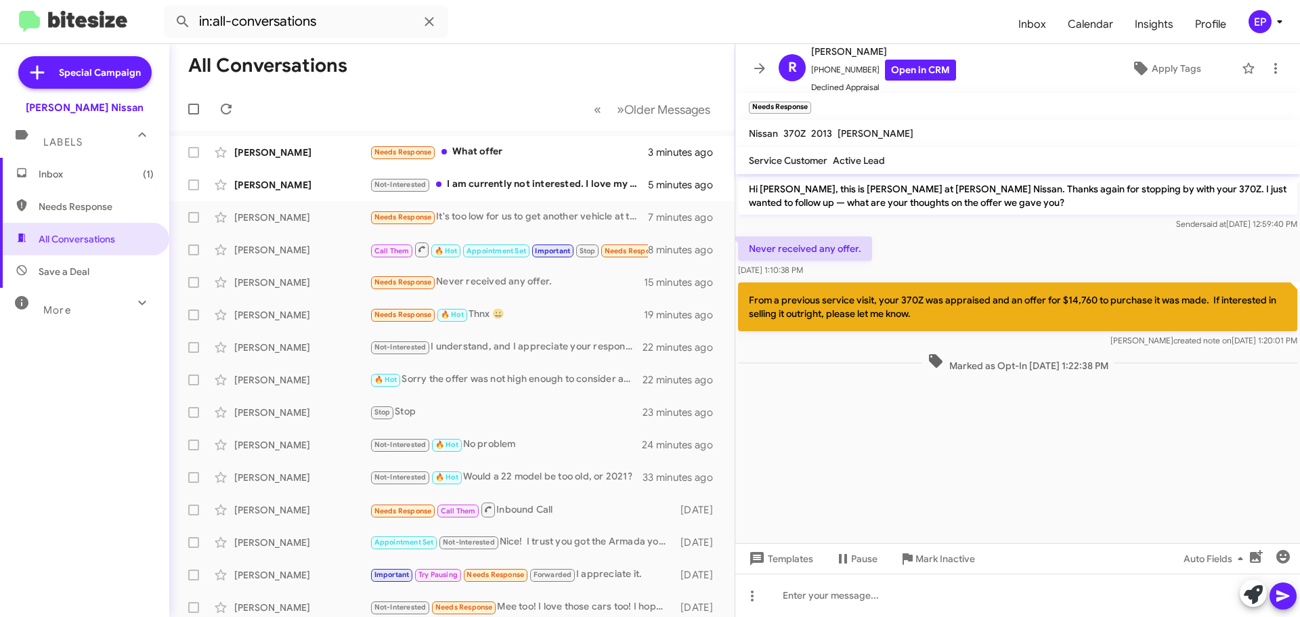
click at [976, 482] on cdk-virtual-scroll-viewport "Hi [PERSON_NAME], this is [PERSON_NAME] at [PERSON_NAME] Nissan. Thanks again f…" at bounding box center [1017, 358] width 565 height 369
click at [968, 488] on cdk-virtual-scroll-viewport "Hi [PERSON_NAME], this is [PERSON_NAME] at [PERSON_NAME] Nissan. Thanks again f…" at bounding box center [1017, 358] width 565 height 369
drag, startPoint x: 900, startPoint y: 311, endPoint x: 743, endPoint y: 303, distance: 157.3
click at [741, 310] on p "From a previous service visit, your 370Z was appraised and an offer for $14,760…" at bounding box center [1017, 306] width 559 height 49
drag, startPoint x: 743, startPoint y: 303, endPoint x: 787, endPoint y: 327, distance: 49.7
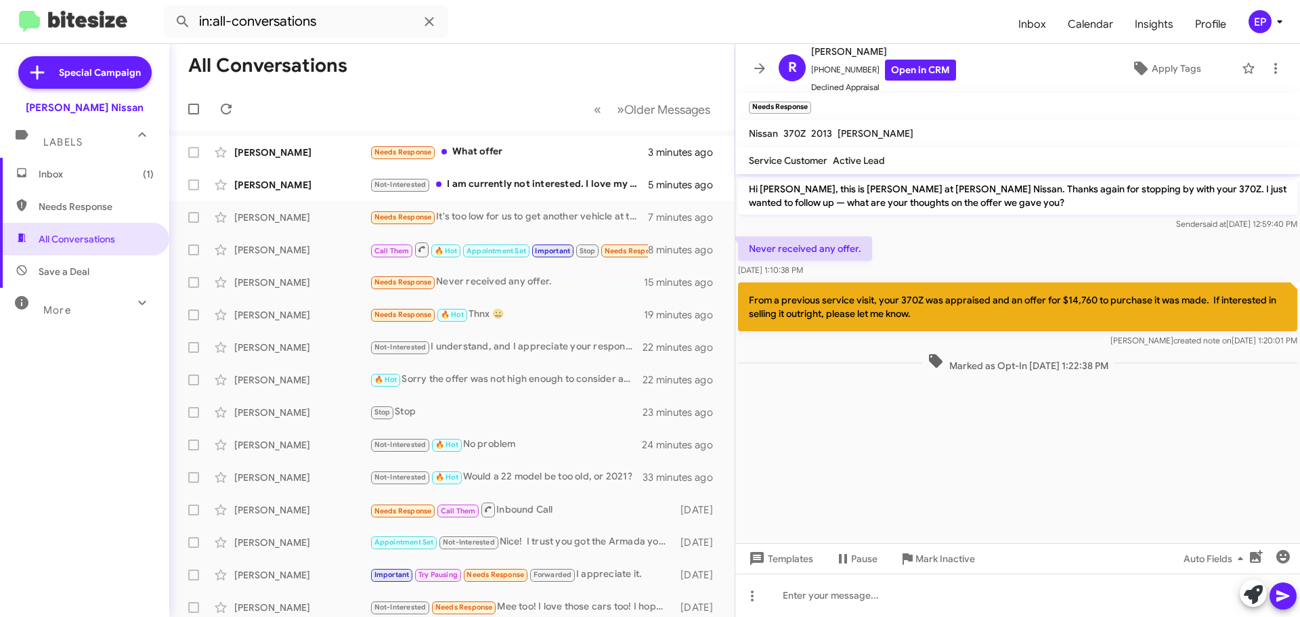
click at [787, 327] on p "From a previous service visit, your 370Z was appraised and an offer for $14,760…" at bounding box center [1017, 306] width 559 height 49
drag, startPoint x: 863, startPoint y: 291, endPoint x: 812, endPoint y: 311, distance: 55.1
click at [812, 311] on p "From a previous service visit, your 370Z was appraised and an offer for $14,760…" at bounding box center [1017, 306] width 559 height 49
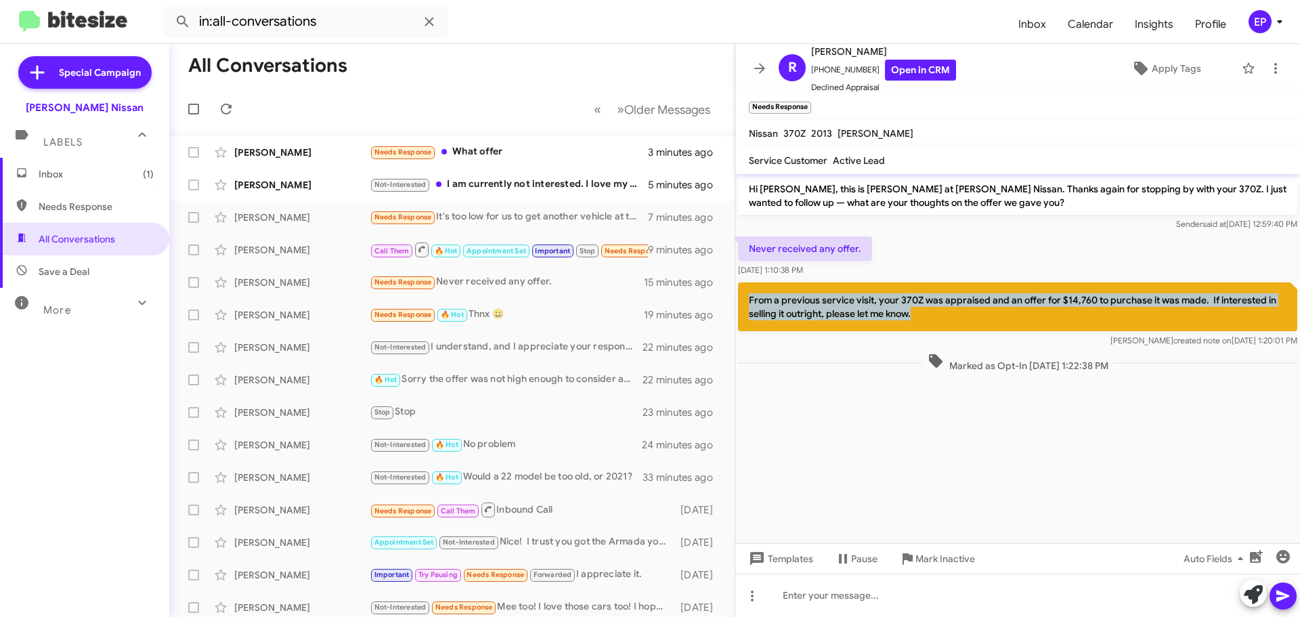
click at [812, 311] on p "From a previous service visit, your 370Z was appraised and an offer for $14,760…" at bounding box center [1017, 306] width 559 height 49
copy p "From a previous service visit, your 370Z was appraised and an offer for $14,760…"
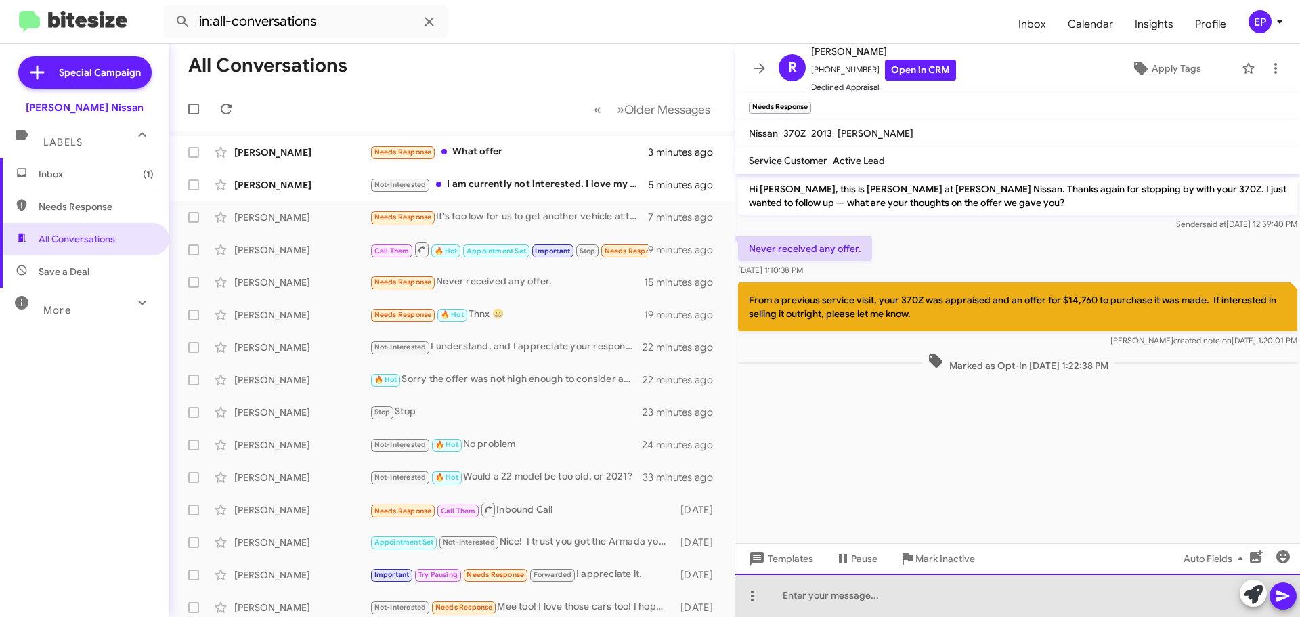
click at [834, 608] on div at bounding box center [1017, 595] width 565 height 43
paste div
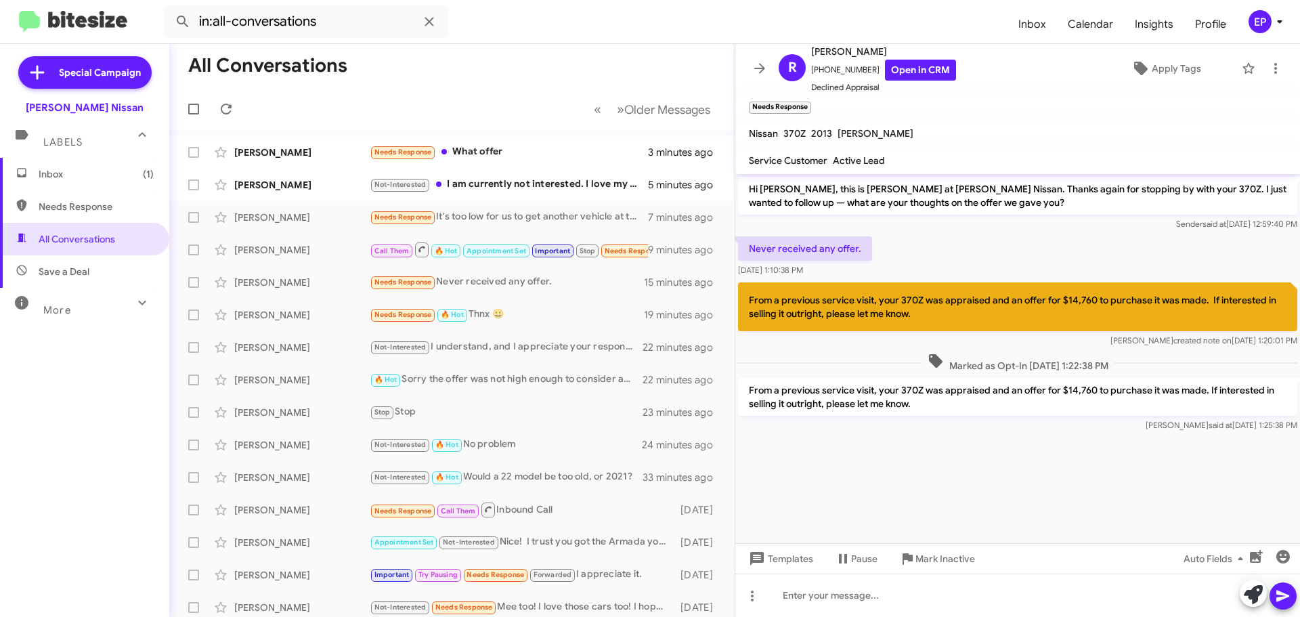
click at [1048, 464] on cdk-virtual-scroll-viewport "Hi [PERSON_NAME], this is [PERSON_NAME] at [PERSON_NAME] Nissan. Thanks again f…" at bounding box center [1017, 358] width 565 height 369
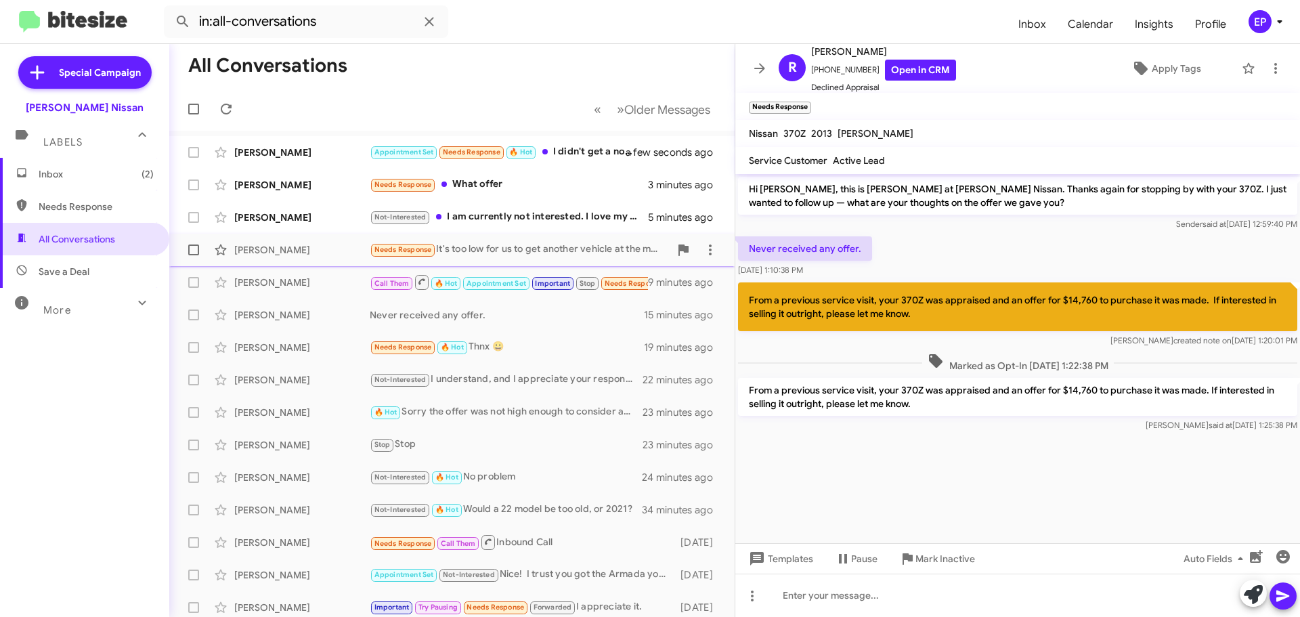
click at [526, 249] on div "Needs Response It's too low for us to get another vehicle at the moment but tha…" at bounding box center [520, 250] width 300 height 16
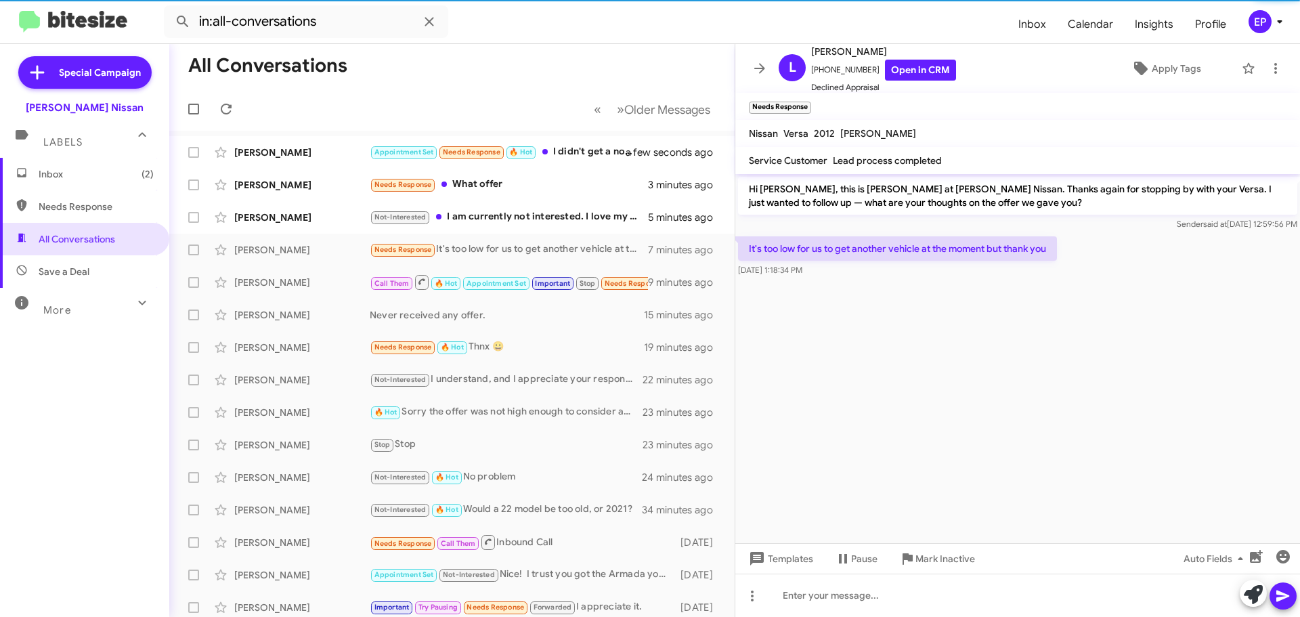
click at [966, 317] on cdk-virtual-scroll-viewport "Hi [PERSON_NAME], this is [PERSON_NAME] at [PERSON_NAME] Nissan. Thanks again f…" at bounding box center [1017, 358] width 565 height 369
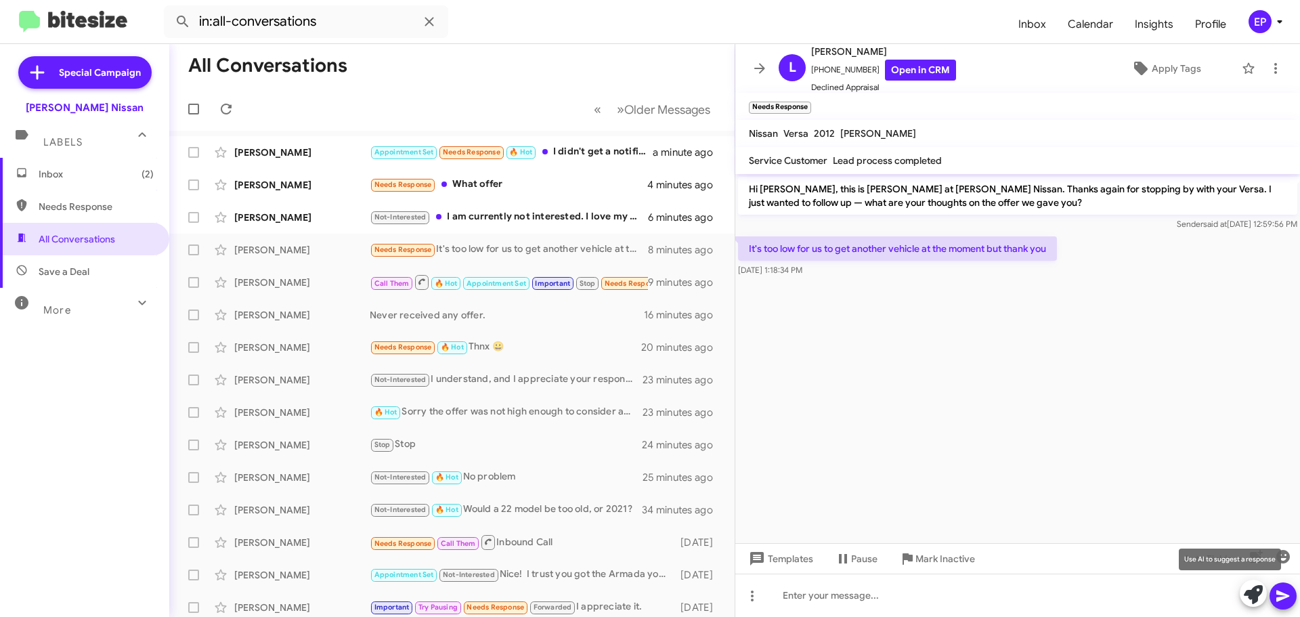
click at [1250, 594] on icon at bounding box center [1253, 594] width 19 height 19
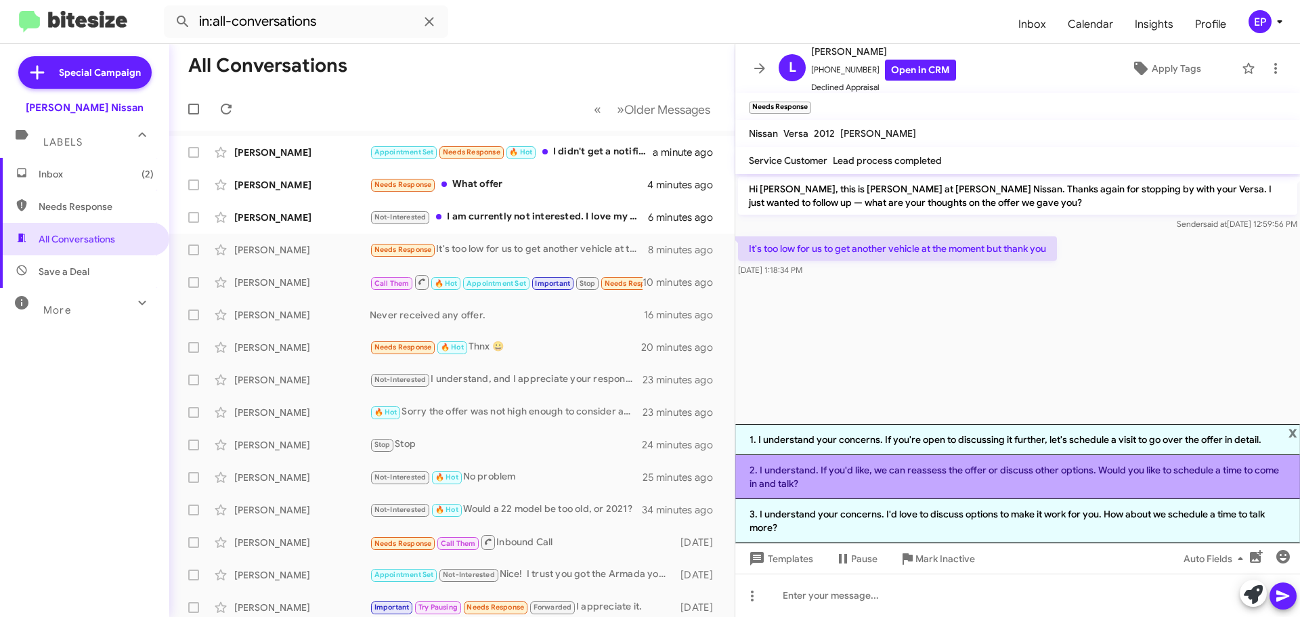
click at [1022, 477] on li "2. I understand. If you'd like, we can reassess the offer or discuss other opti…" at bounding box center [1017, 477] width 565 height 44
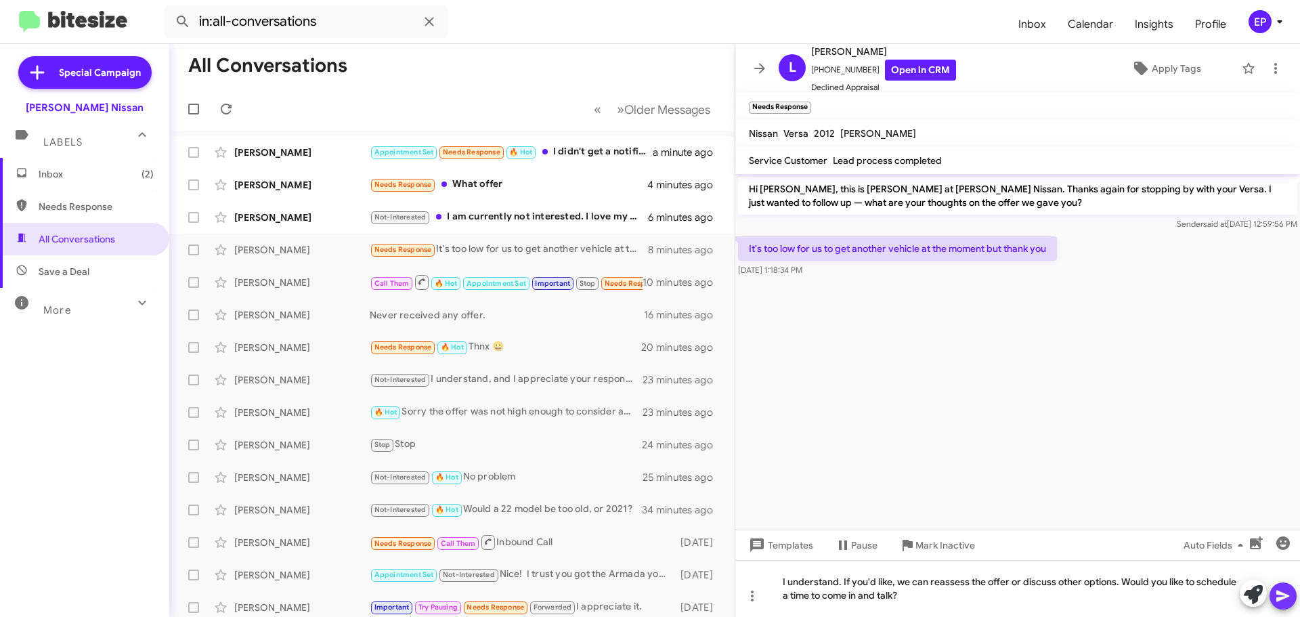
click at [1281, 597] on icon at bounding box center [1283, 596] width 16 height 16
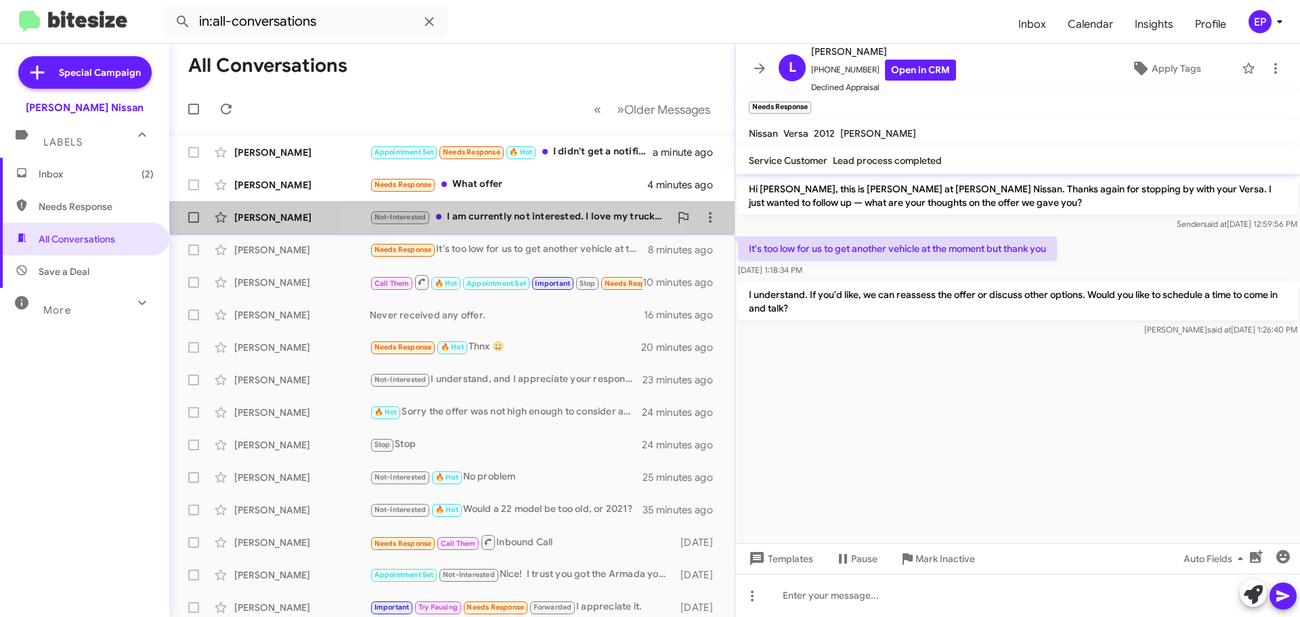
click at [517, 224] on div "Not-Interested I am currently not interested. I love my truck. Thank you" at bounding box center [520, 217] width 300 height 16
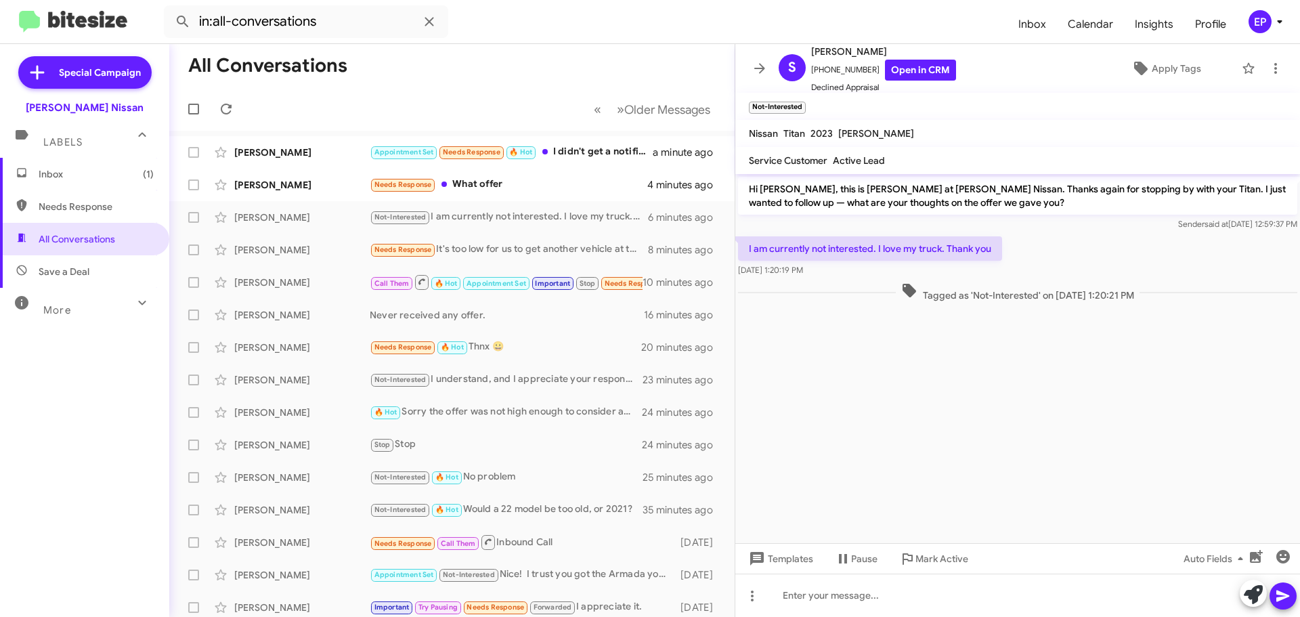
click at [1041, 418] on cdk-virtual-scroll-viewport "Hi [PERSON_NAME], this is [PERSON_NAME] at [PERSON_NAME] Nissan. Thanks again f…" at bounding box center [1017, 358] width 565 height 369
click at [1253, 599] on icon at bounding box center [1253, 594] width 19 height 19
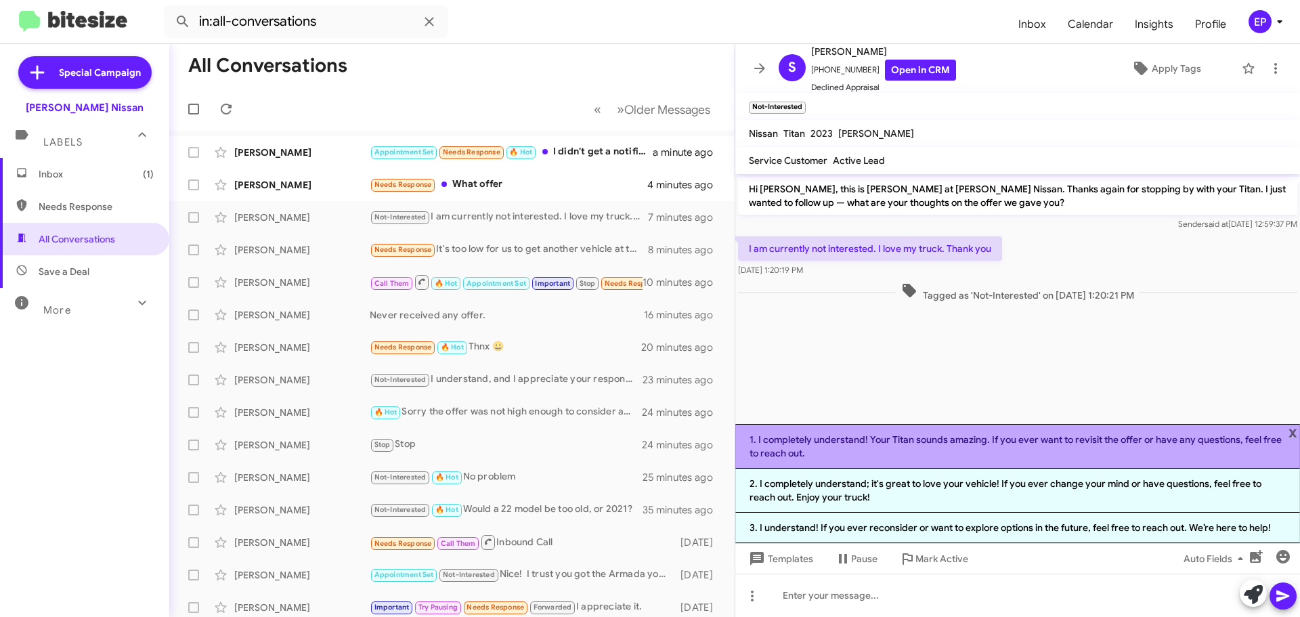
click at [992, 451] on li "1. I completely understand! Your Titan sounds amazing. If you ever want to revi…" at bounding box center [1017, 446] width 565 height 45
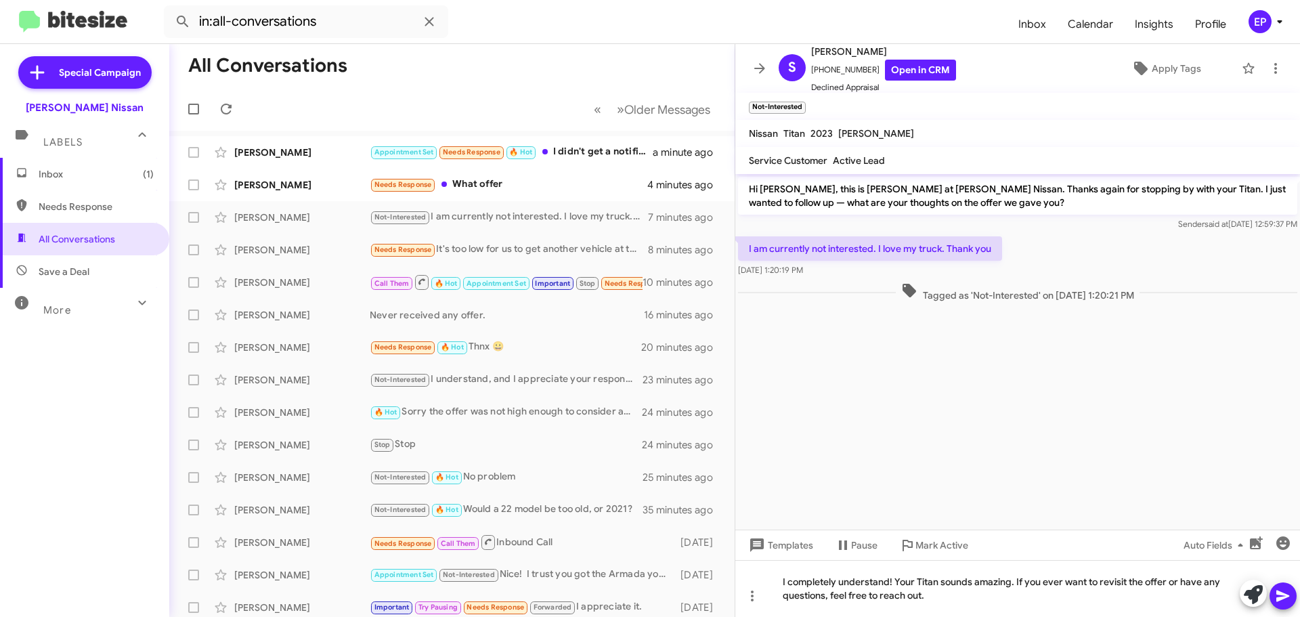
click at [1284, 600] on icon at bounding box center [1283, 596] width 16 height 16
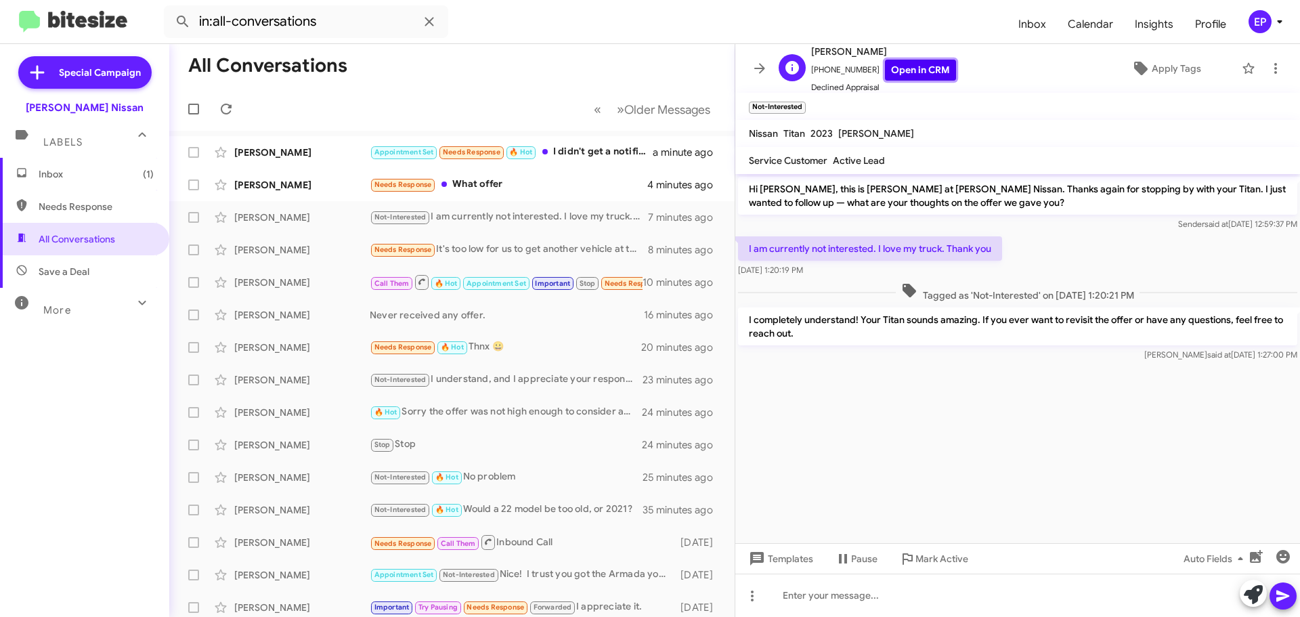
click at [913, 70] on link "Open in CRM" at bounding box center [920, 70] width 71 height 21
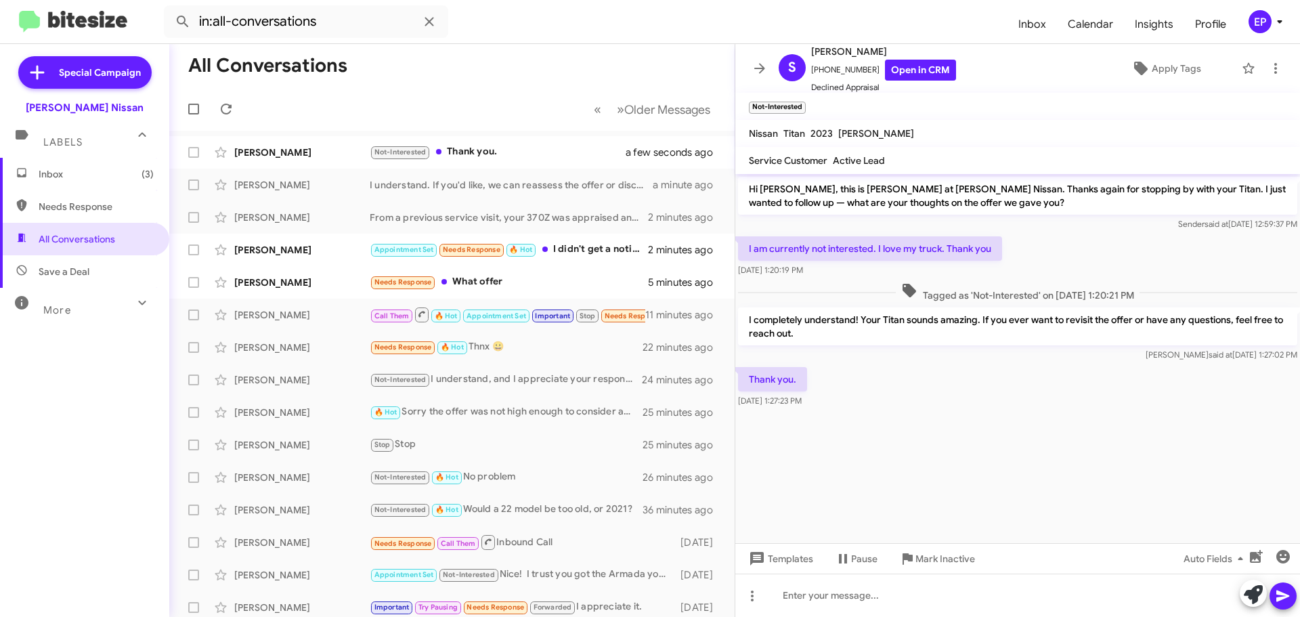
click at [972, 456] on cdk-virtual-scroll-viewport "Hi [PERSON_NAME], this is [PERSON_NAME] at [PERSON_NAME] Nissan. Thanks again f…" at bounding box center [1017, 358] width 565 height 369
click at [767, 67] on icon at bounding box center [760, 68] width 16 height 16
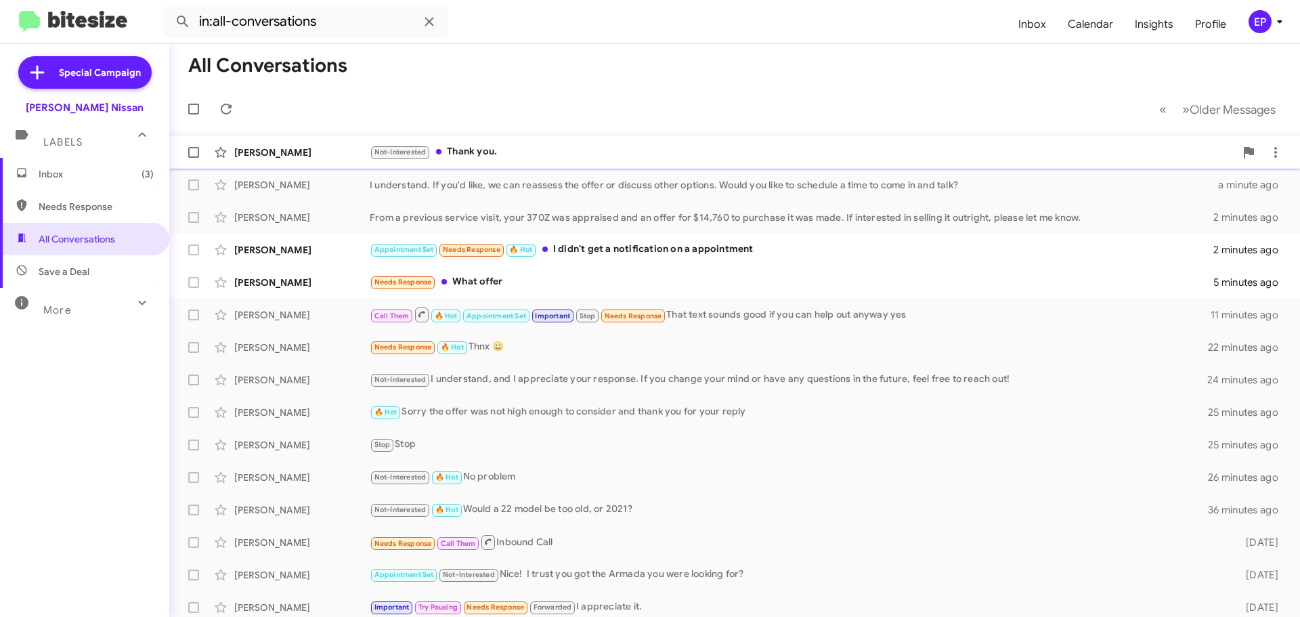
click at [483, 150] on div "Not-Interested Thank you." at bounding box center [802, 152] width 865 height 16
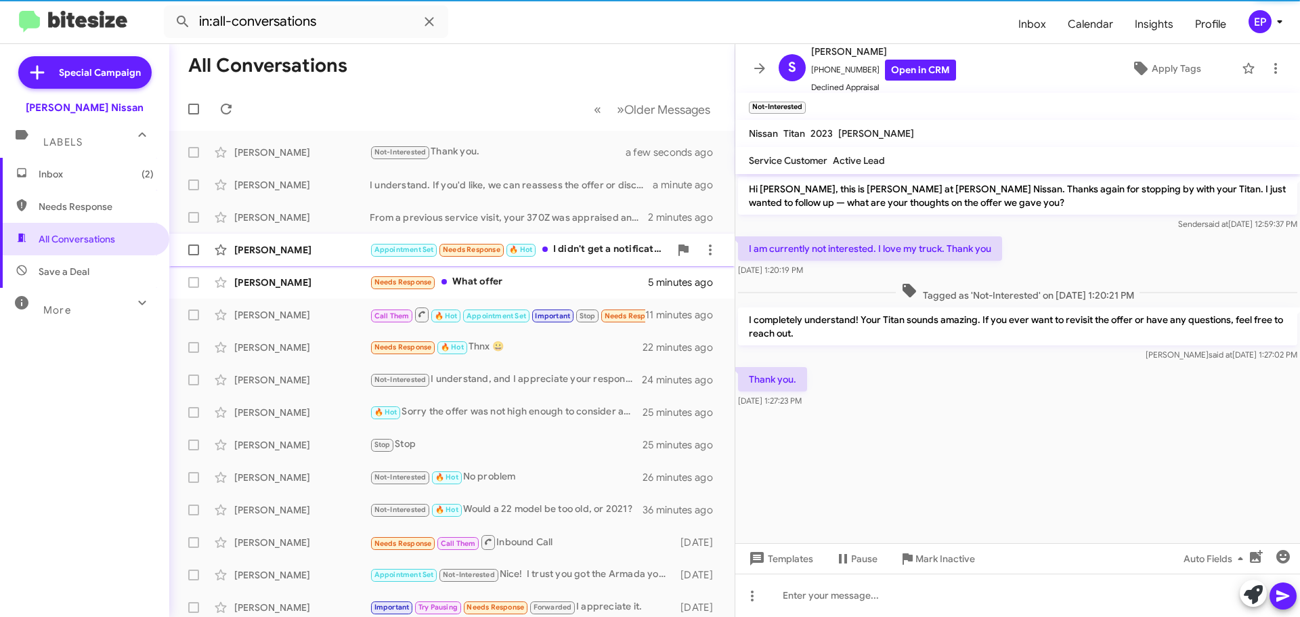
click at [566, 251] on div "Appointment Set Needs Response 🔥 Hot I didn't get a notification on a appointme…" at bounding box center [520, 250] width 300 height 16
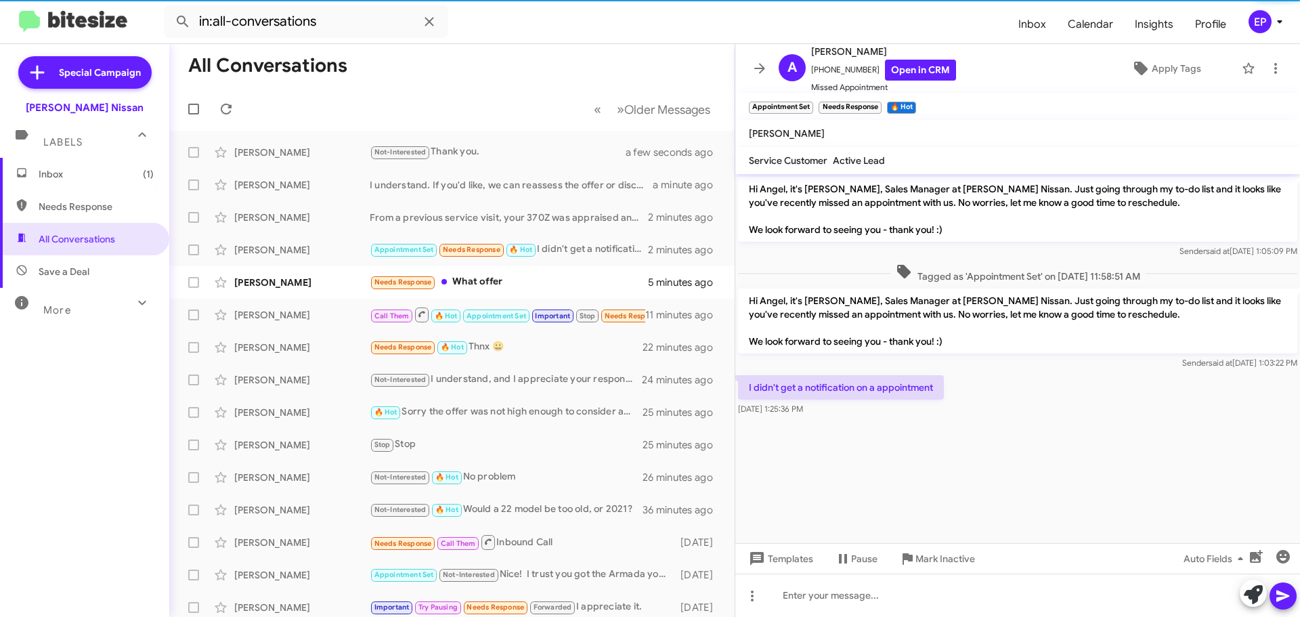
click at [1036, 446] on cdk-virtual-scroll-viewport "Hi Angel, it's [PERSON_NAME], Sales Manager at [PERSON_NAME] Nissan. Just going…" at bounding box center [1017, 358] width 565 height 369
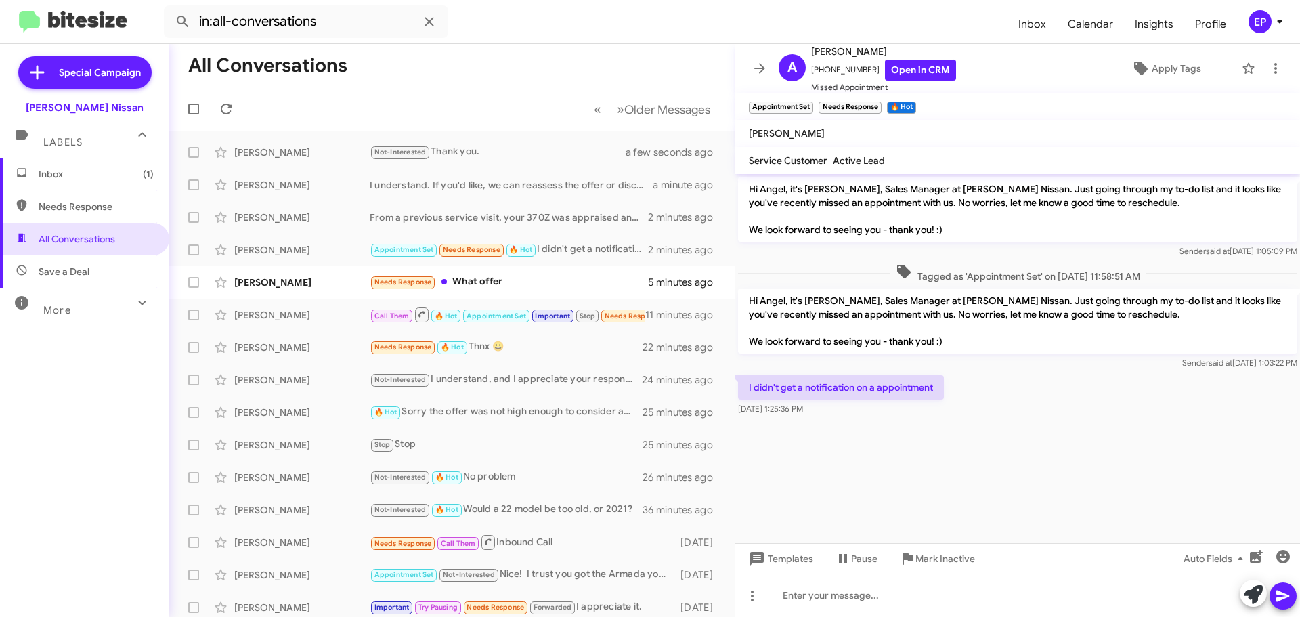
click at [1041, 443] on cdk-virtual-scroll-viewport "Hi Angel, it's [PERSON_NAME], Sales Manager at [PERSON_NAME] Nissan. Just going…" at bounding box center [1017, 358] width 565 height 369
click at [922, 73] on link "Open in CRM" at bounding box center [920, 70] width 71 height 21
click at [469, 280] on div "Needs Response What offer" at bounding box center [520, 282] width 300 height 16
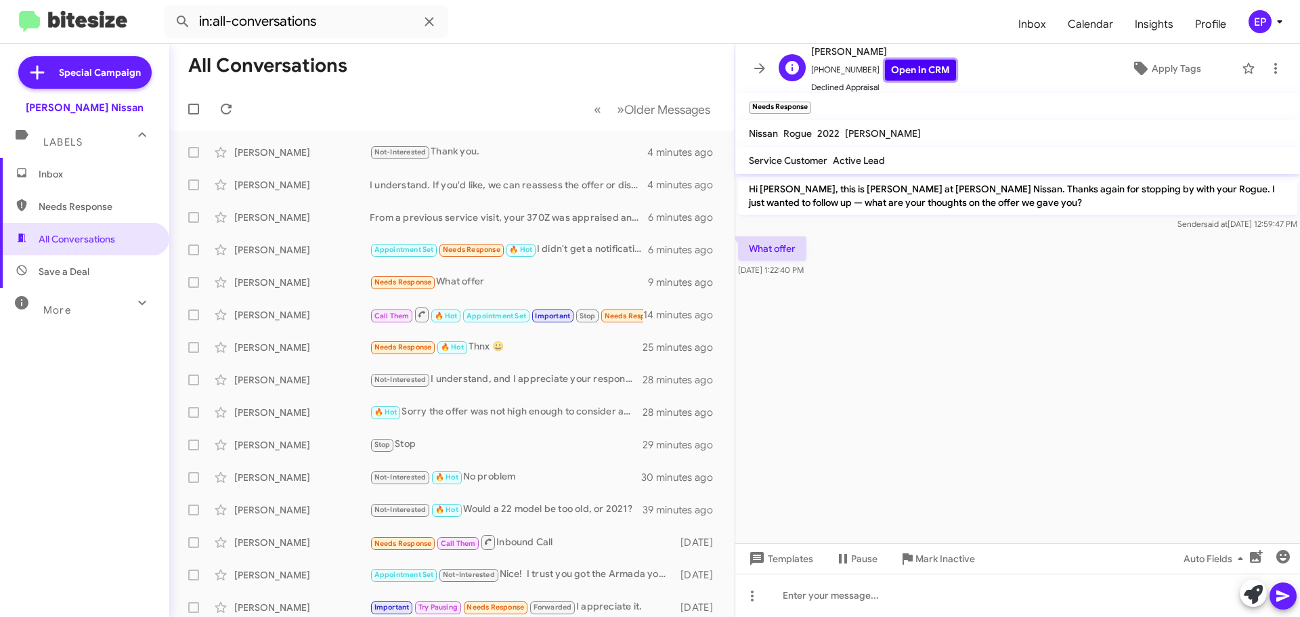
click at [902, 64] on link "Open in CRM" at bounding box center [920, 70] width 71 height 21
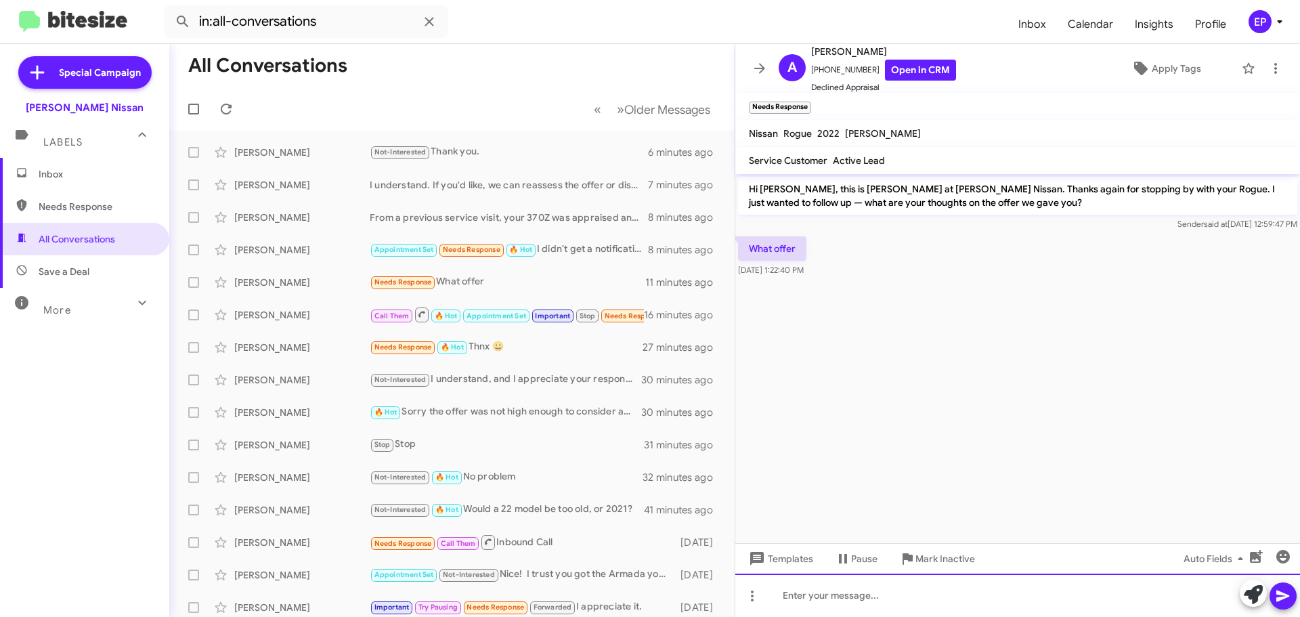
click at [865, 594] on div at bounding box center [1017, 595] width 565 height 43
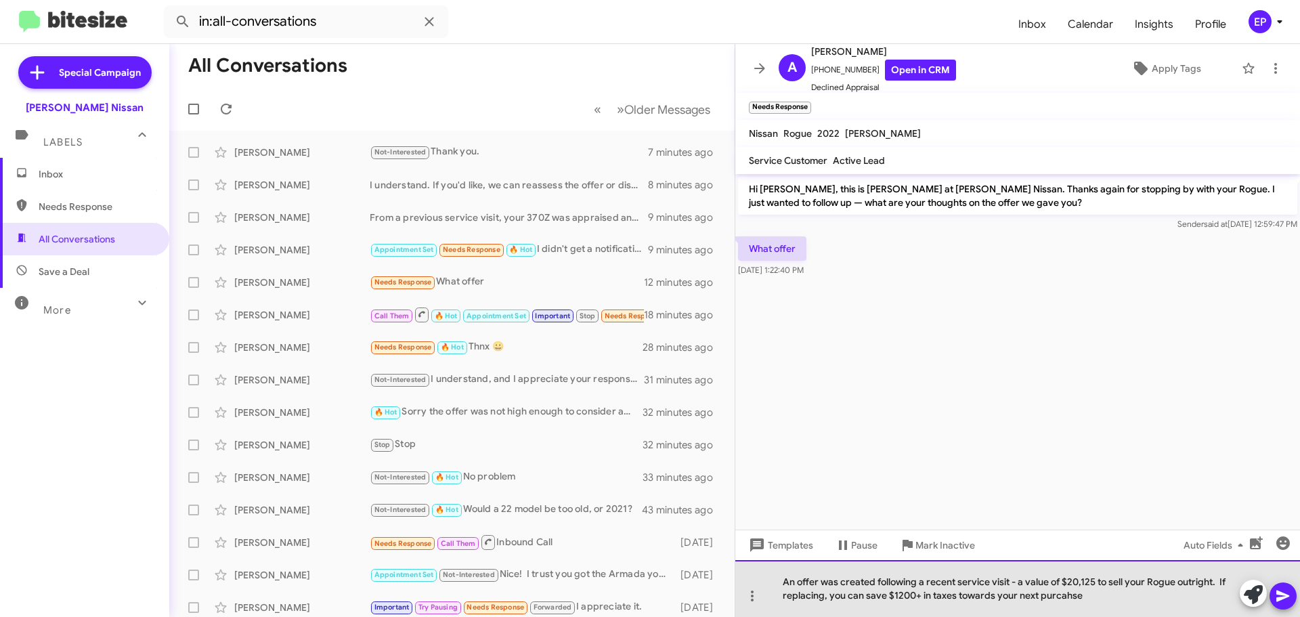
click at [1118, 603] on div "An offer was created following a recent service visit - a value of $20,125 to s…" at bounding box center [1017, 588] width 565 height 57
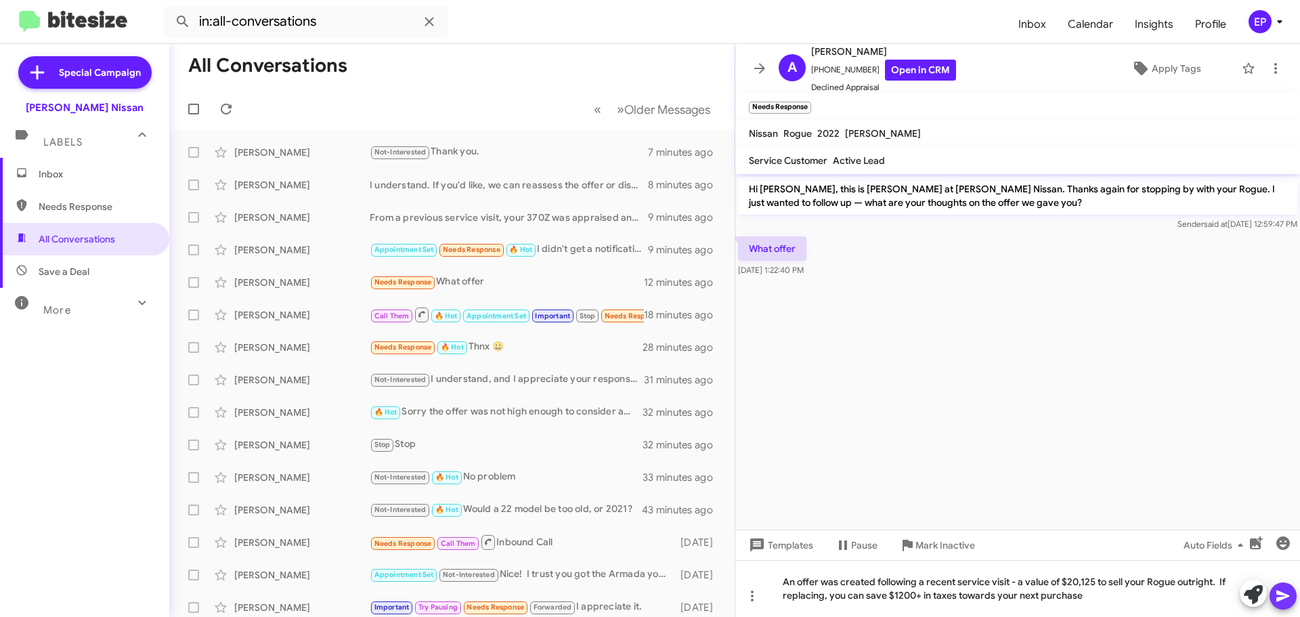
click at [1291, 599] on icon at bounding box center [1283, 596] width 16 height 16
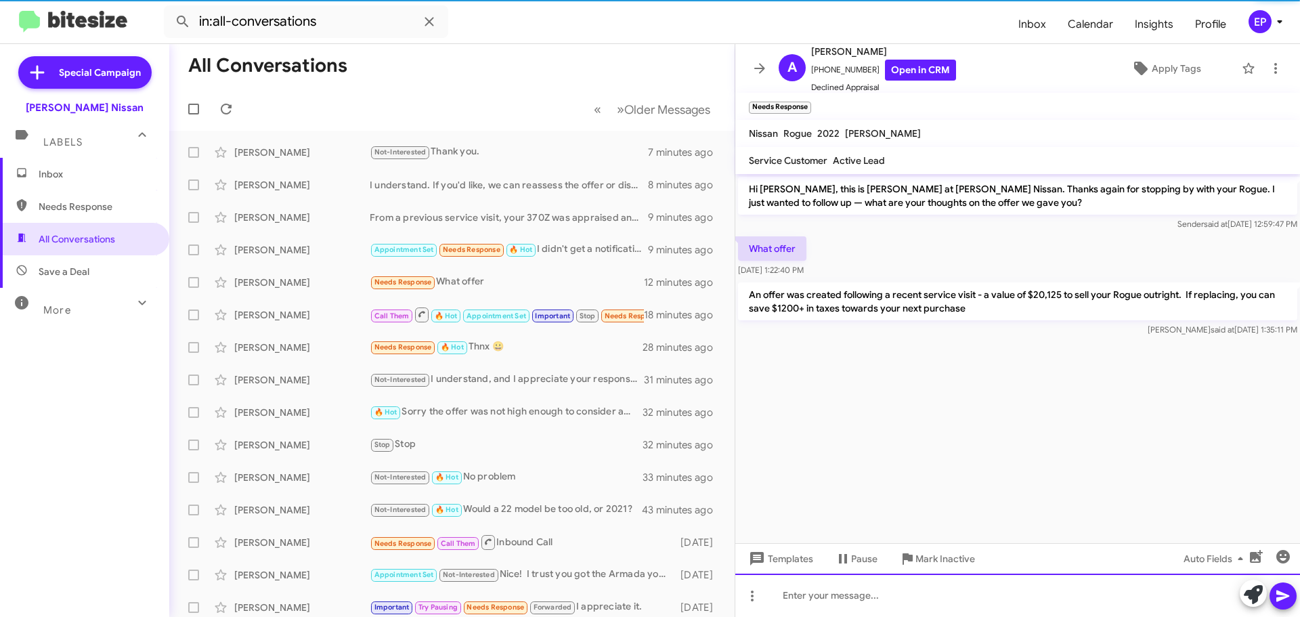
click at [982, 601] on div at bounding box center [1017, 595] width 565 height 43
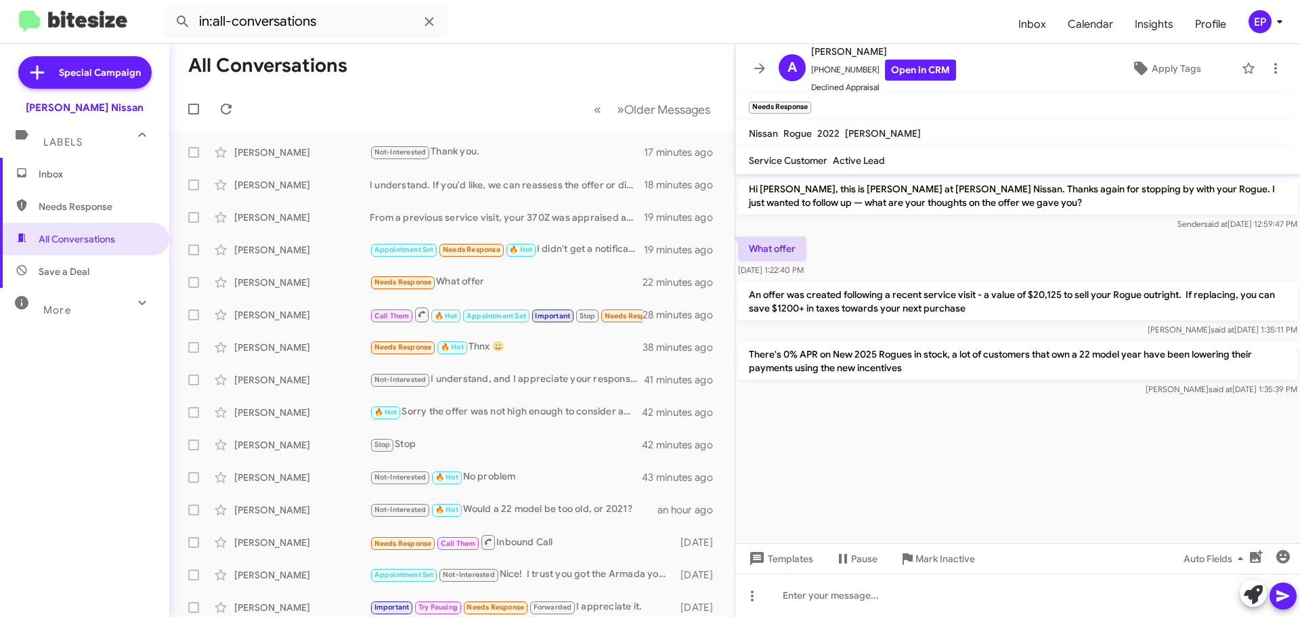
click at [875, 433] on cdk-virtual-scroll-viewport "Hi [PERSON_NAME], this is [PERSON_NAME] at [PERSON_NAME] Nissan. Thanks again f…" at bounding box center [1017, 358] width 565 height 369
click at [754, 64] on icon at bounding box center [760, 68] width 16 height 16
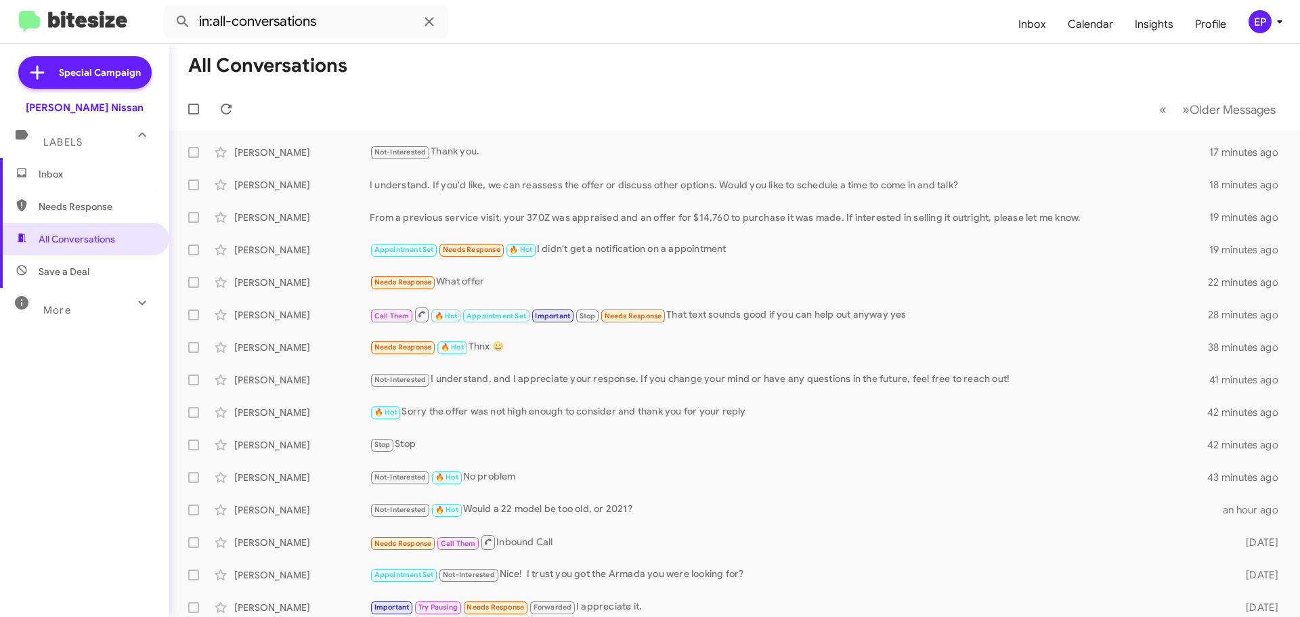
click at [527, 106] on mat-toolbar-row "« Previous » Next Older Messages" at bounding box center [734, 108] width 1131 height 43
click at [81, 228] on span "All Conversations" at bounding box center [84, 239] width 169 height 33
click at [74, 210] on span "Needs Response" at bounding box center [96, 207] width 115 height 14
type input "in:needs-response"
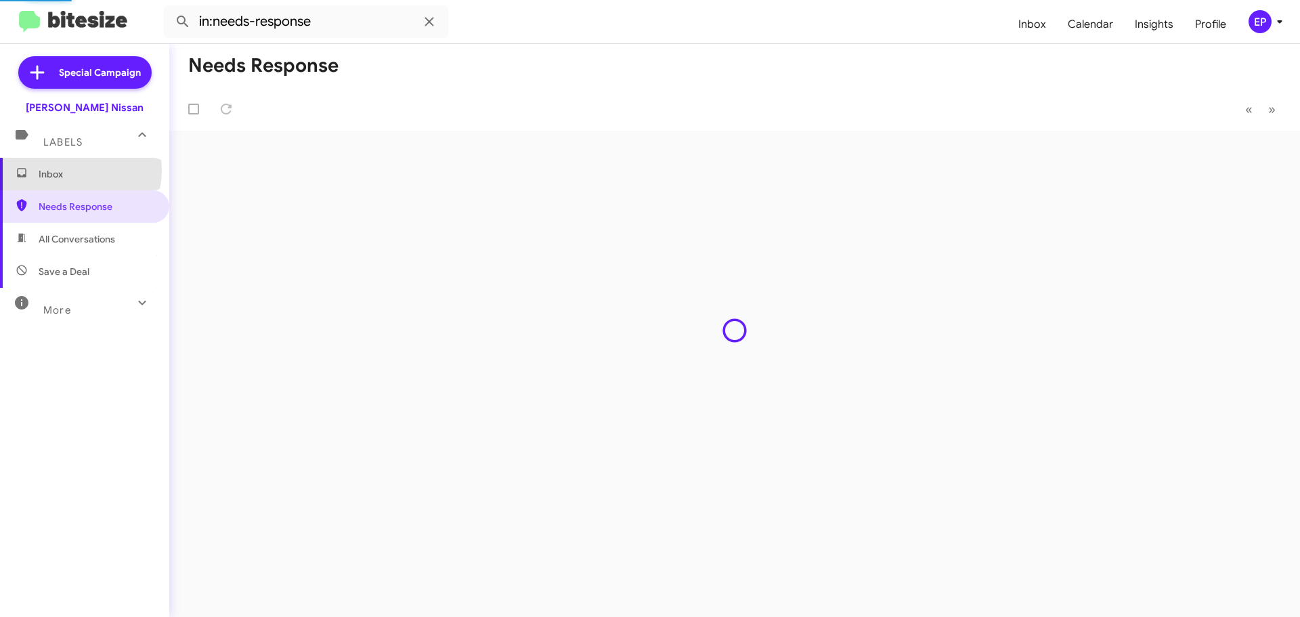
click at [74, 170] on span "Inbox" at bounding box center [96, 174] width 115 height 14
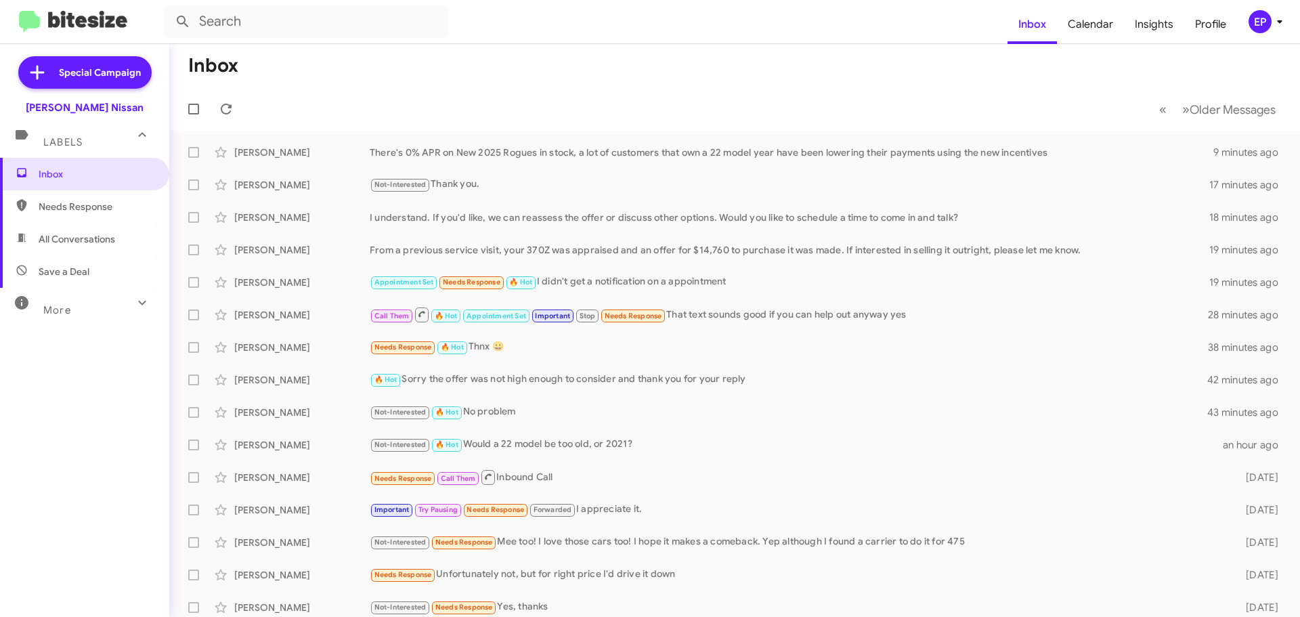
click at [80, 228] on span "All Conversations" at bounding box center [84, 239] width 169 height 33
type input "in:all-conversations"
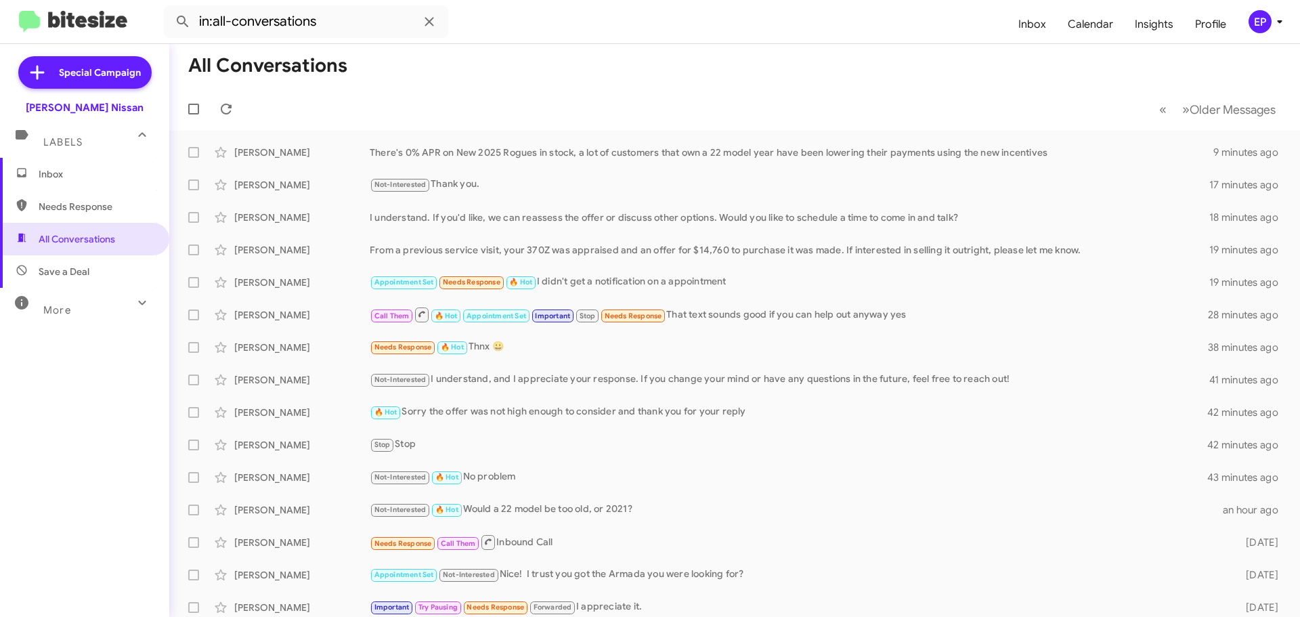
click at [503, 82] on mat-toolbar-row "All Conversations" at bounding box center [734, 65] width 1131 height 43
click at [89, 241] on span "All Conversations" at bounding box center [77, 239] width 77 height 14
